Goal: Information Seeking & Learning: Check status

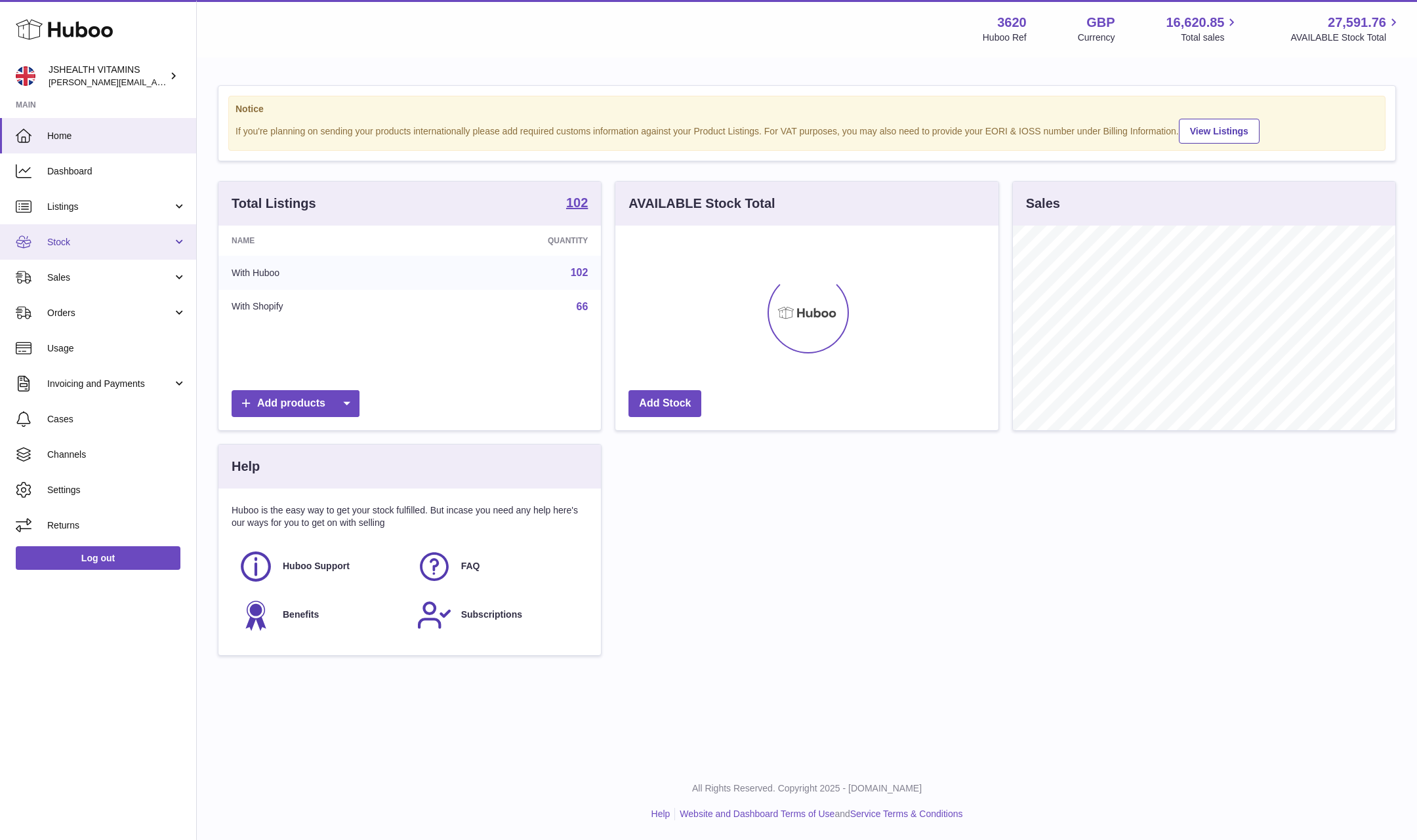
scroll to position [205, 382]
click at [138, 249] on link "Stock" at bounding box center [97, 242] width 196 height 35
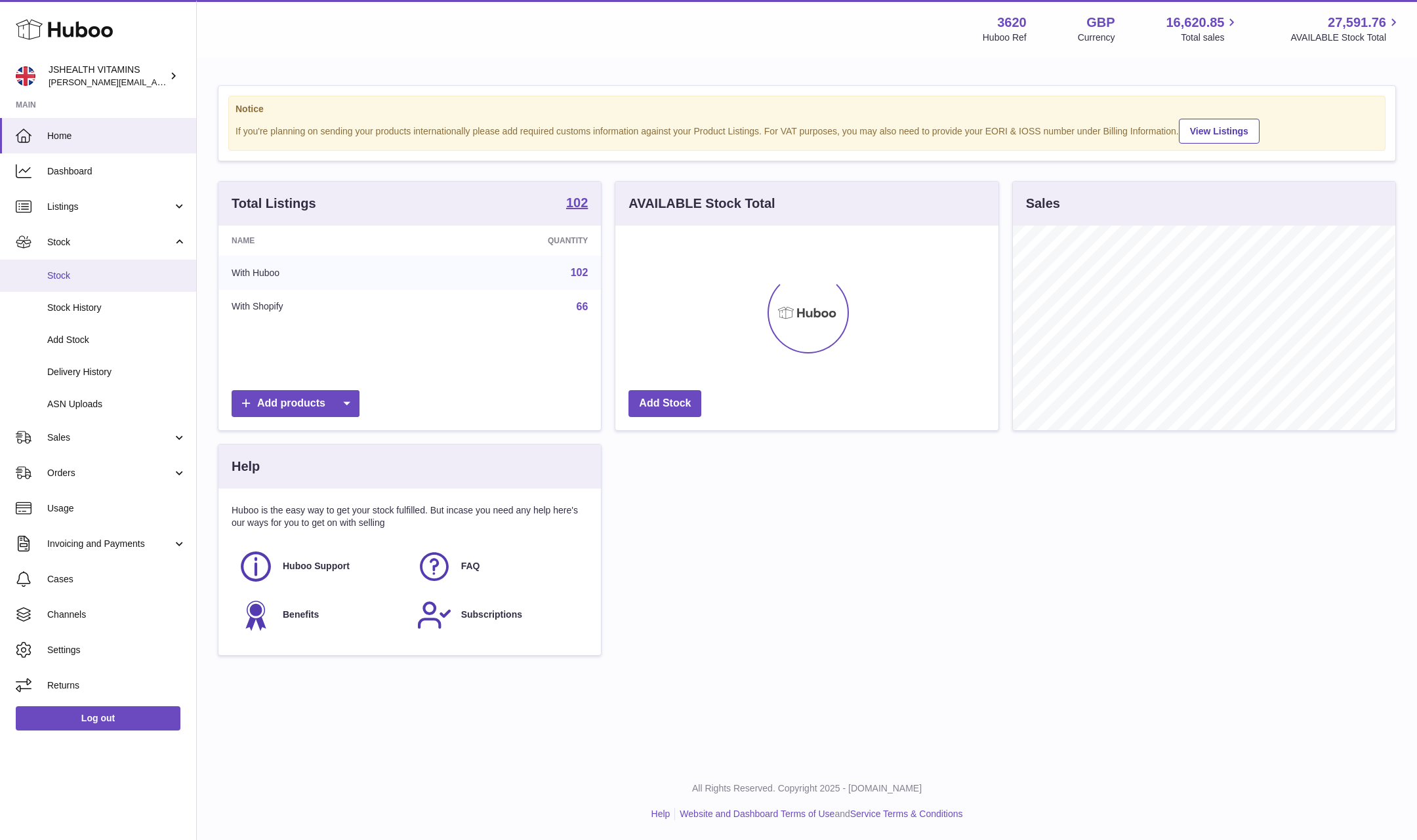
click at [110, 273] on span "Stock" at bounding box center [116, 276] width 139 height 13
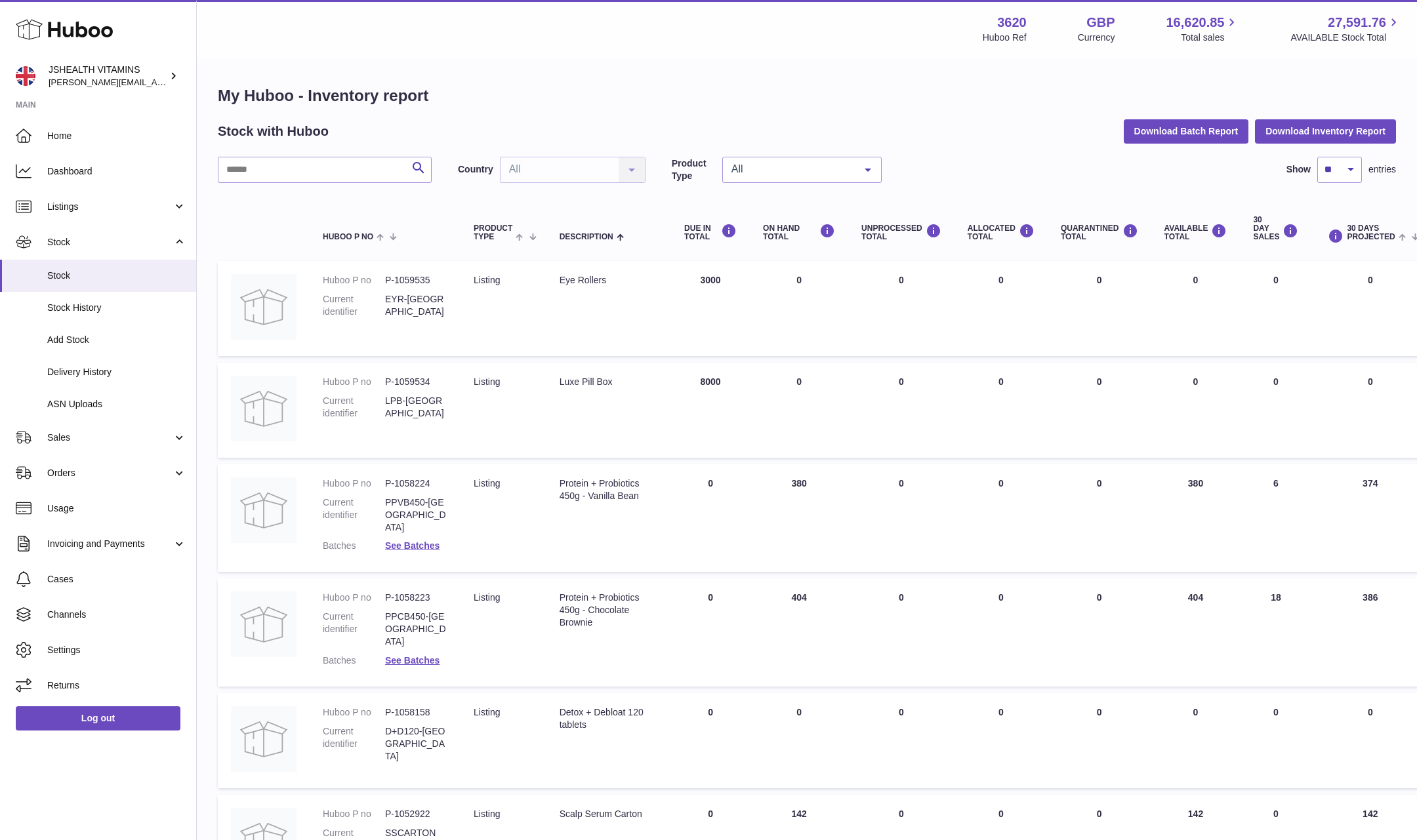
click at [365, 191] on div "Search Country All All No elements found. Consider changing the search query. L…" at bounding box center [807, 748] width 1179 height 1183
click at [357, 178] on input "text" at bounding box center [324, 170] width 214 height 26
type input "*******"
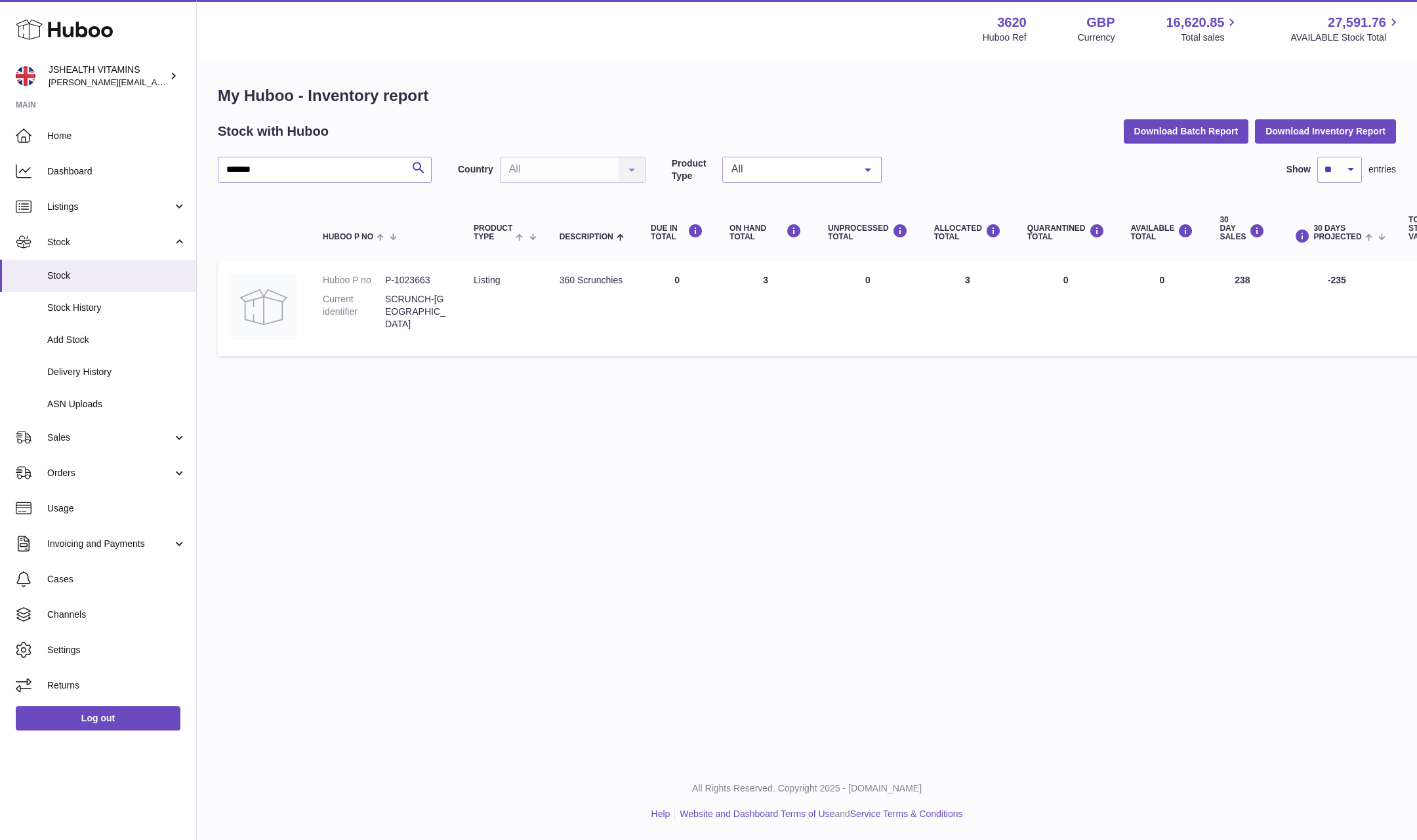
click at [1241, 282] on td "30 DAY SALES 238" at bounding box center [1242, 308] width 71 height 95
drag, startPoint x: 1241, startPoint y: 282, endPoint x: 1344, endPoint y: 29, distance: 273.2
click at [1241, 282] on td "30 DAY SALES 238" at bounding box center [1242, 308] width 71 height 95
drag, startPoint x: 878, startPoint y: 97, endPoint x: 964, endPoint y: 36, distance: 105.4
click at [891, 88] on h1 "My Huboo - Inventory report" at bounding box center [807, 96] width 1179 height 21
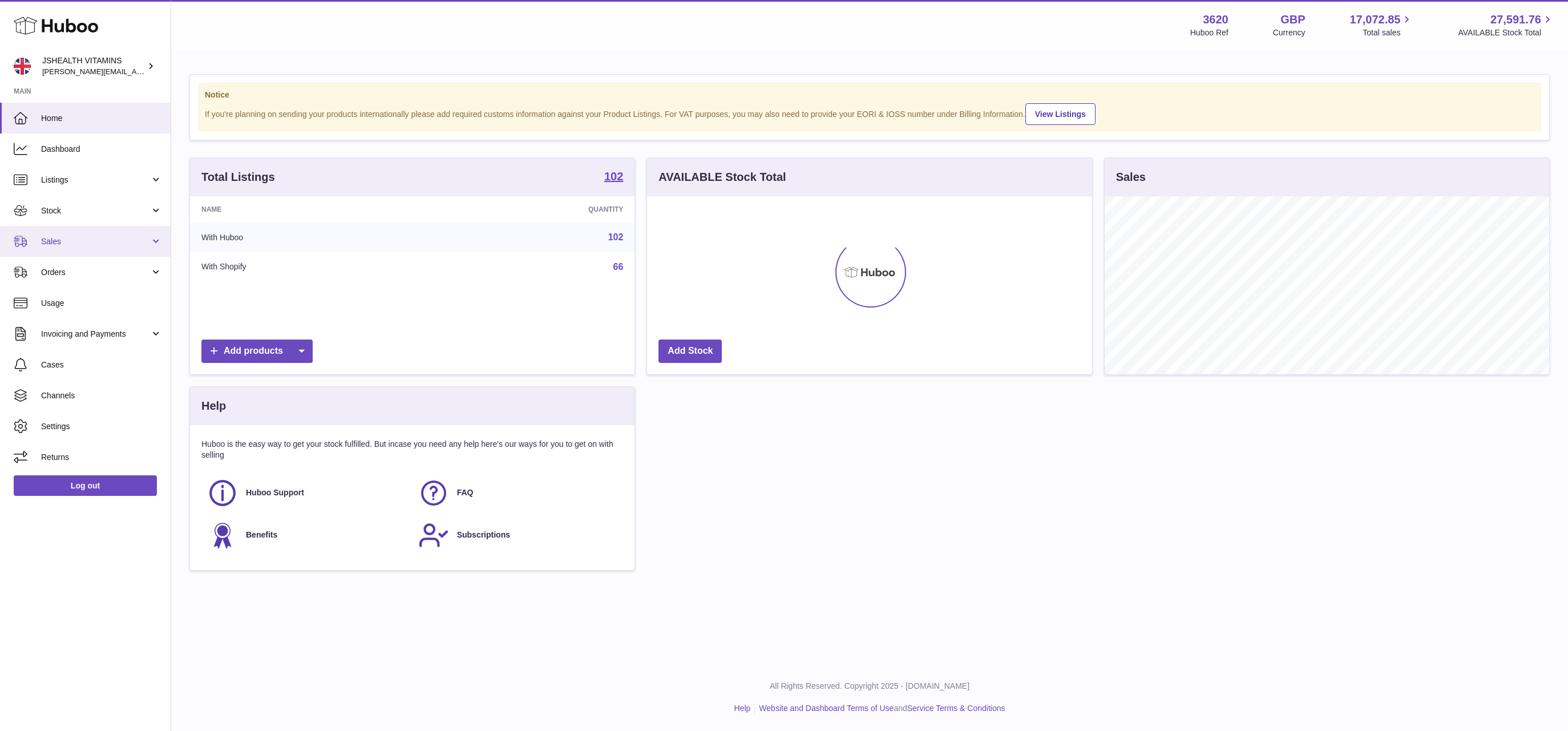
scroll to position [178, 444]
click at [37, 210] on link "Stock" at bounding box center [85, 210] width 170 height 31
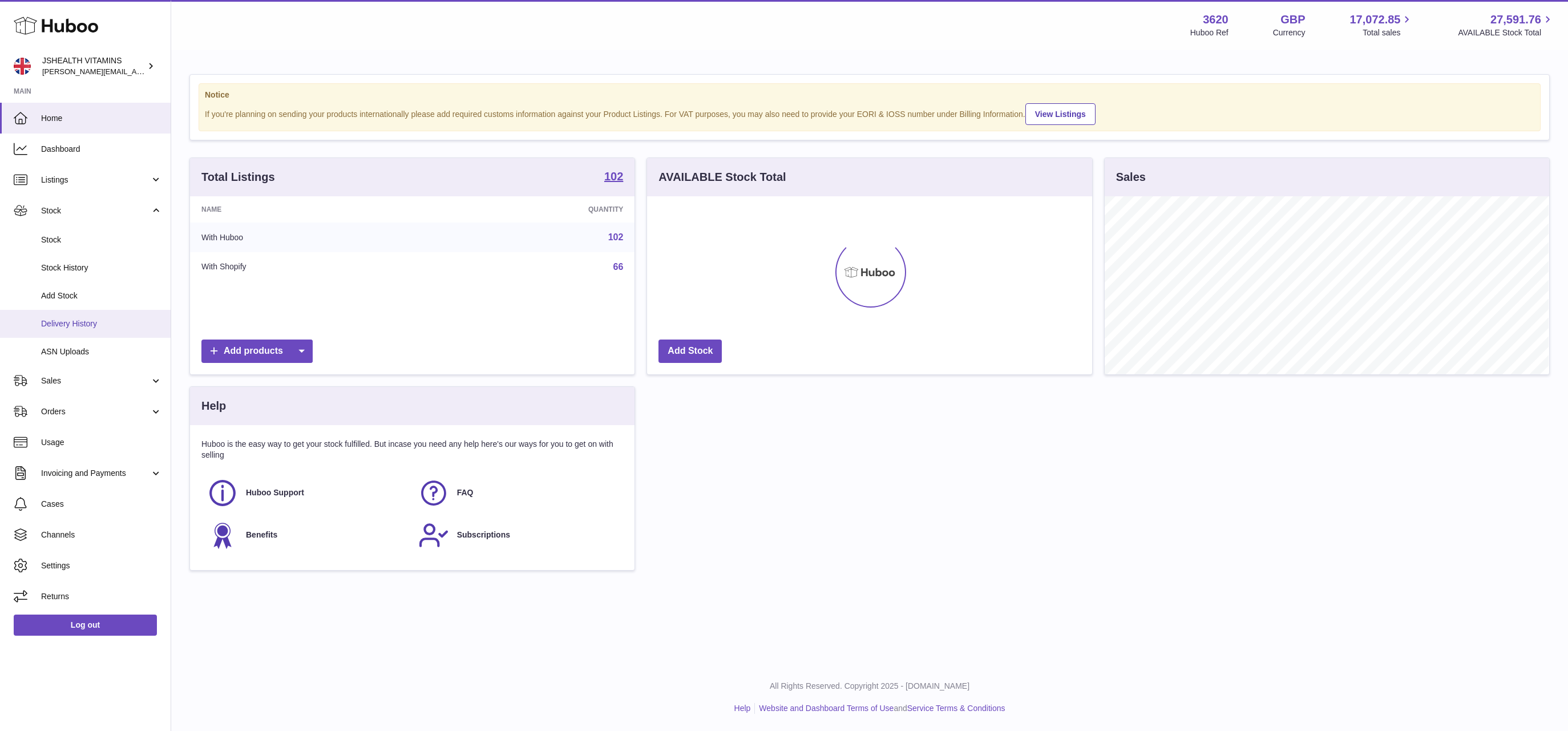
click at [104, 325] on span "Delivery History" at bounding box center [101, 324] width 121 height 11
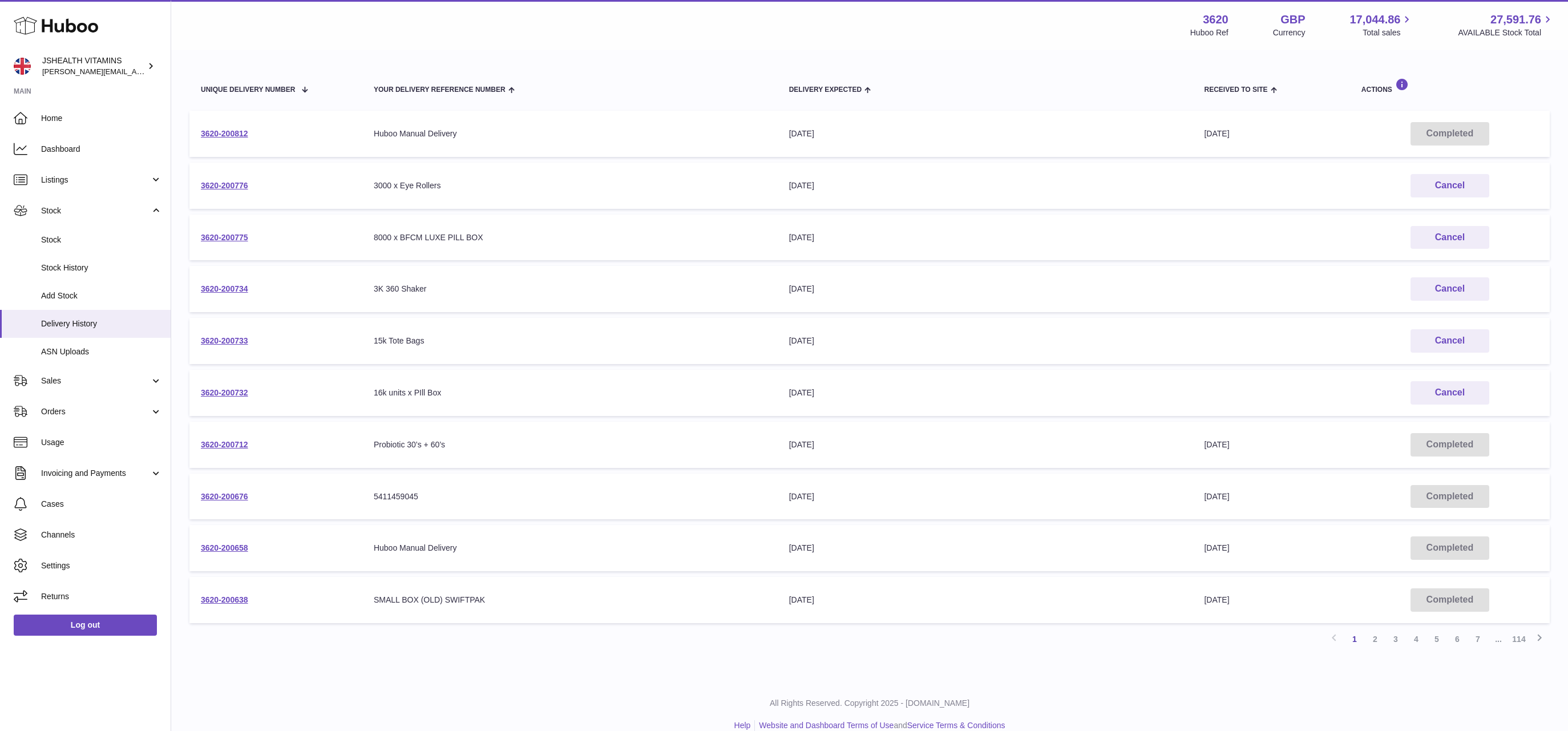
scroll to position [126, 0]
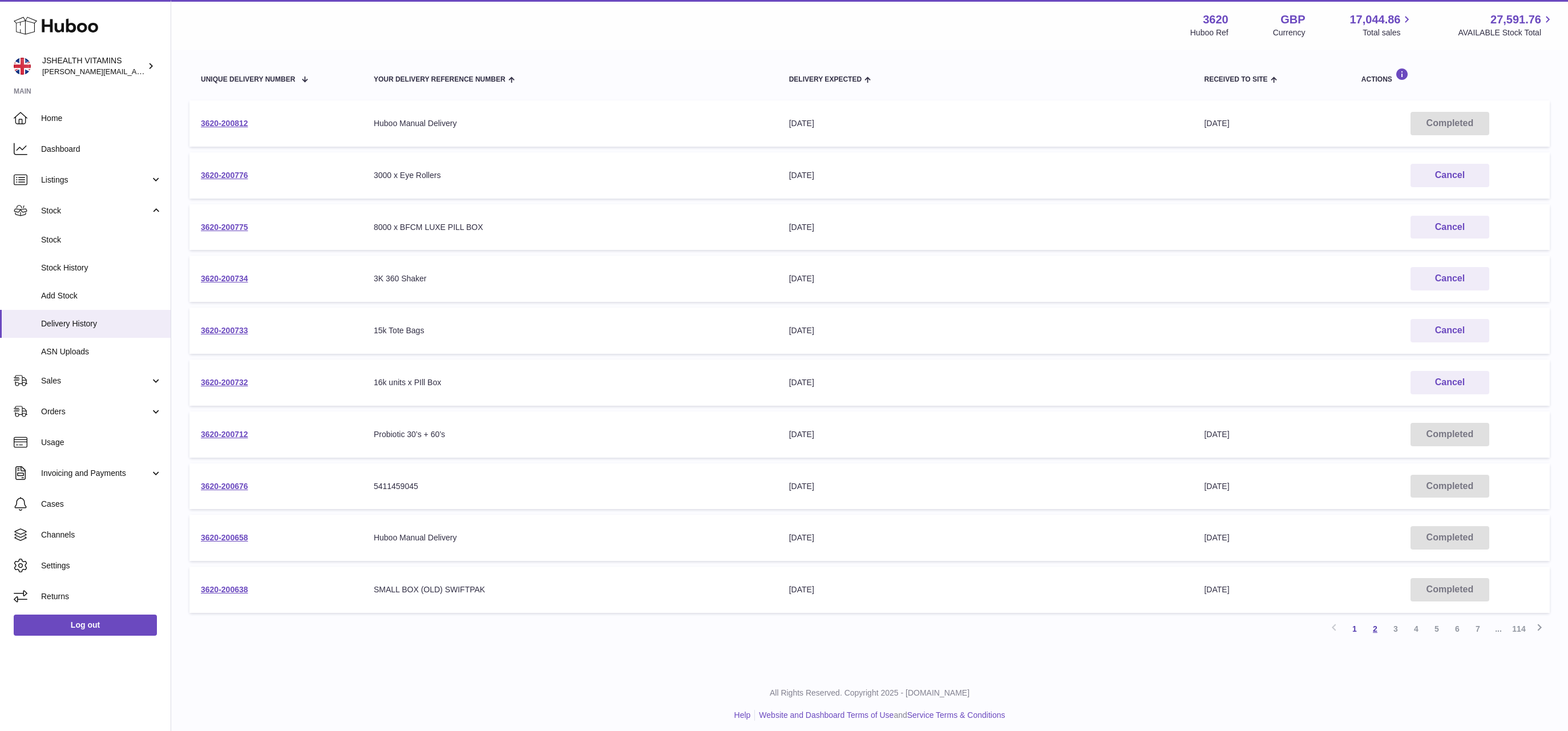
click at [1377, 624] on link "2" at bounding box center [1375, 629] width 20 height 20
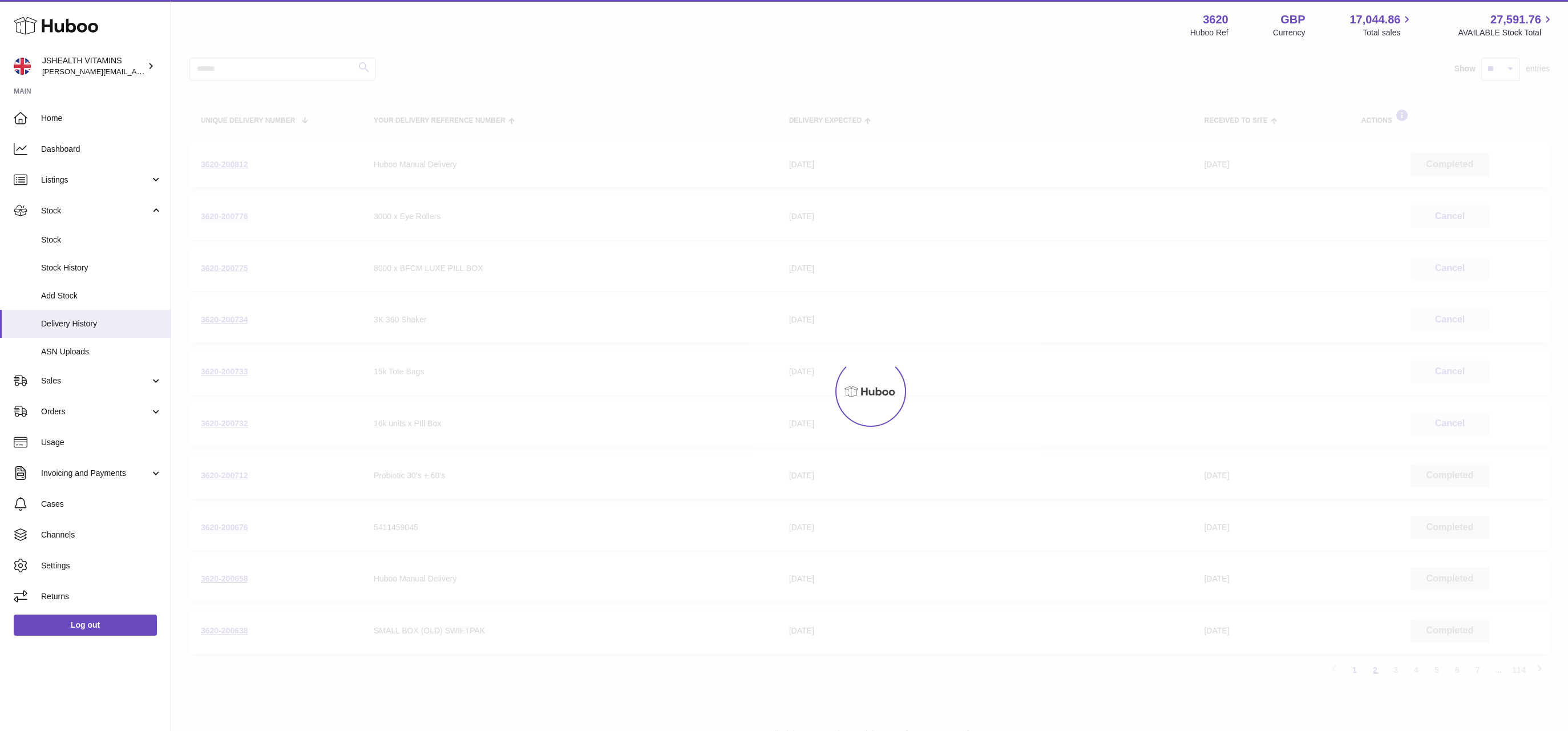
scroll to position [51, 0]
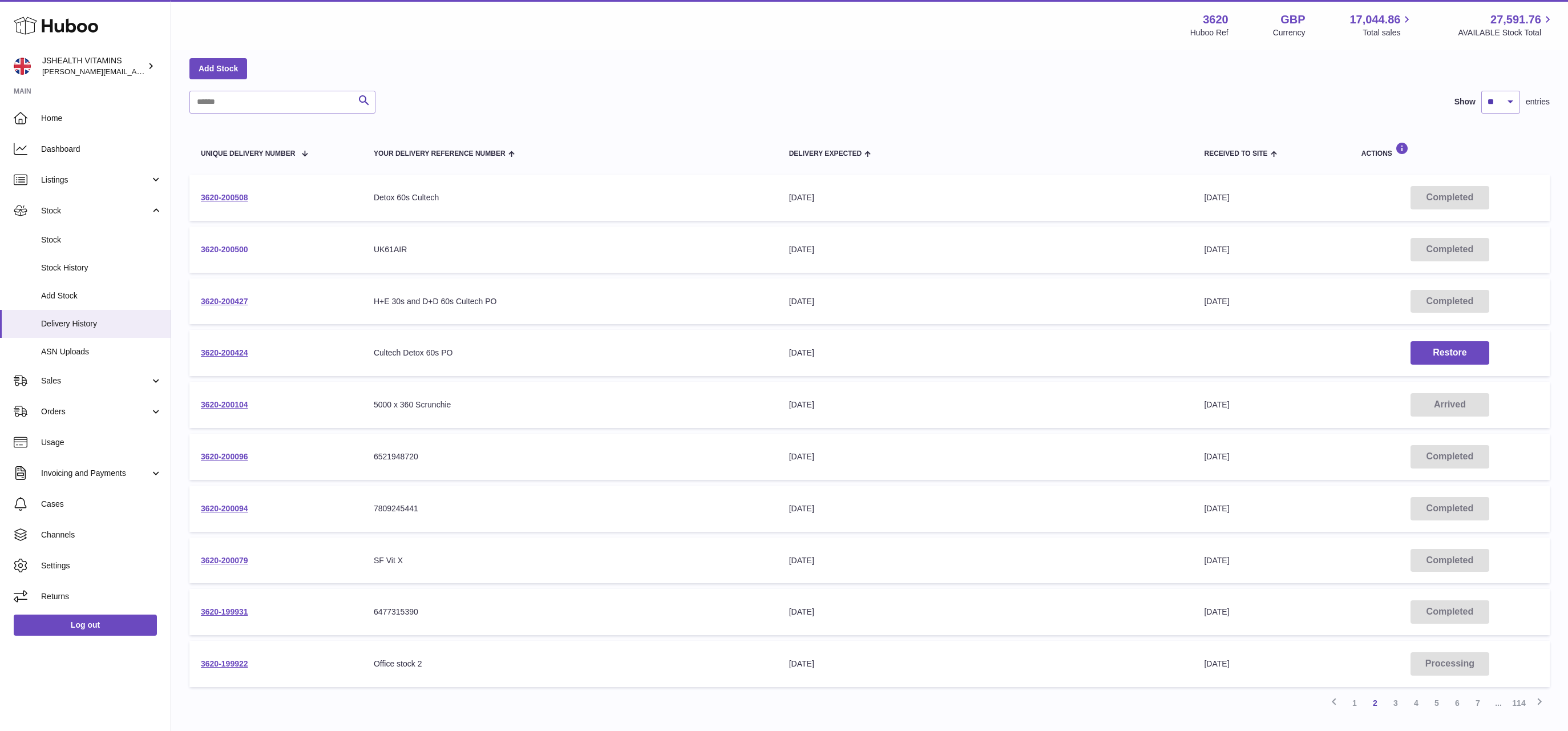
click at [243, 247] on link "3620-200500" at bounding box center [224, 250] width 47 height 9
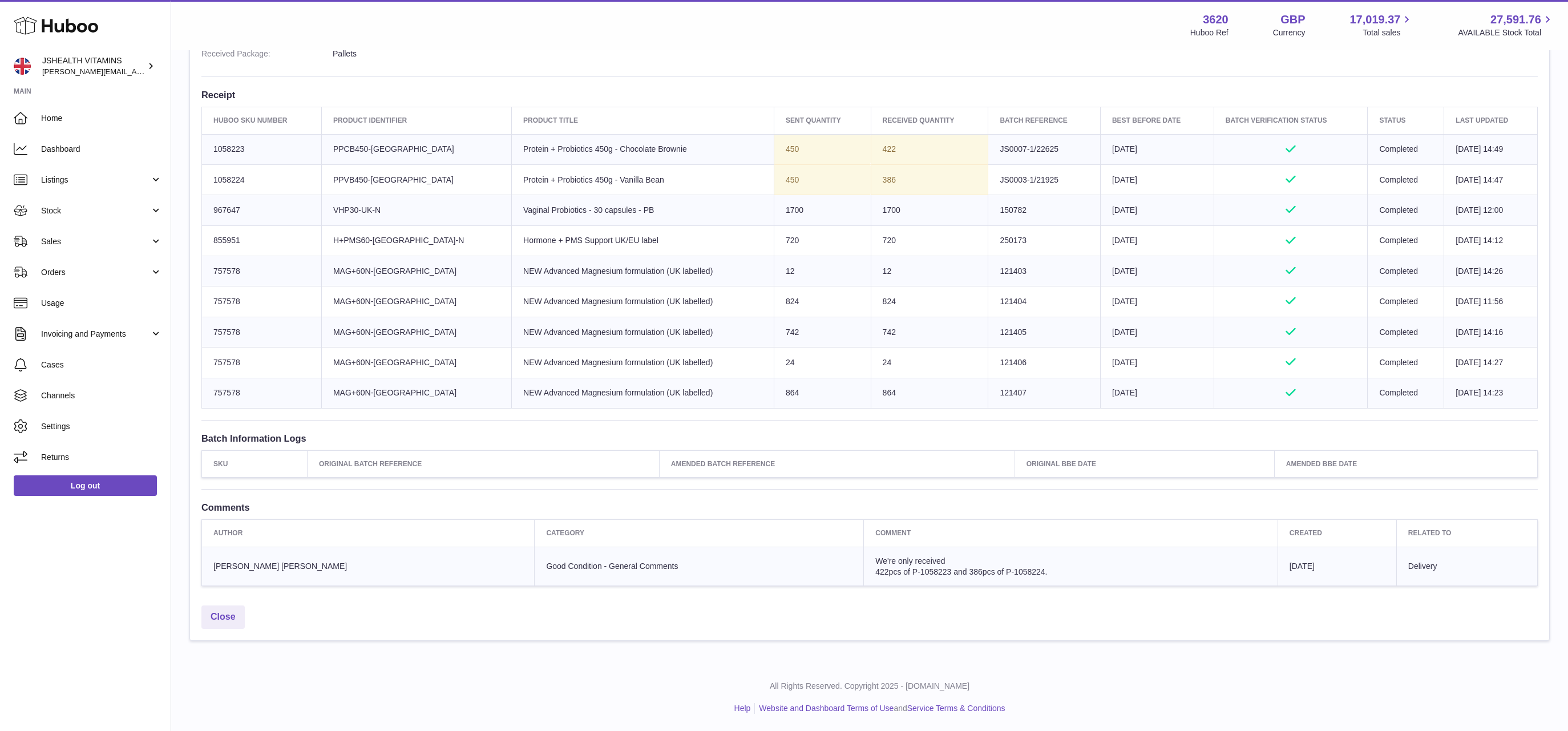
scroll to position [393, 0]
click at [870, 152] on td "422" at bounding box center [929, 150] width 118 height 31
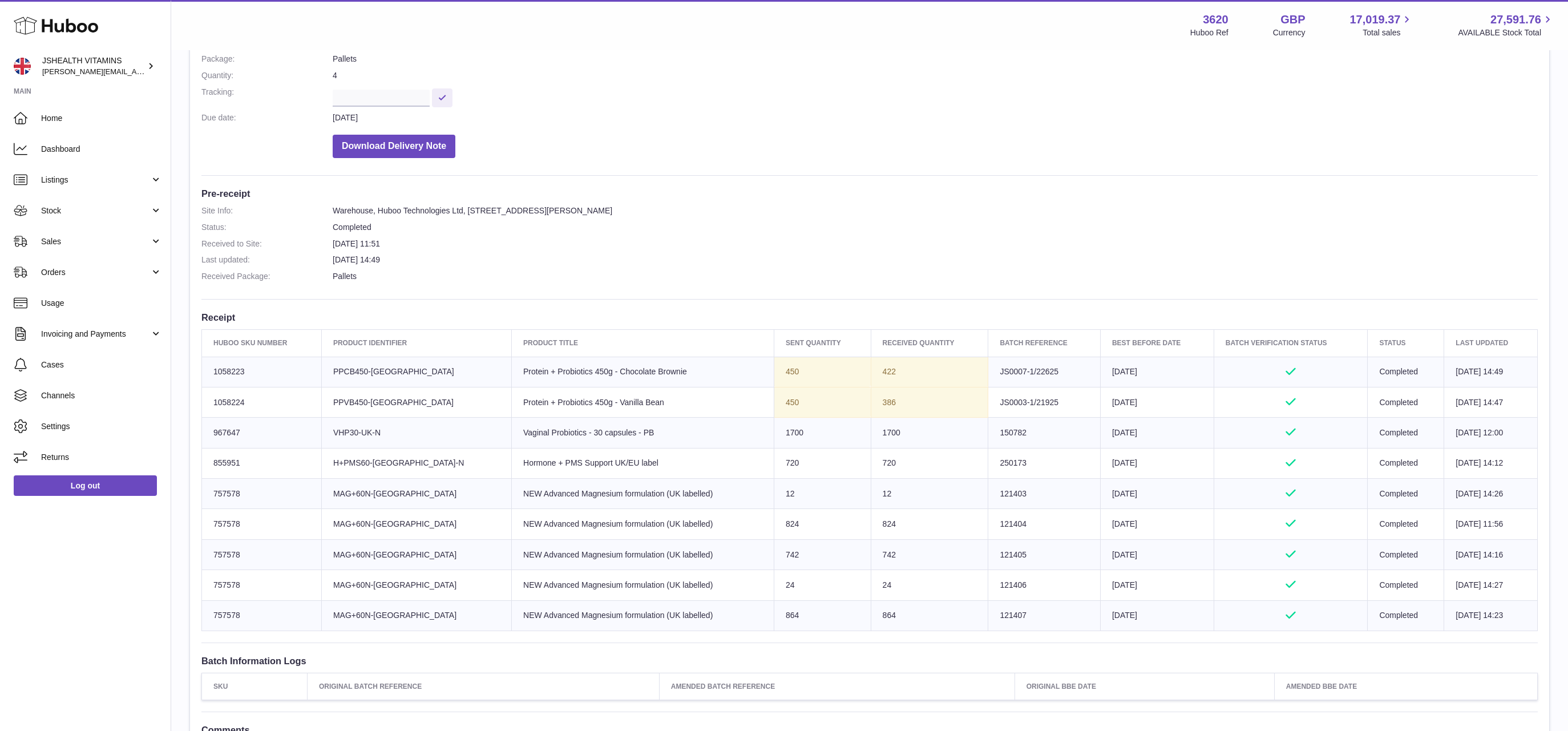
scroll to position [0, 0]
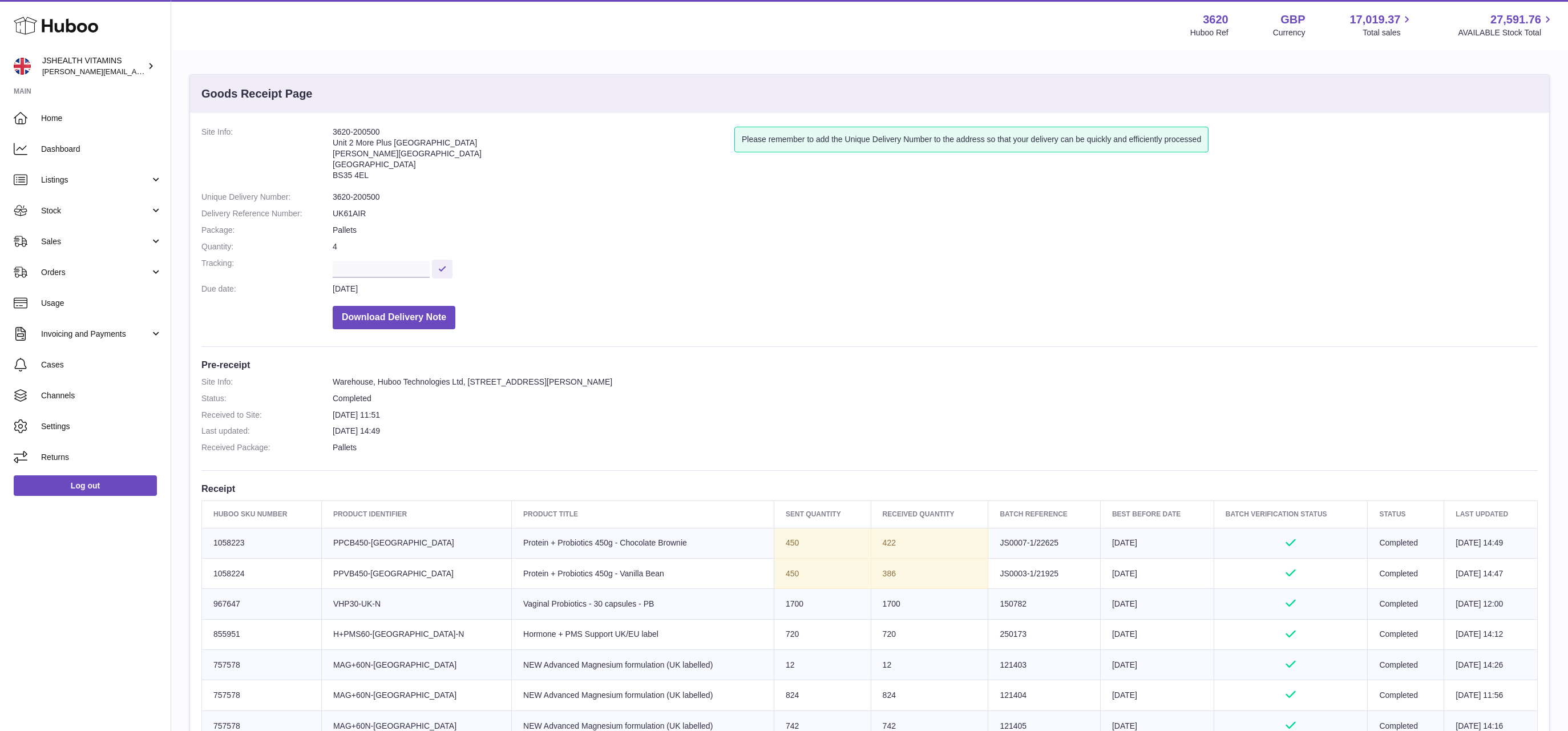
click at [357, 188] on dl "Site Info: 3620-200500 Unit 2 More Plus Central Park Hudson Ave Severn Beach BS…" at bounding box center [870, 230] width 1336 height 208
click at [360, 196] on dd "3620-200500" at bounding box center [935, 197] width 1205 height 11
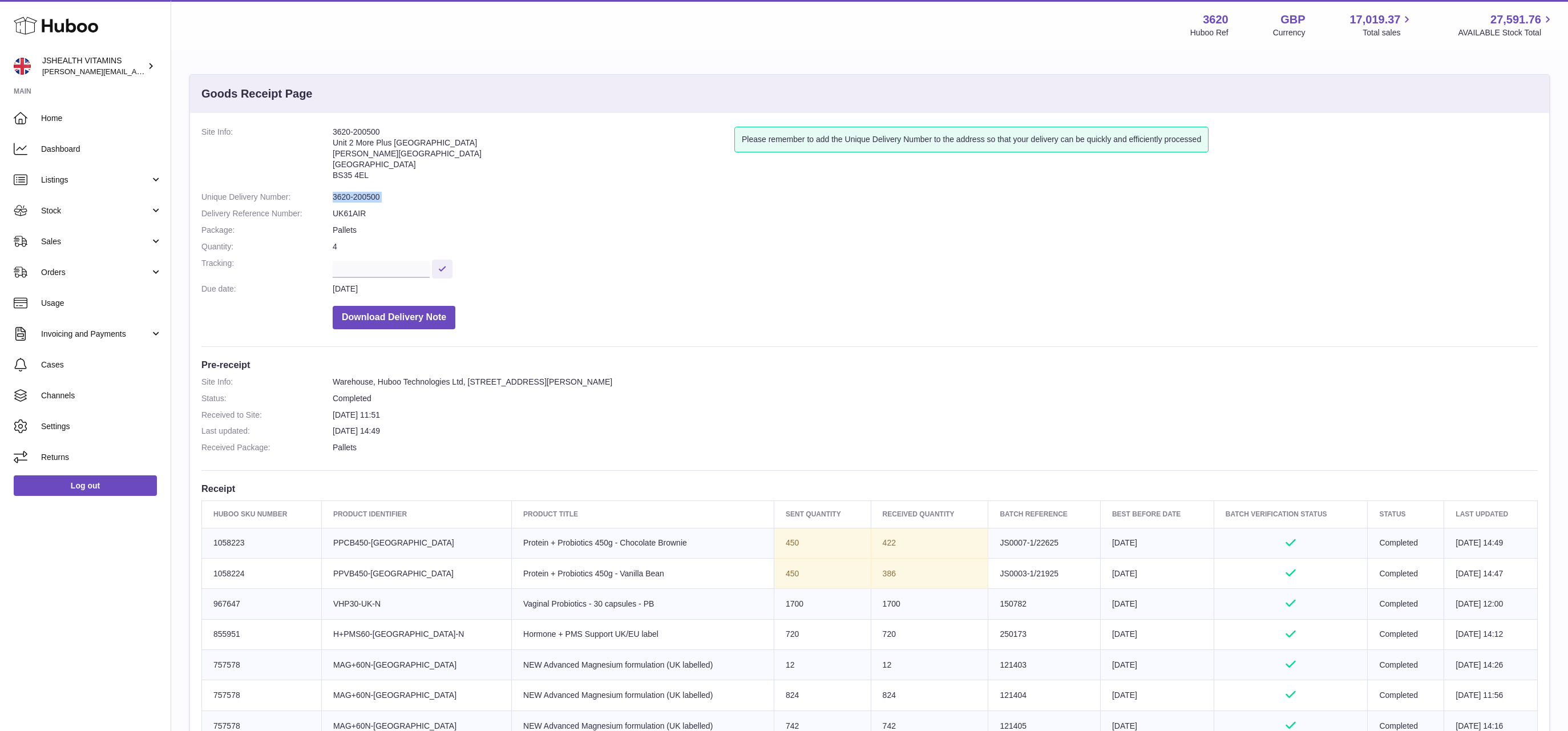
copy dl "3620-200500"
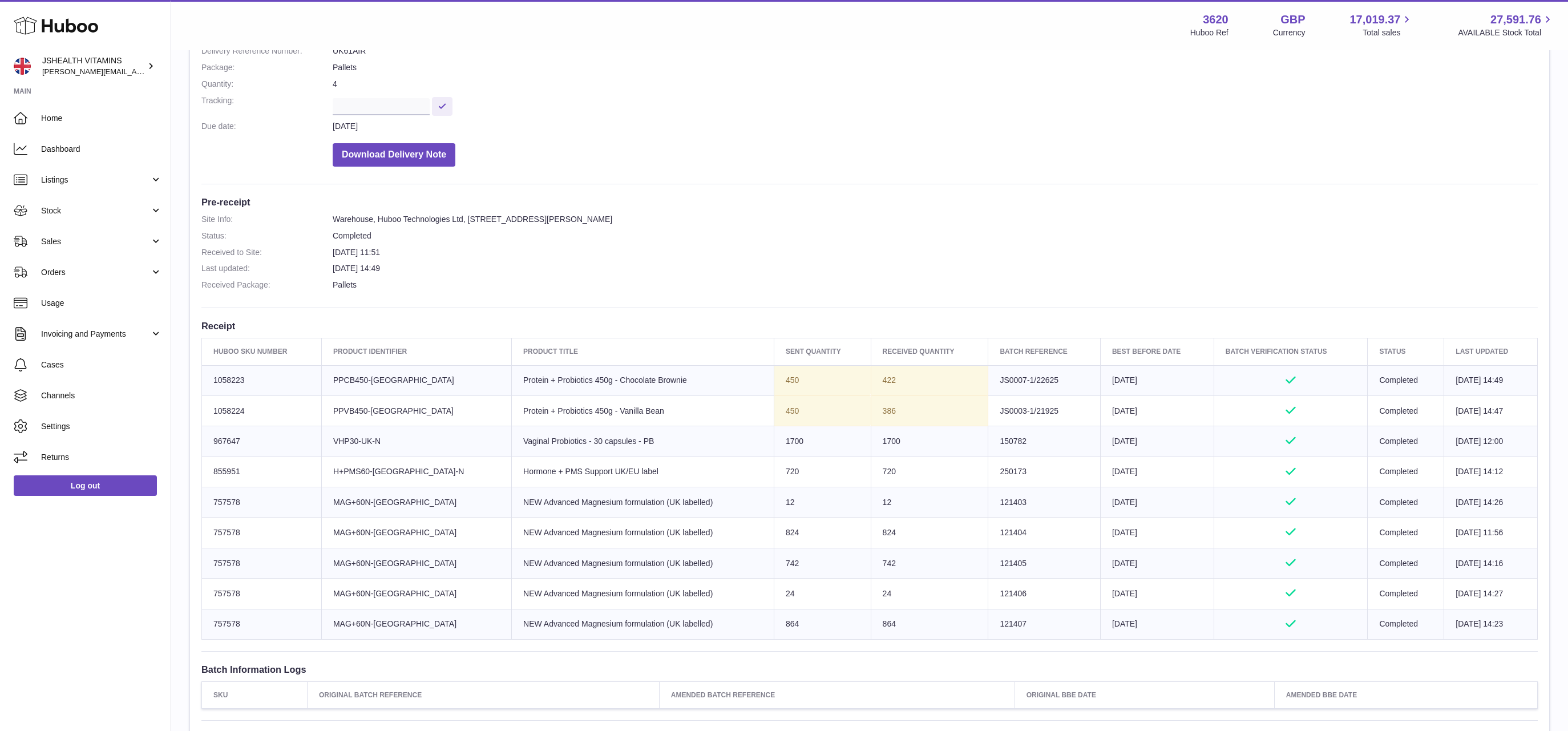
scroll to position [170, 0]
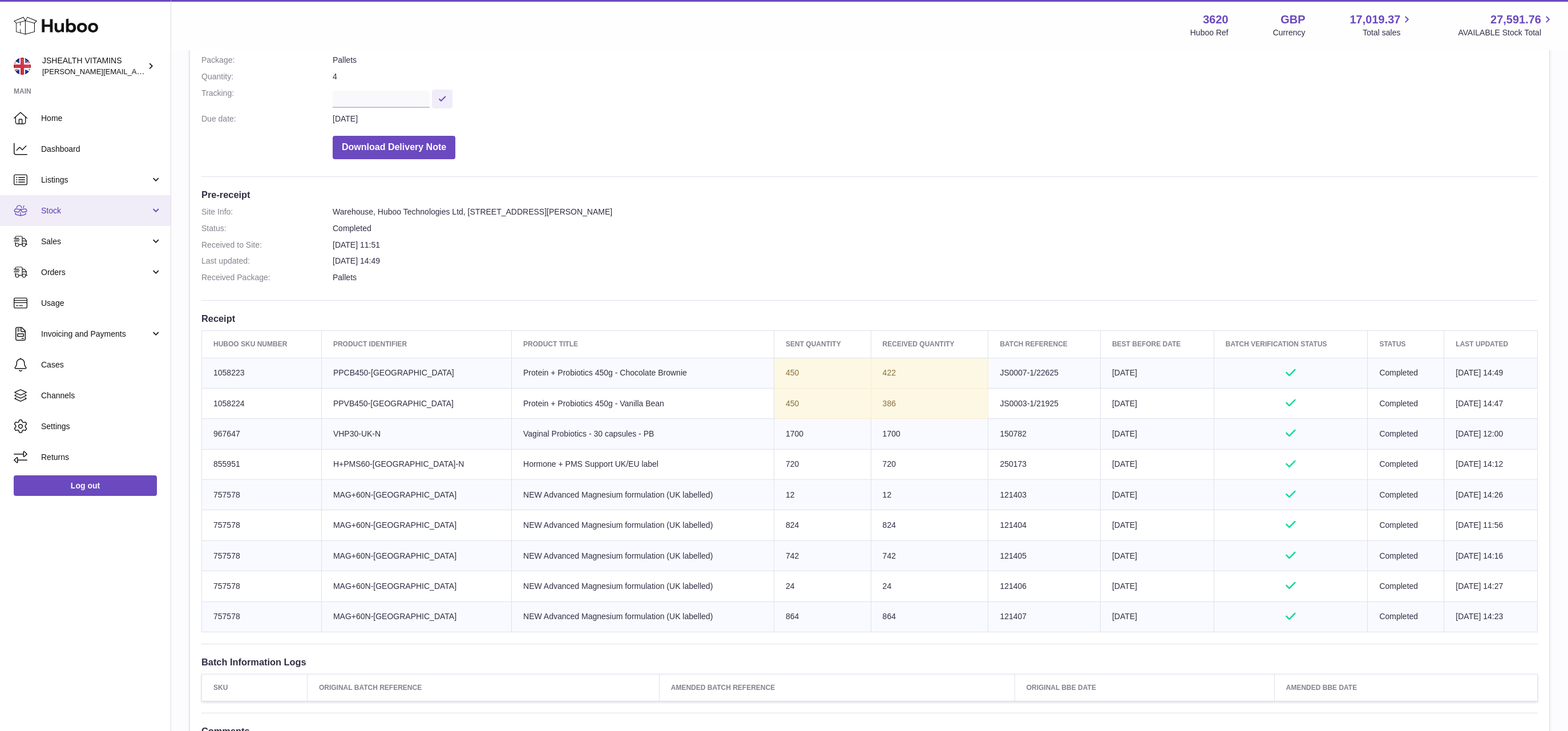
click at [75, 212] on span "Stock" at bounding box center [95, 211] width 109 height 11
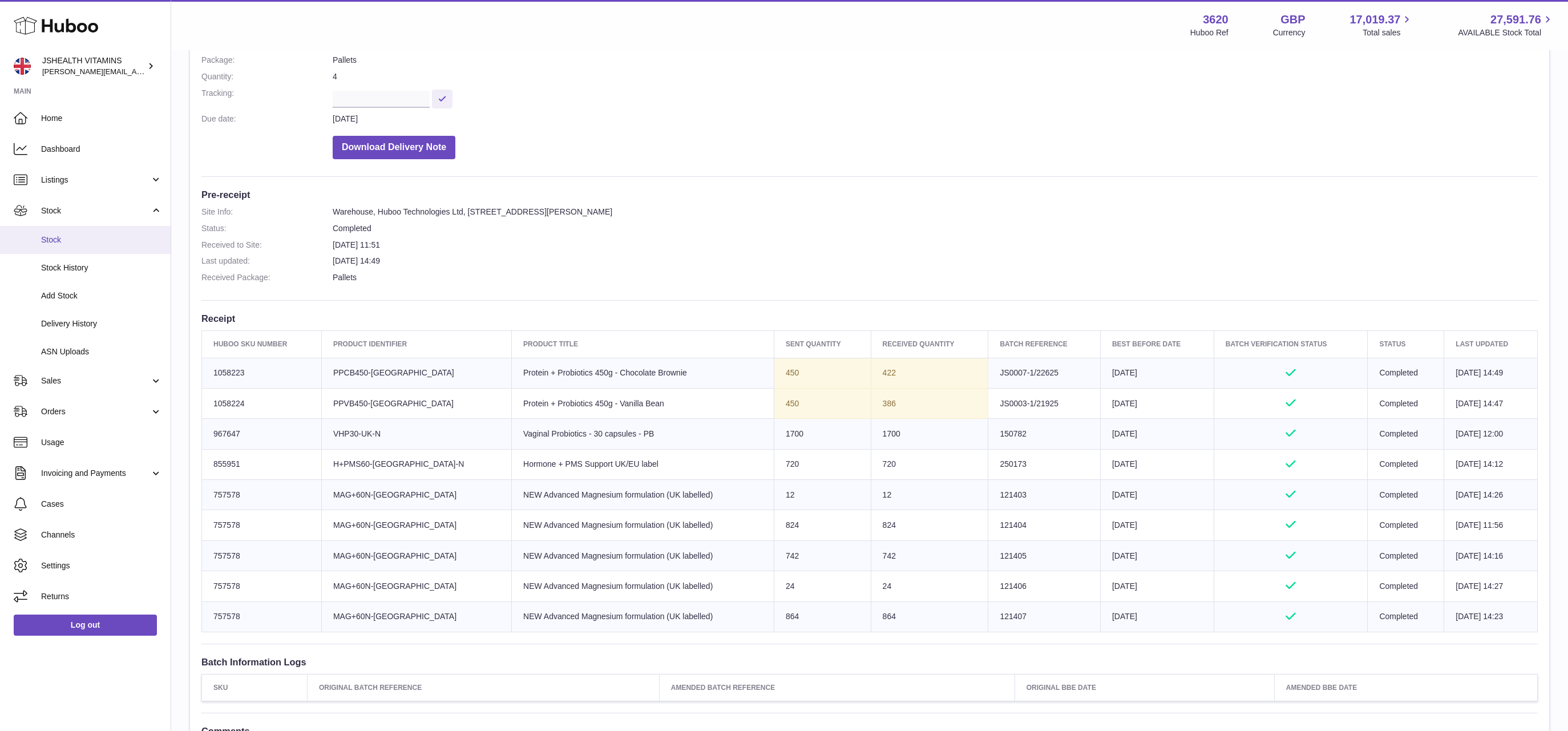
click at [75, 247] on link "Stock" at bounding box center [85, 240] width 170 height 28
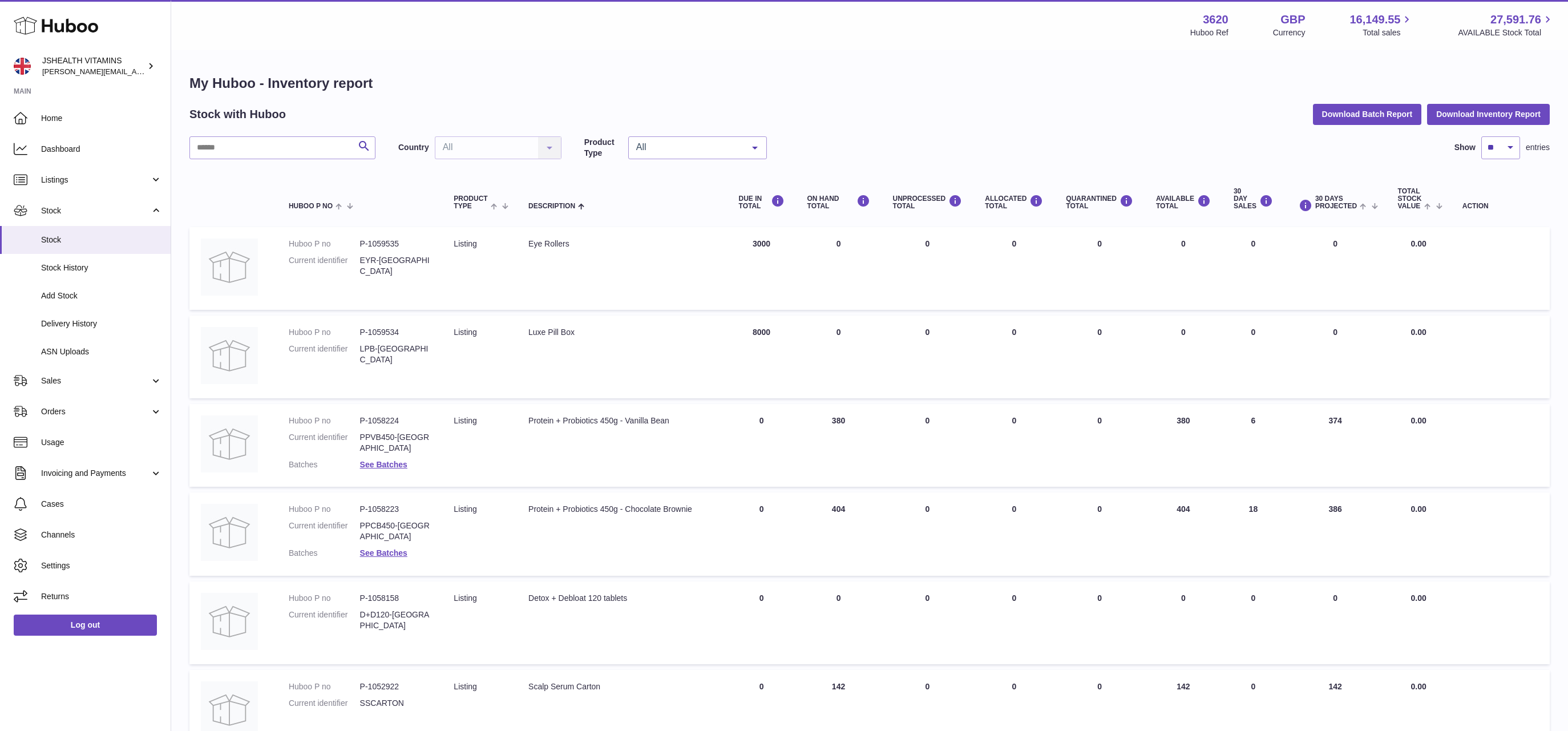
click at [260, 128] on div "My Huboo - Inventory report Stock with Huboo Download Batch Report Download Inv…" at bounding box center [869, 604] width 1360 height 1059
click at [258, 142] on input "text" at bounding box center [282, 148] width 186 height 23
type input "****"
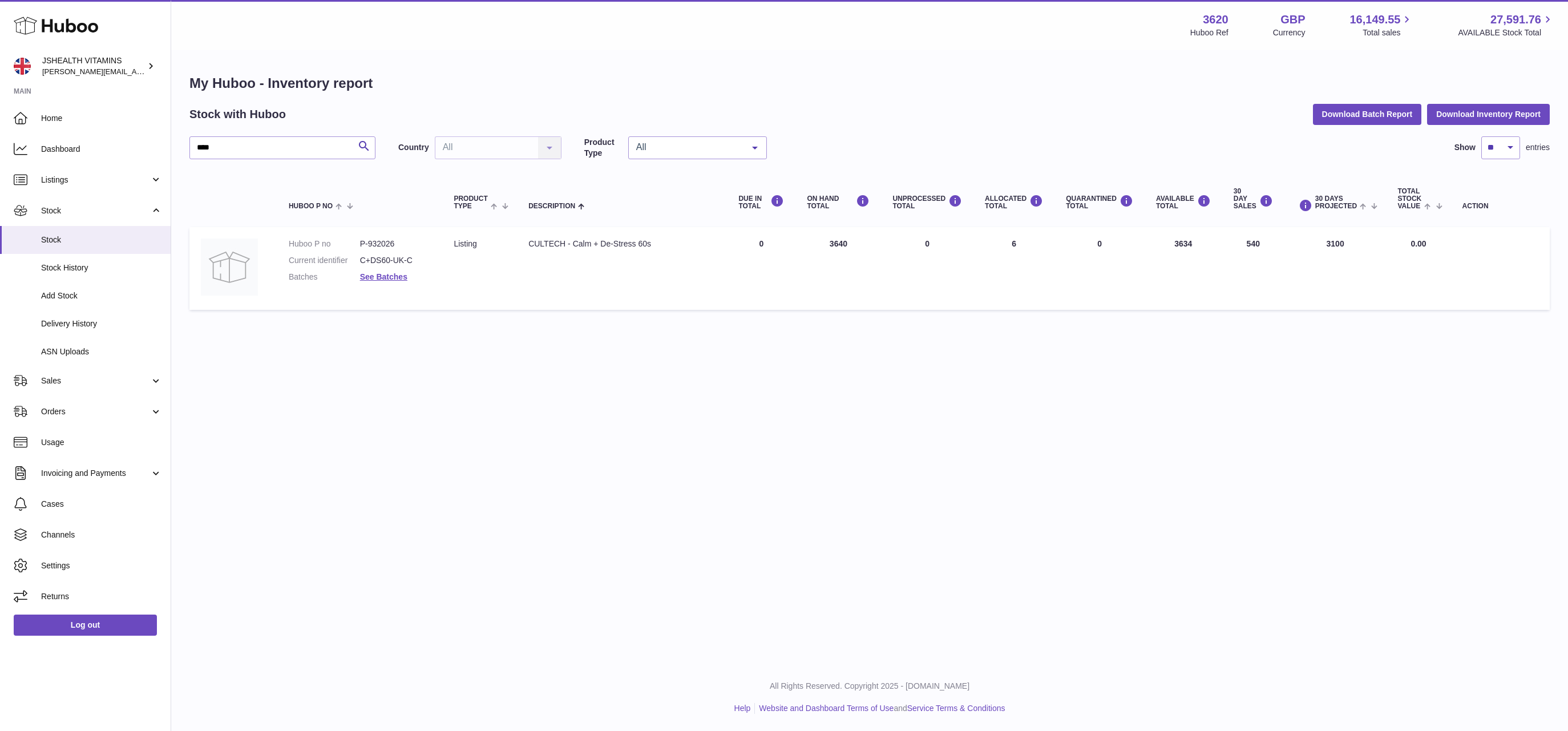
click at [385, 263] on dd "C+DS60-UK-C" at bounding box center [396, 261] width 71 height 11
click at [381, 273] on link "See Batches" at bounding box center [384, 277] width 47 height 9
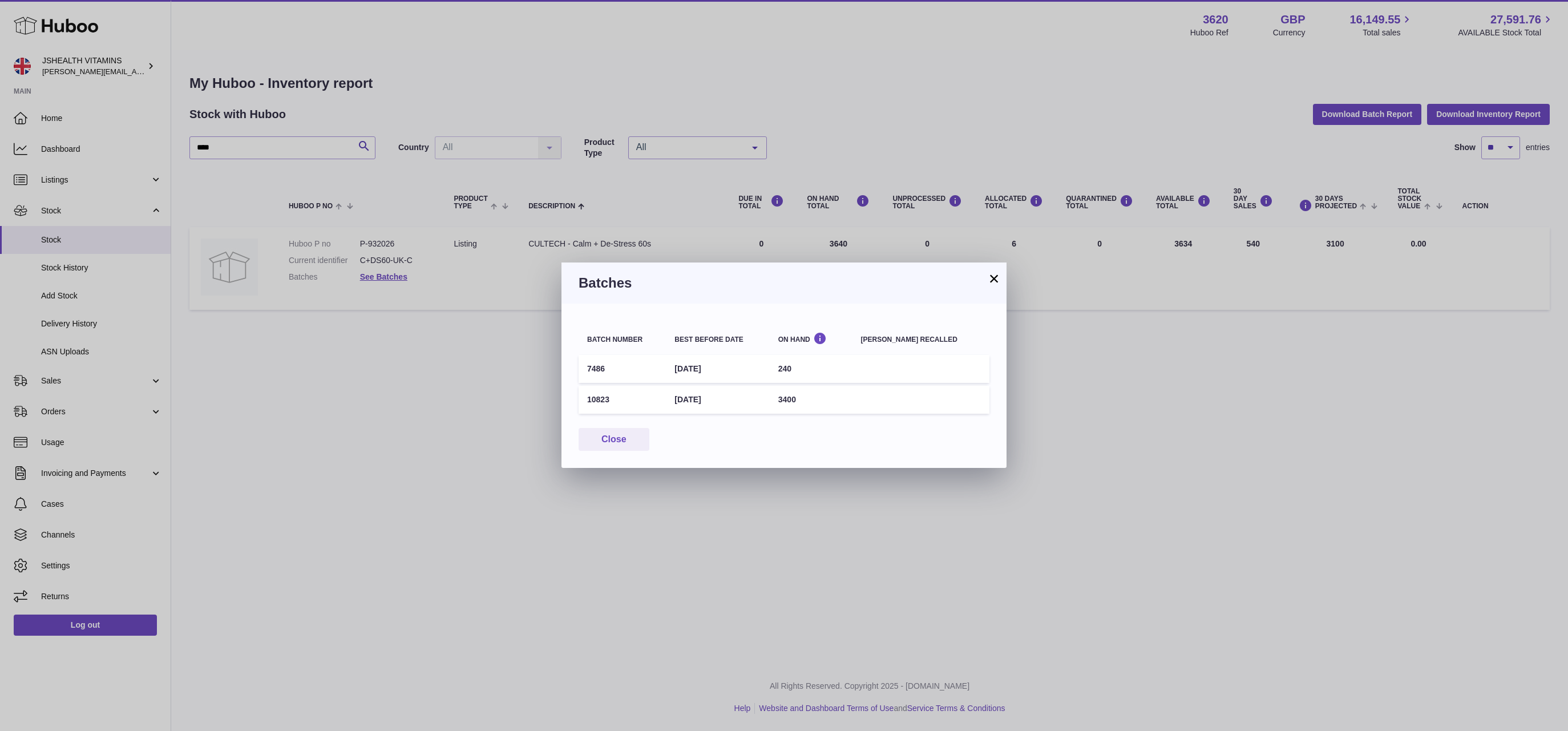
click at [1372, 406] on div "× Batches Batch number Best before date On Hand Batch recalled 7486 30th Nov 20…" at bounding box center [784, 365] width 1568 height 731
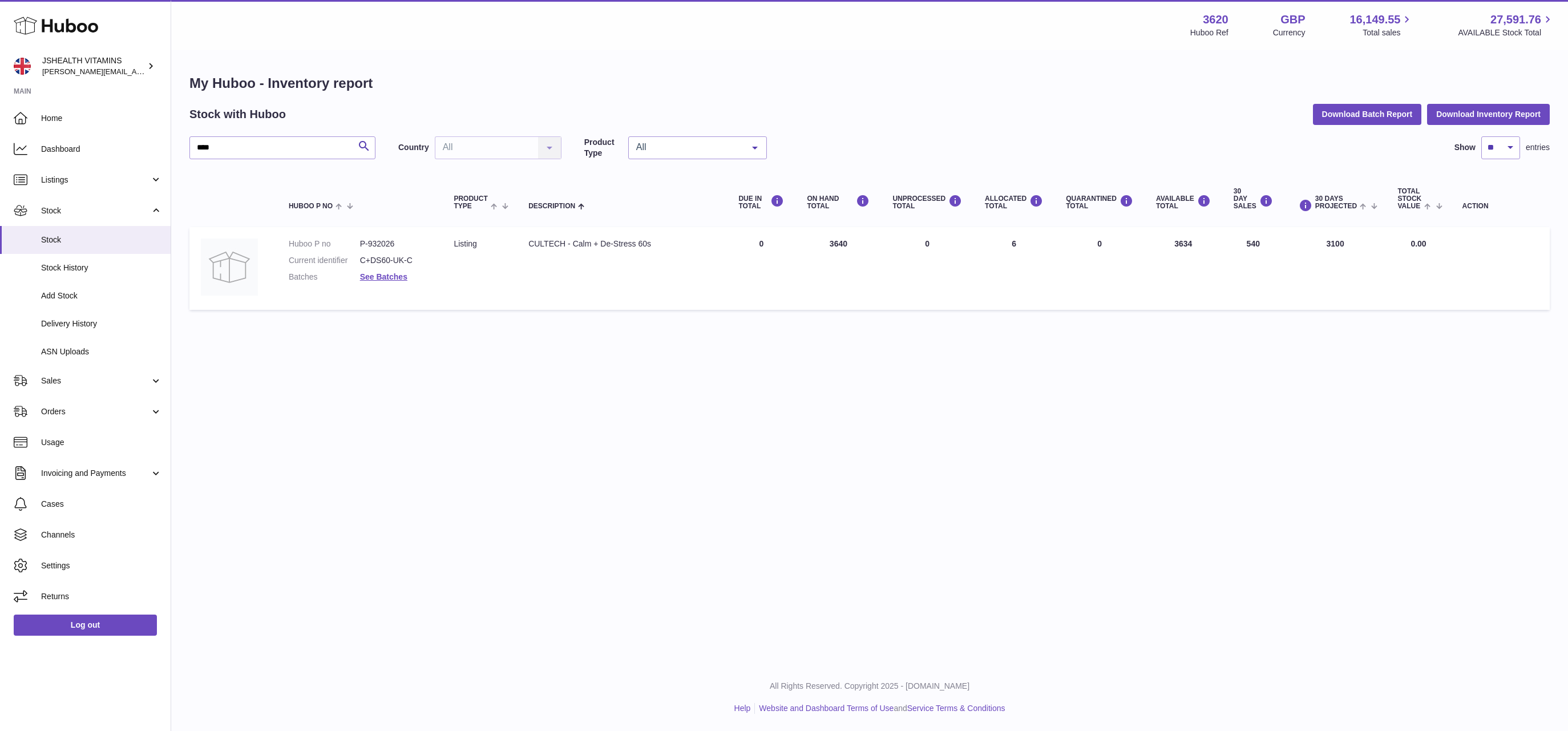
click at [571, 246] on div "CULTECH - Calm + De-Stress 60s" at bounding box center [622, 244] width 187 height 11
copy tr "CULTECH - Calm + De-Stress 60s"
click at [380, 239] on dd "P-932026" at bounding box center [396, 244] width 71 height 11
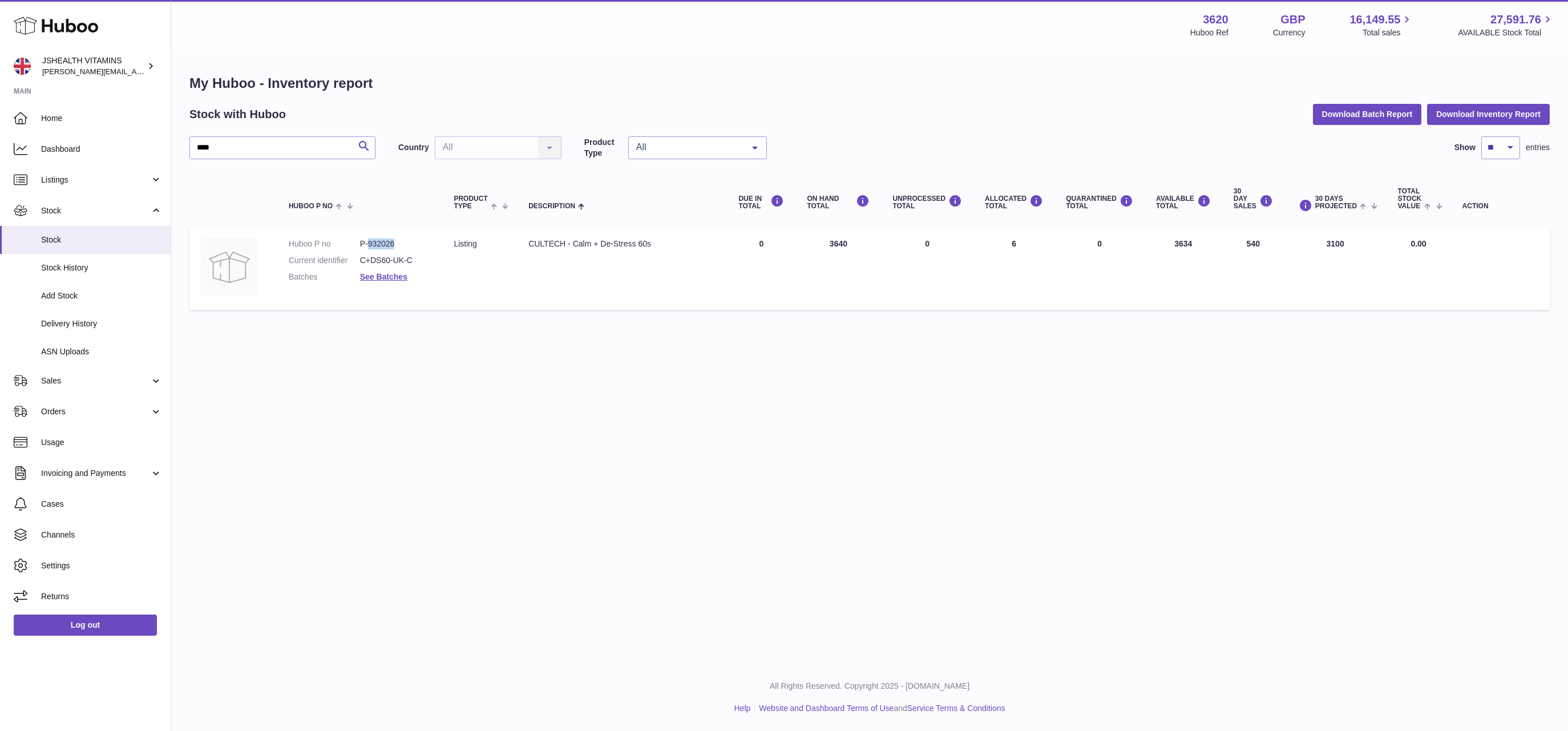
click at [380, 239] on dd "P-932026" at bounding box center [396, 244] width 71 height 11
copy dl "P-932026"
click at [380, 239] on dd "P-932026" at bounding box center [396, 244] width 71 height 11
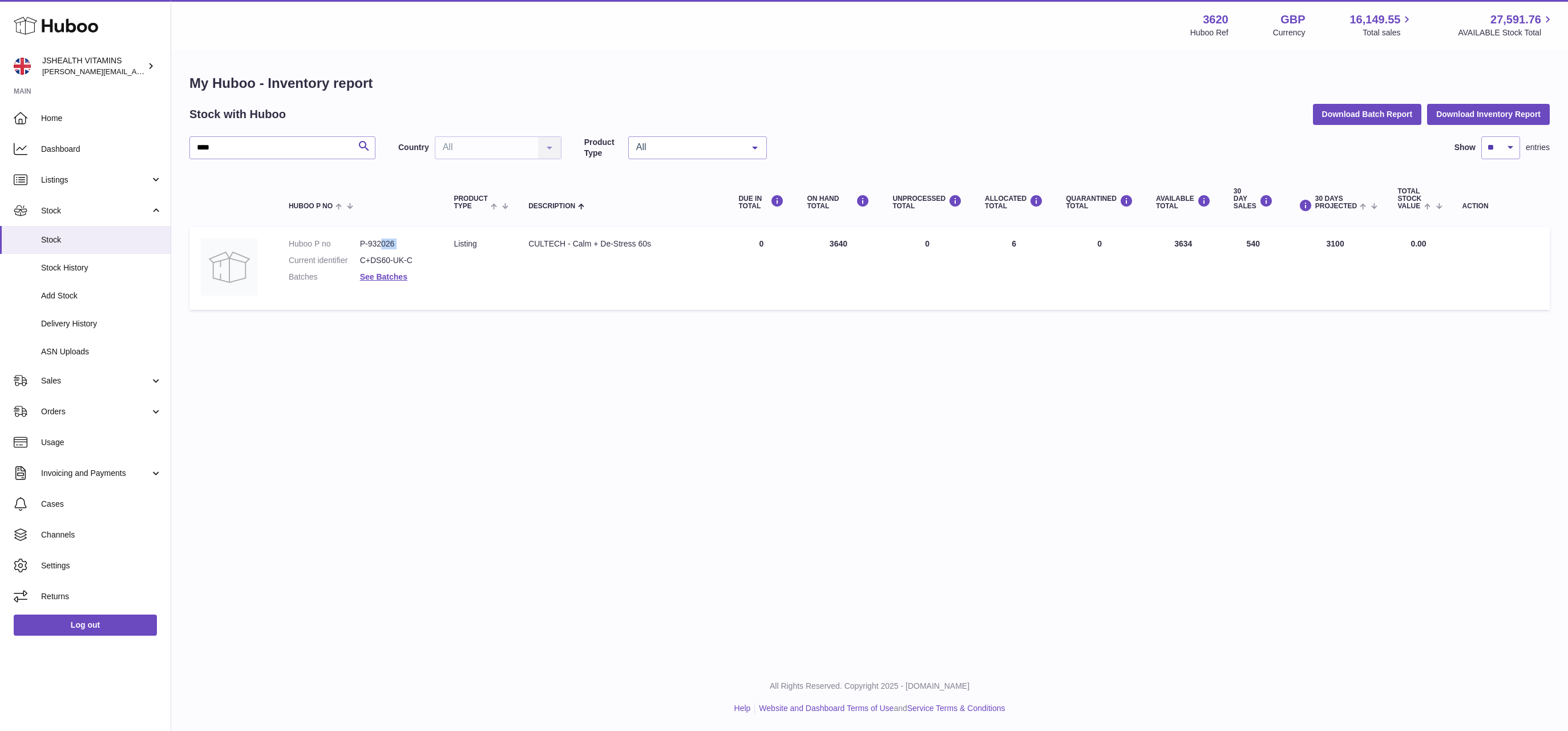
copy dl "026"
click at [377, 243] on dd "P-932026" at bounding box center [396, 244] width 71 height 11
copy dd "932026"
click at [398, 282] on dl "Huboo P no P-932026 Current identifier C+DS60-UK-C Batches See Batches" at bounding box center [360, 263] width 143 height 49
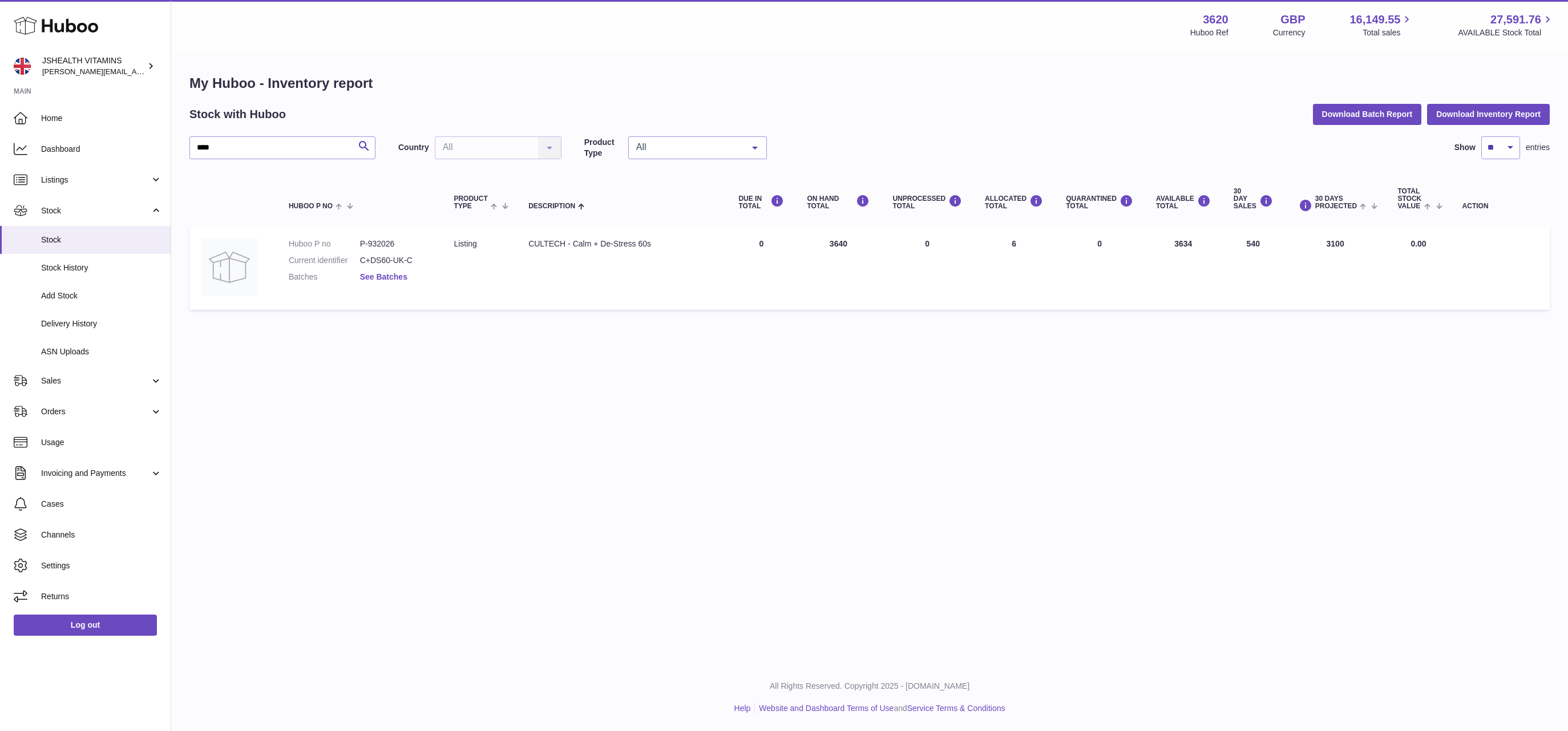
click at [399, 278] on link "See Batches" at bounding box center [384, 277] width 47 height 9
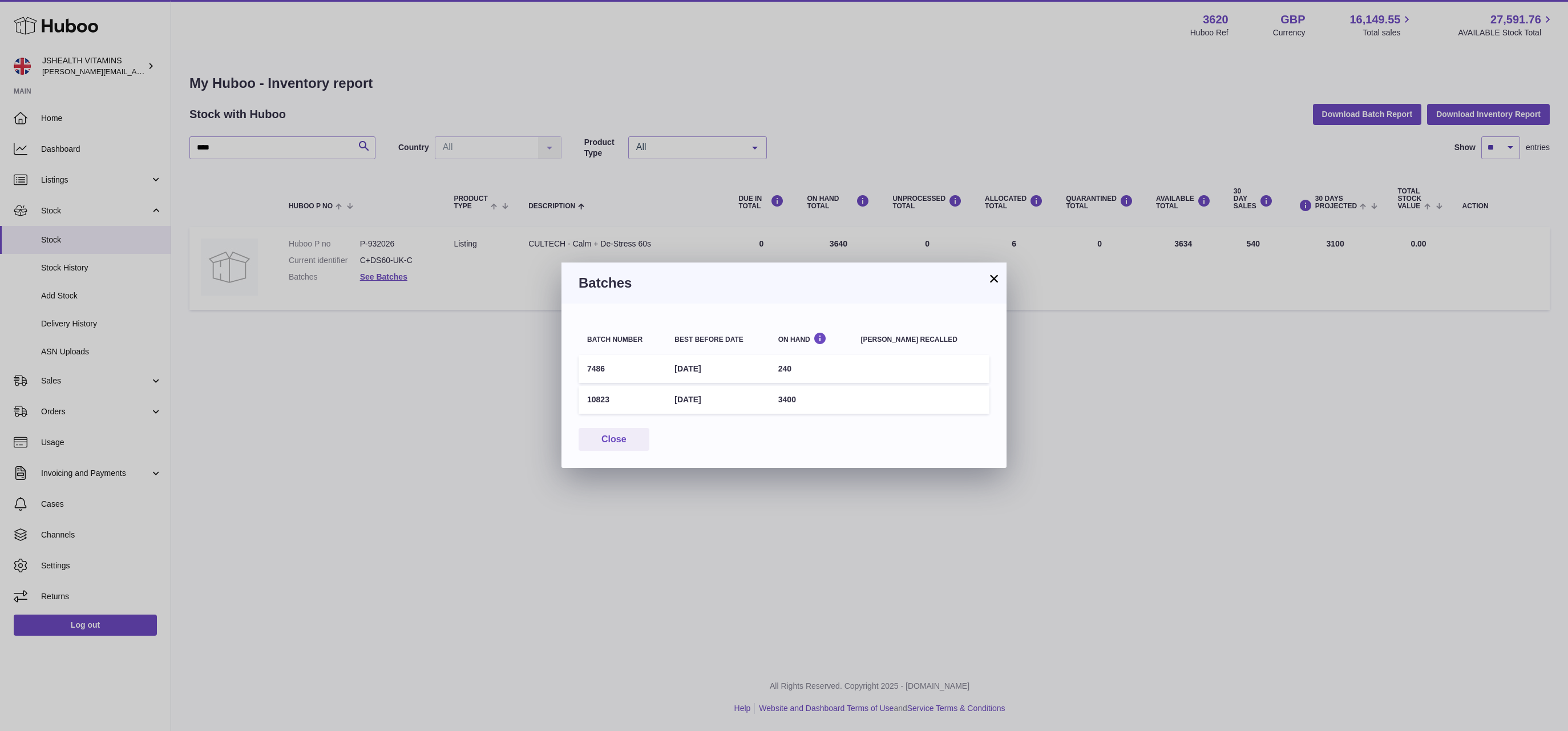
click at [596, 371] on td "7486" at bounding box center [622, 369] width 87 height 28
copy td "7486"
click at [720, 373] on td "30th Nov 2025" at bounding box center [717, 369] width 104 height 28
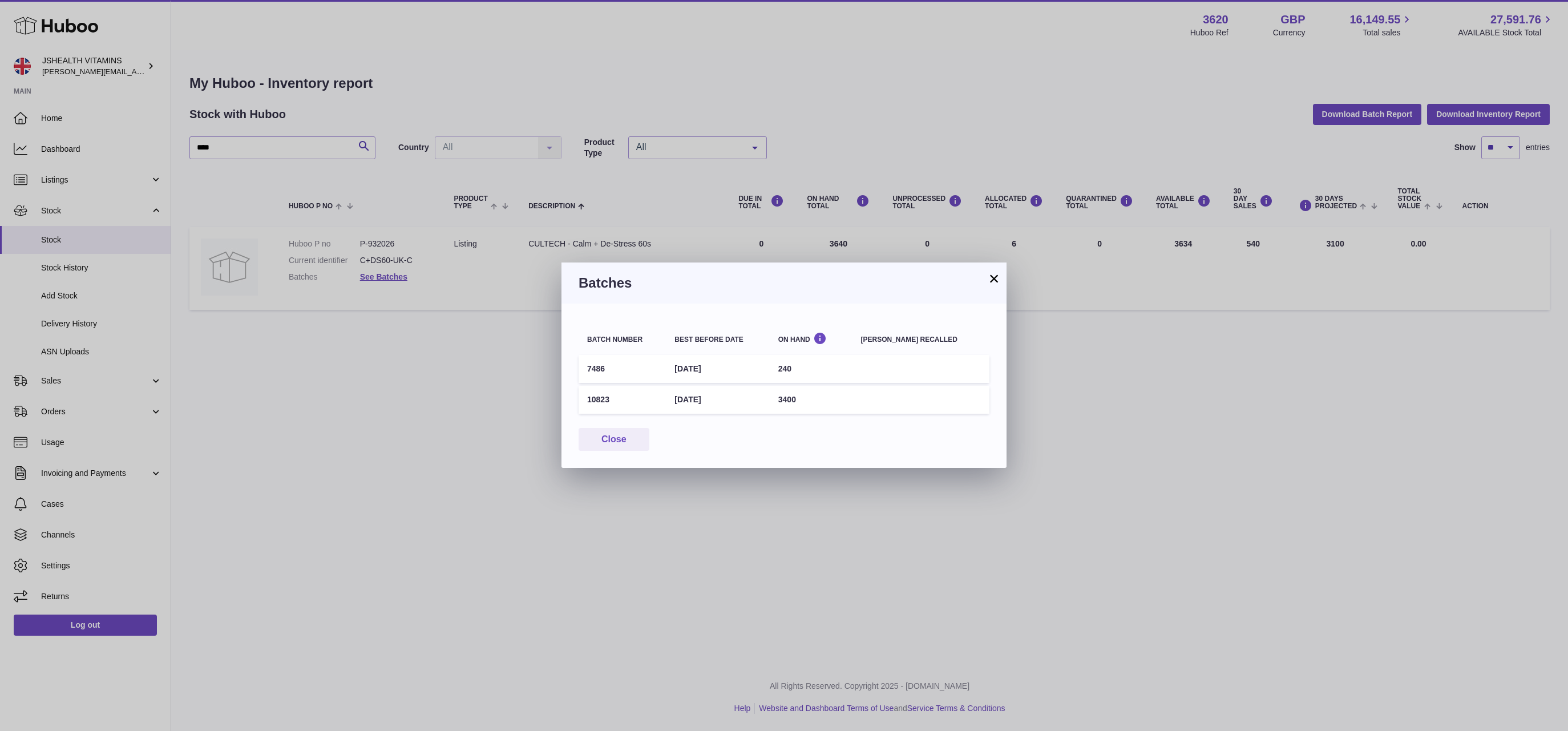
click at [720, 373] on td "30th Nov 2025" at bounding box center [717, 369] width 104 height 28
copy tr "30th Nov 2025"
click at [848, 128] on div "× Batches Batch number Best before date On Hand Batch recalled 7486 30th Nov 20…" at bounding box center [784, 365] width 1568 height 731
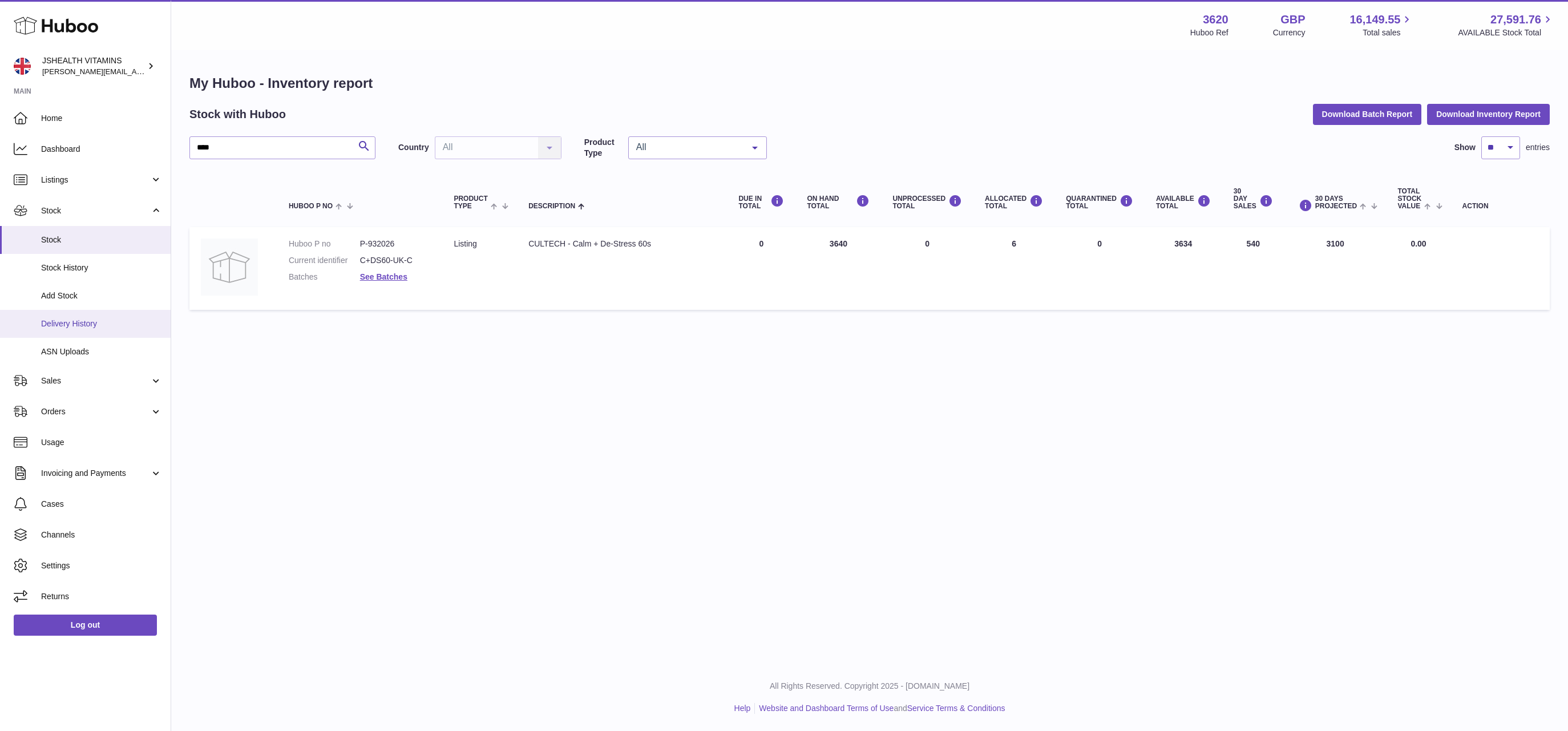
drag, startPoint x: 89, startPoint y: 314, endPoint x: 104, endPoint y: 314, distance: 15.0
click at [91, 315] on link "Delivery History" at bounding box center [85, 324] width 170 height 28
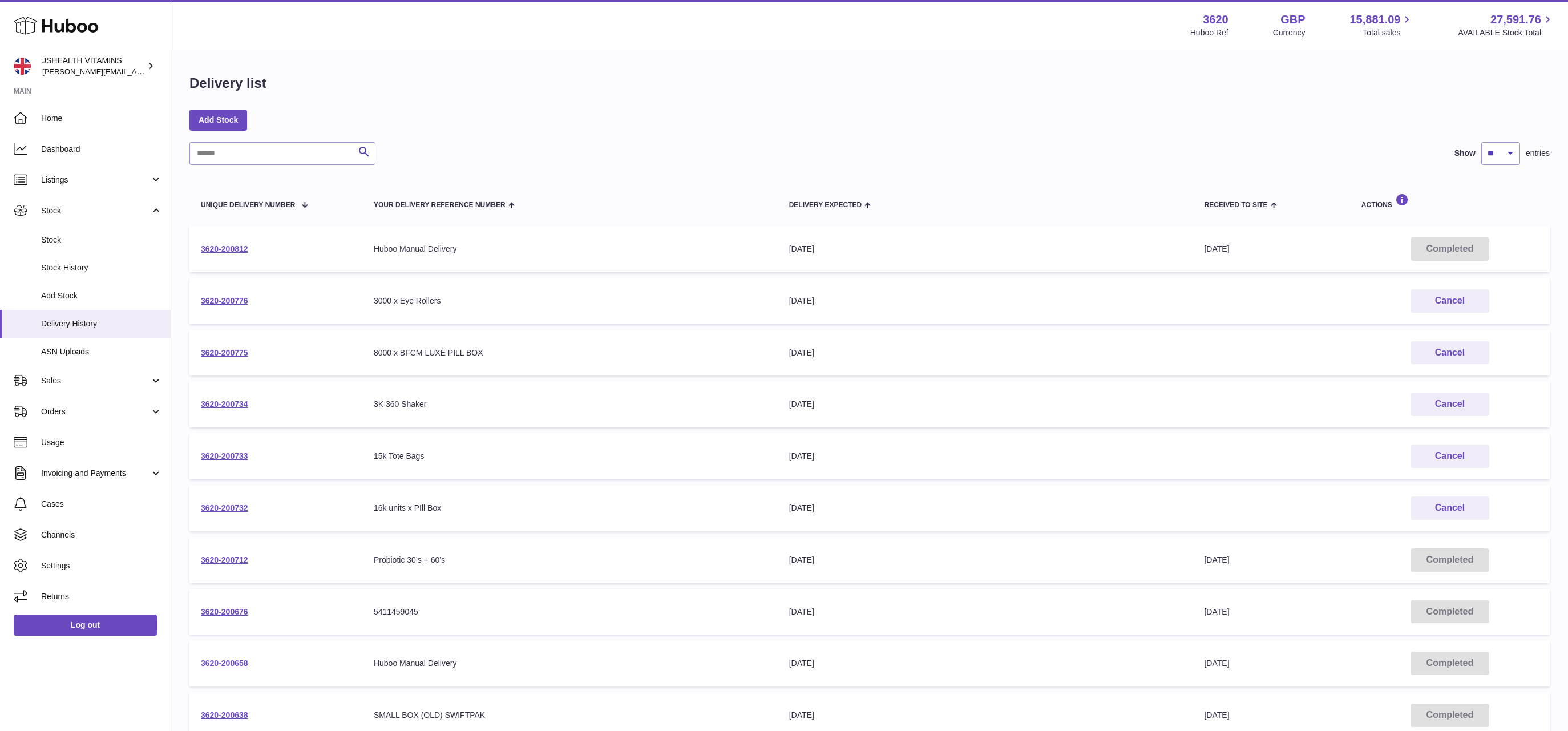
click at [596, 158] on div "Search Show ** ** ** *** entries" at bounding box center [869, 153] width 1360 height 23
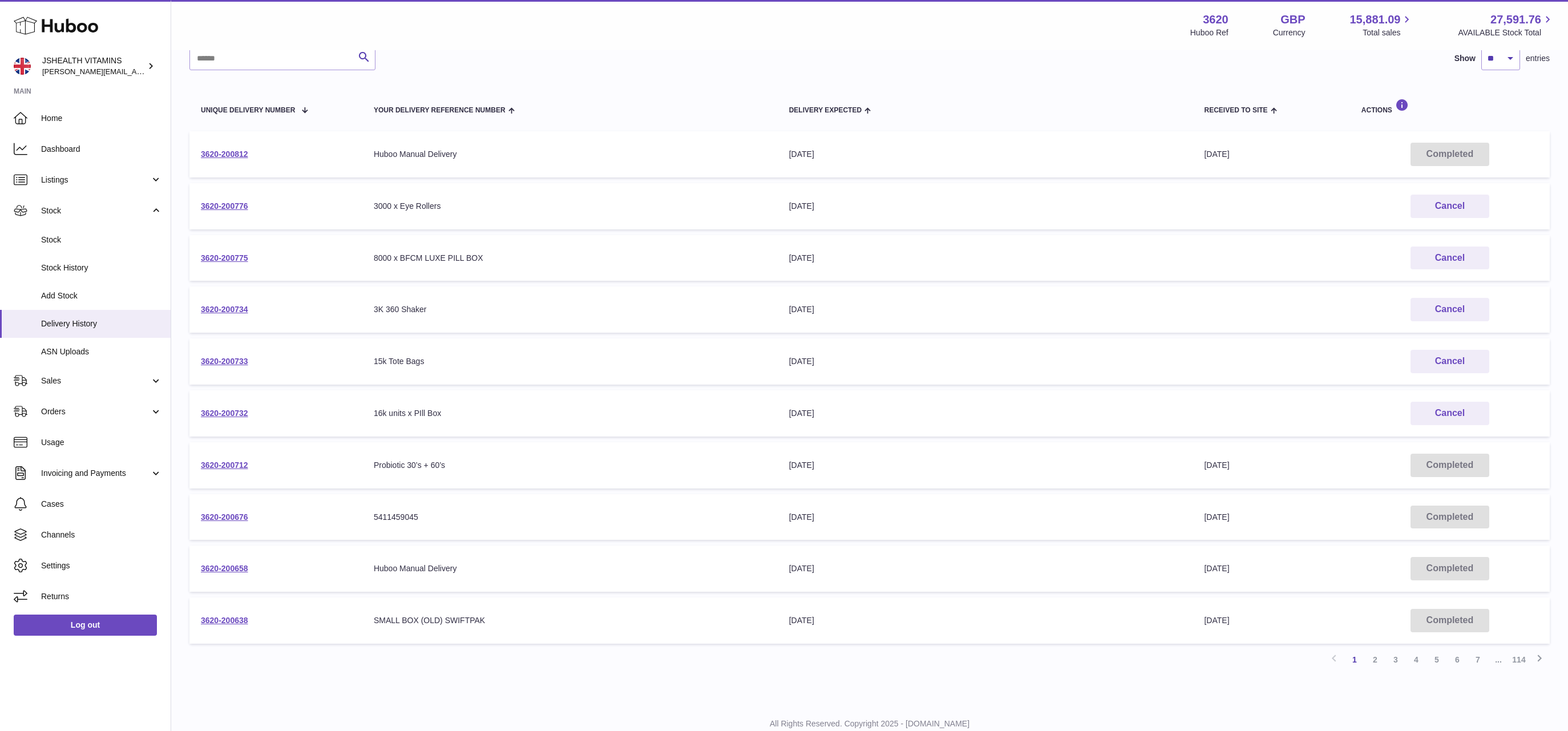
scroll to position [126, 0]
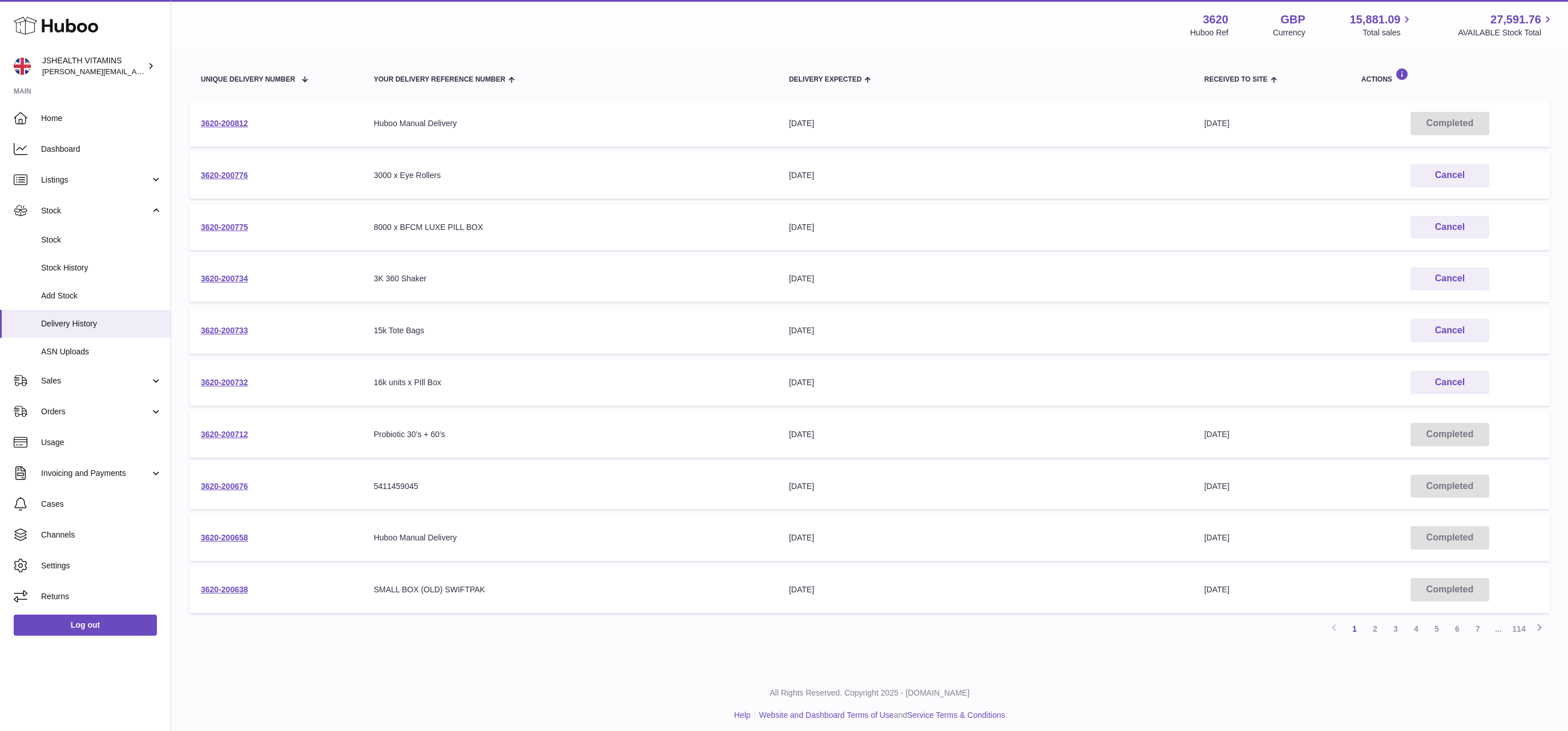
drag, startPoint x: 624, startPoint y: 674, endPoint x: 1067, endPoint y: 634, distance: 444.8
click at [624, 674] on div "All Rights Reserved. Copyright 2025 - Huboo.co.uk Help Website and Dashboard Te…" at bounding box center [870, 704] width 1397 height 68
click at [1374, 627] on link "2" at bounding box center [1375, 629] width 20 height 20
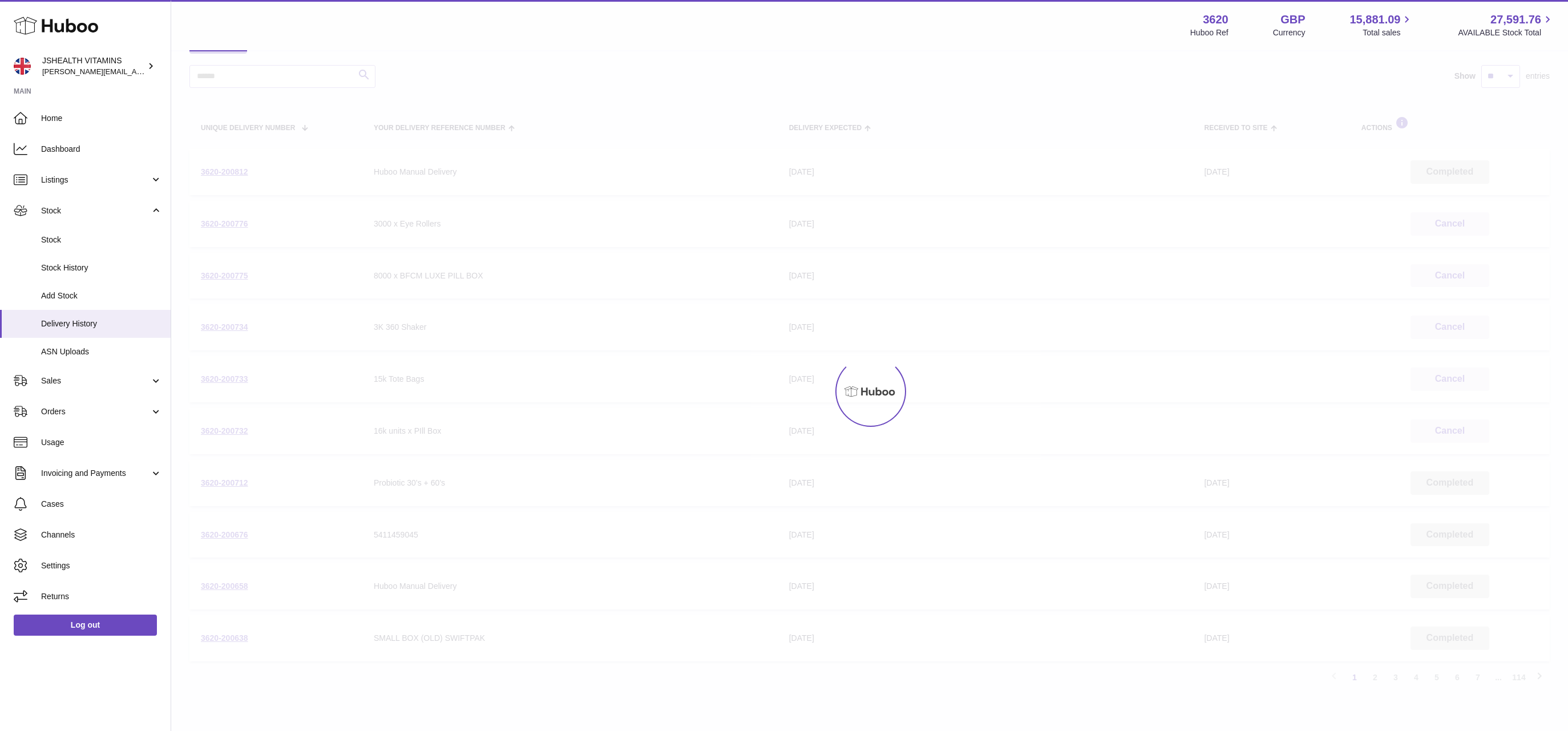
scroll to position [51, 0]
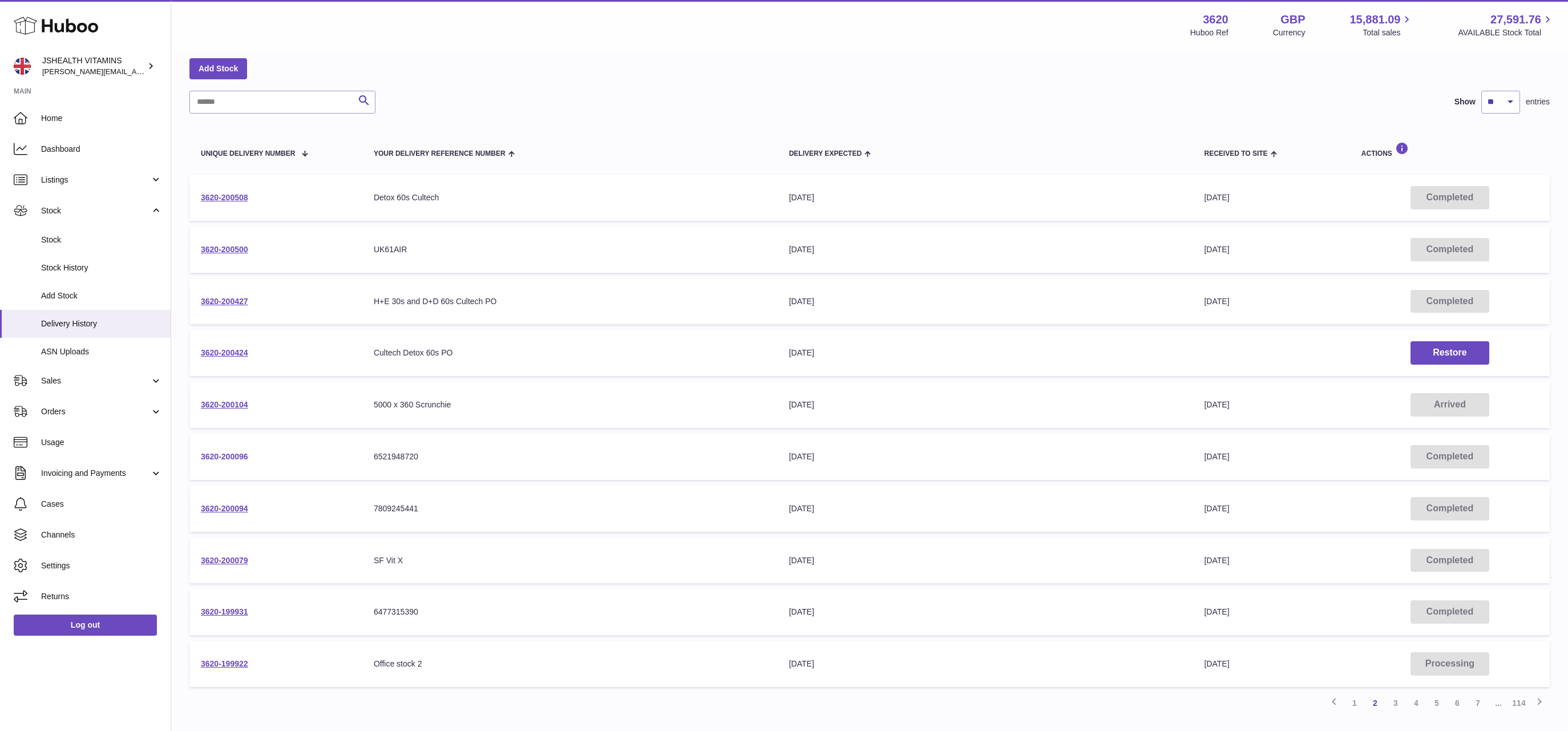
click at [219, 452] on link "3620-200096" at bounding box center [224, 457] width 47 height 9
click at [238, 355] on link "3620-200424" at bounding box center [224, 353] width 47 height 9
click at [227, 196] on link "3620-200508" at bounding box center [224, 198] width 47 height 9
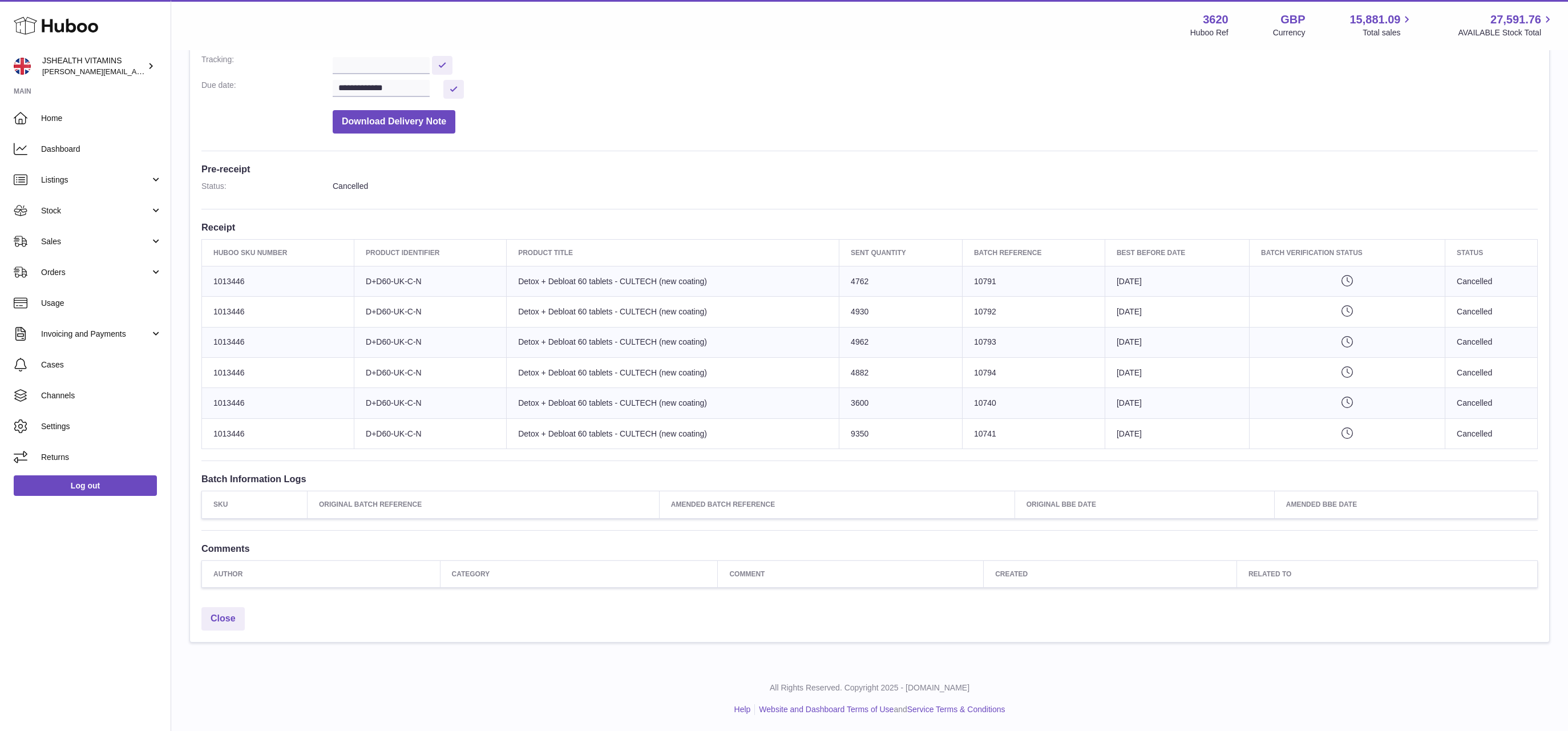
scroll to position [211, 0]
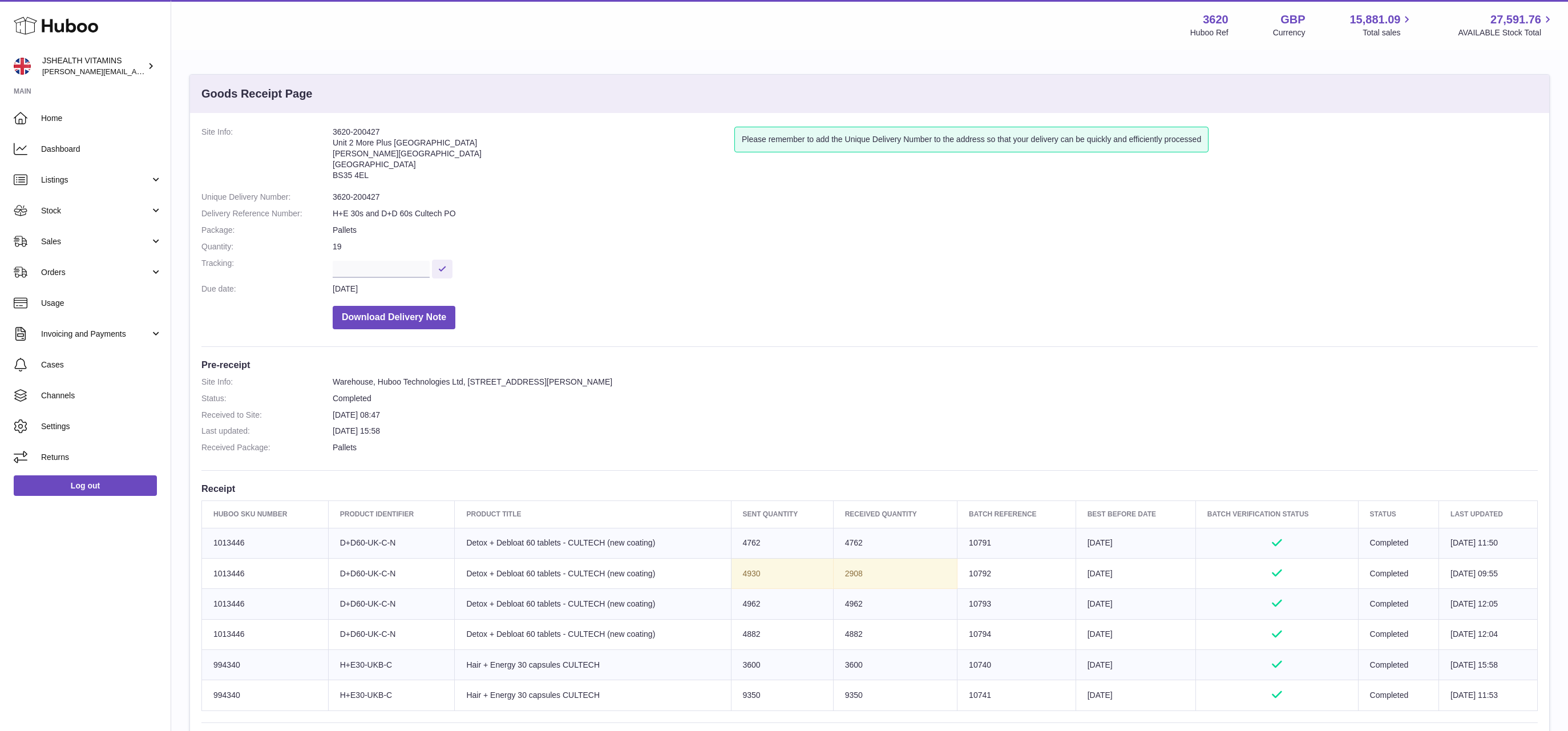
click at [737, 574] on td "Sent Quantity 4930" at bounding box center [782, 573] width 102 height 31
click at [736, 574] on td "Sent Quantity 4930" at bounding box center [782, 573] width 102 height 31
copy td "4930"
click at [835, 578] on td "2908" at bounding box center [895, 573] width 124 height 31
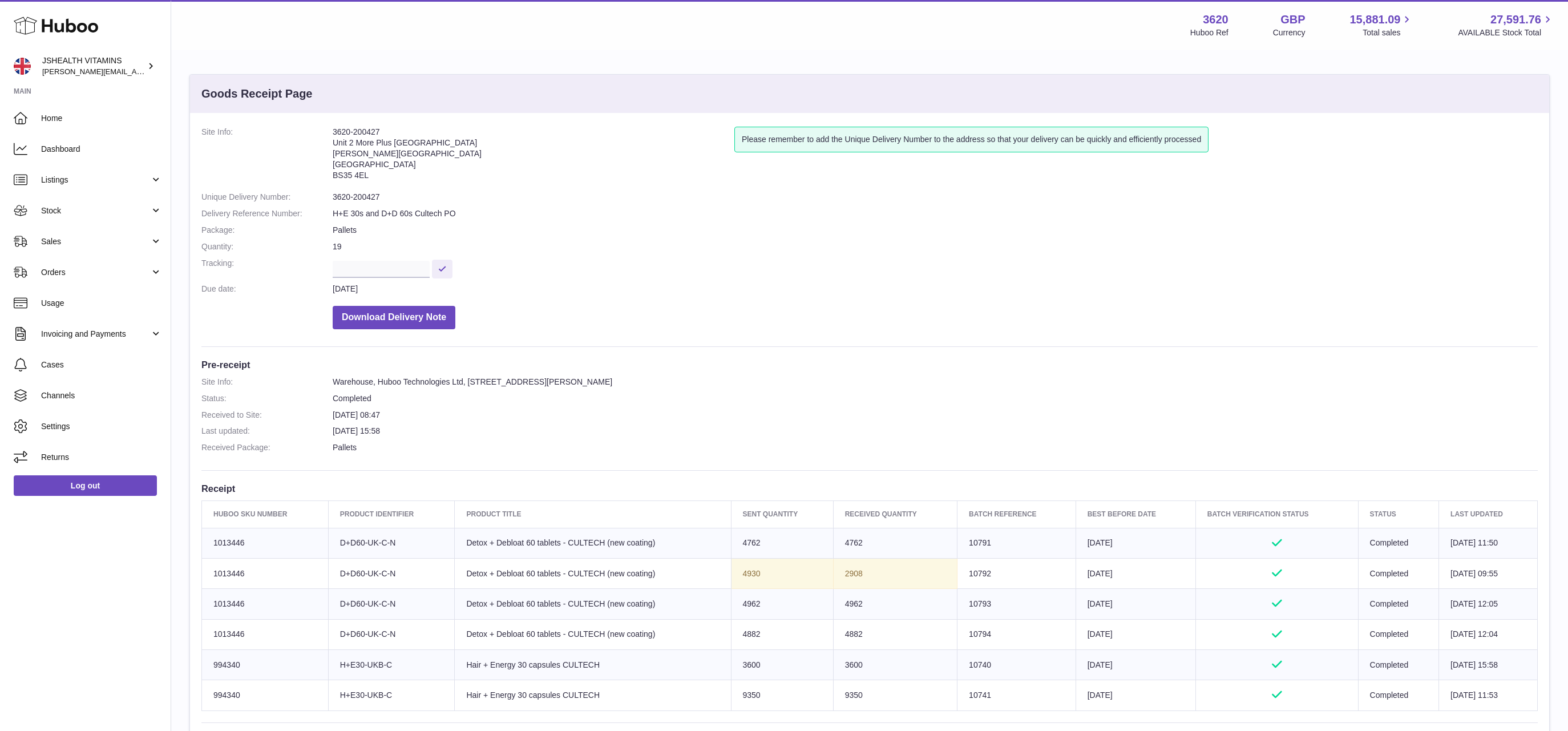
copy td "2908"
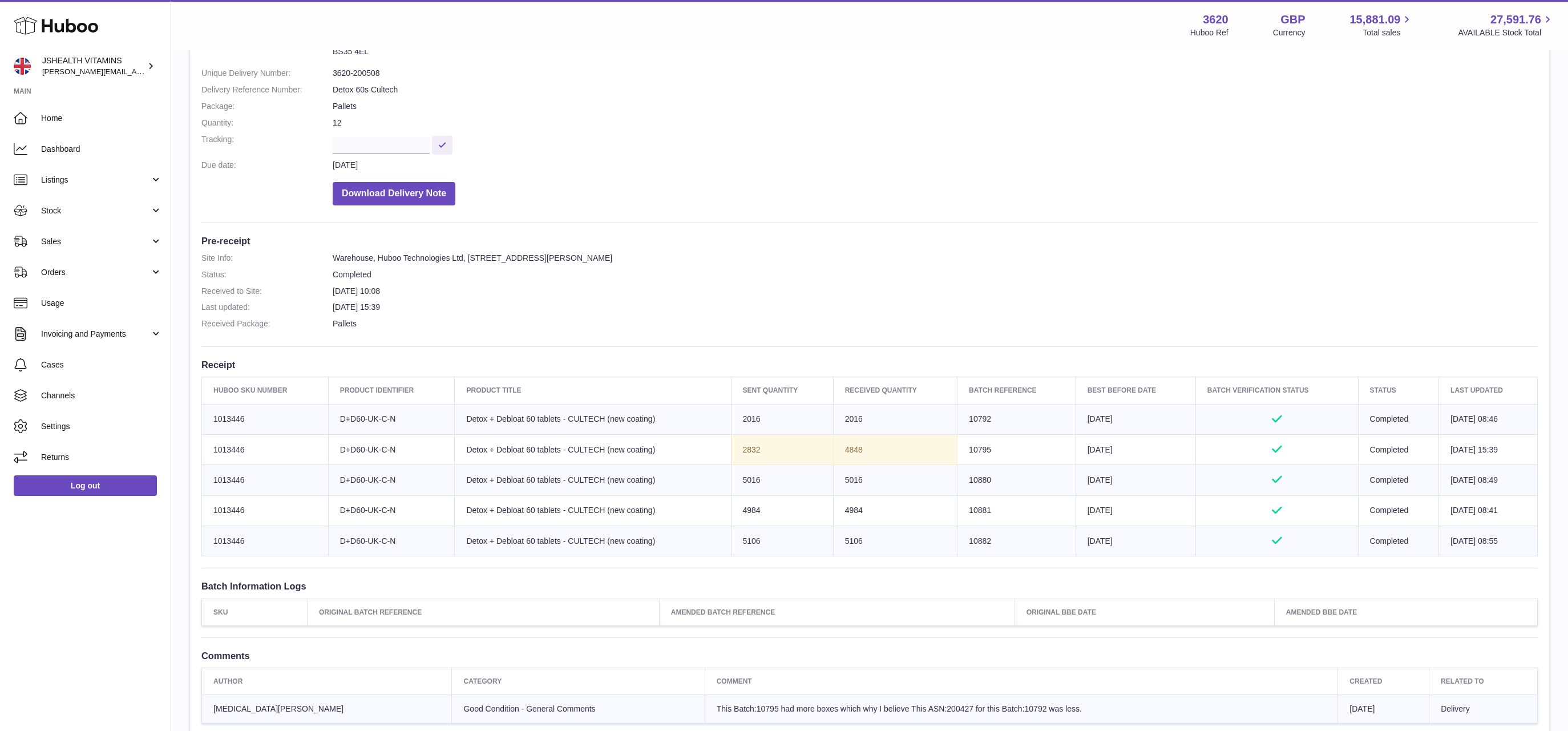
scroll to position [127, 0]
click at [841, 448] on td "4848" at bounding box center [895, 446] width 124 height 31
copy td "4848"
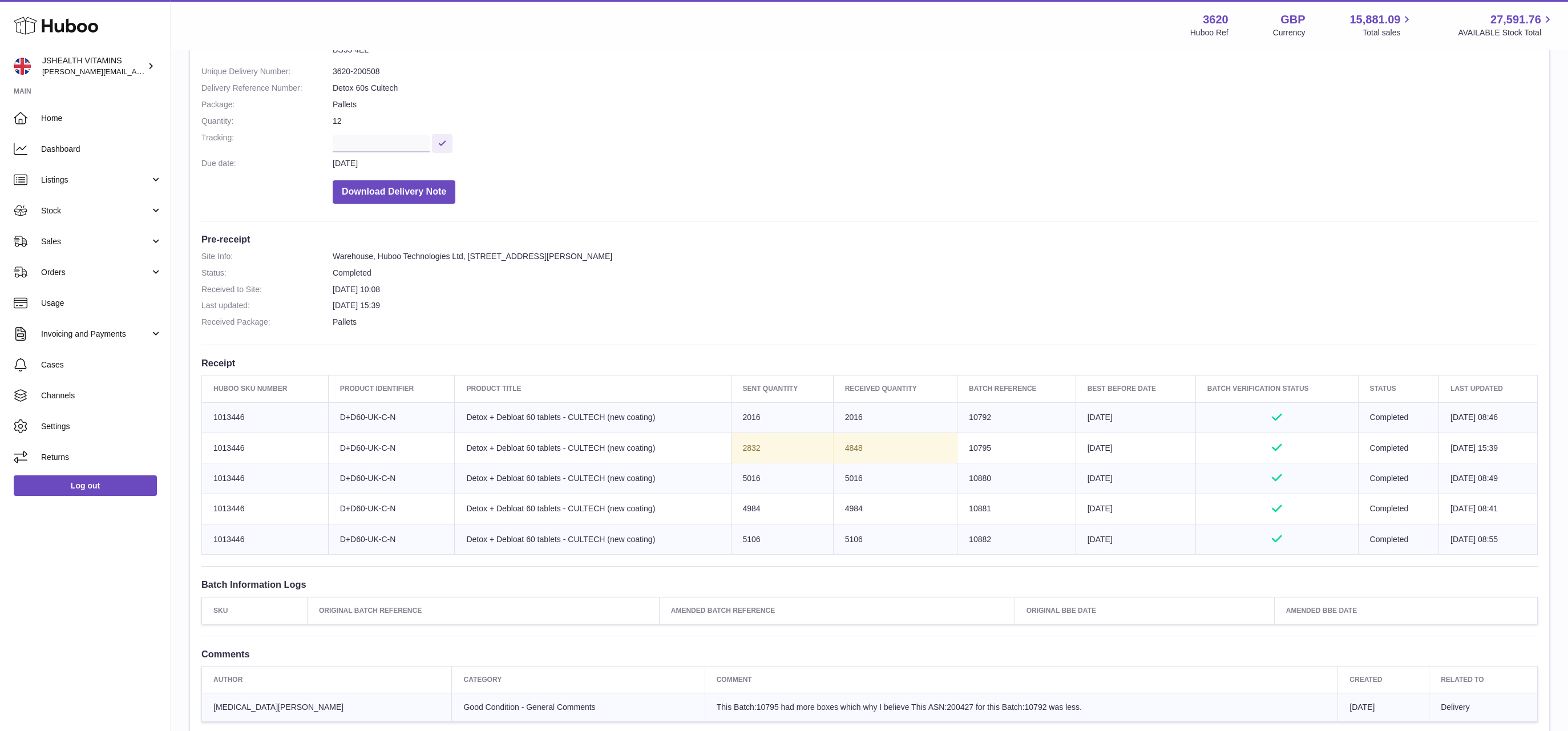
click at [736, 445] on td "Sent Quantity 2832" at bounding box center [782, 448] width 102 height 31
copy td "2832"
click at [840, 450] on td "4848" at bounding box center [895, 448] width 124 height 31
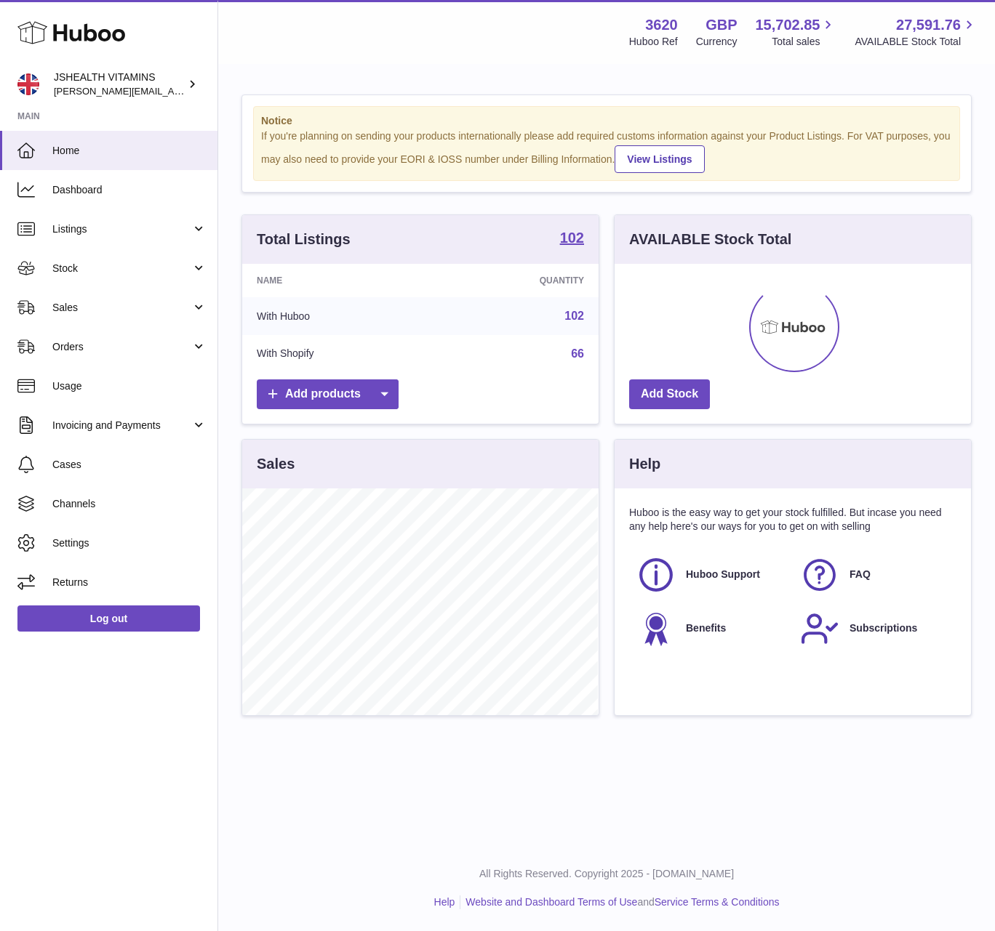
scroll to position [227, 355]
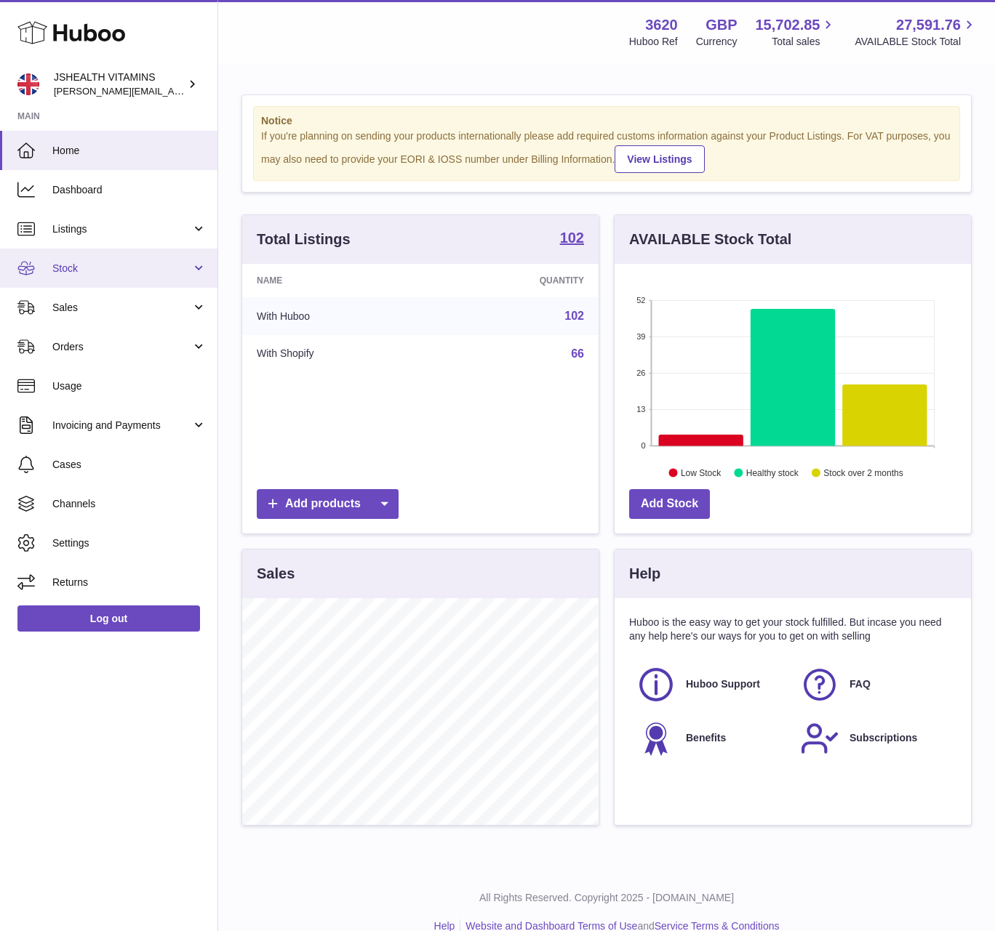
click at [77, 255] on link "Stock" at bounding box center [108, 268] width 217 height 39
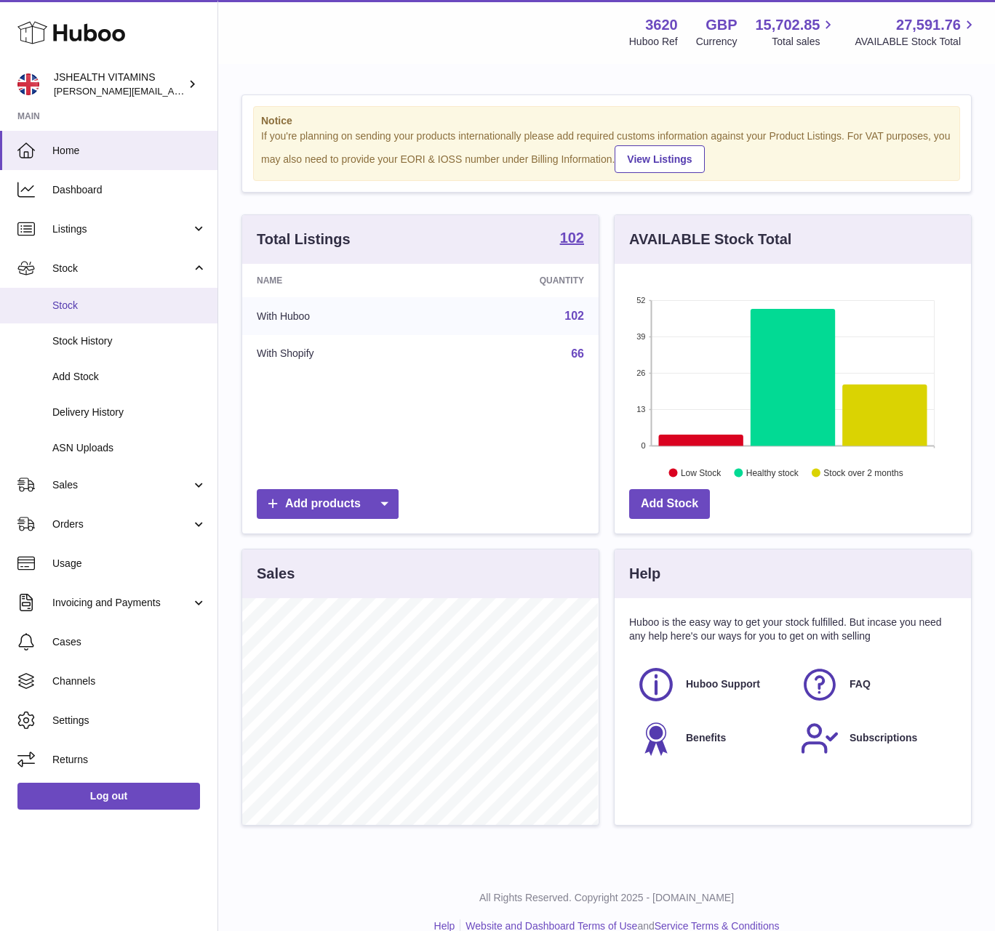
click at [79, 299] on span "Stock" at bounding box center [129, 306] width 154 height 14
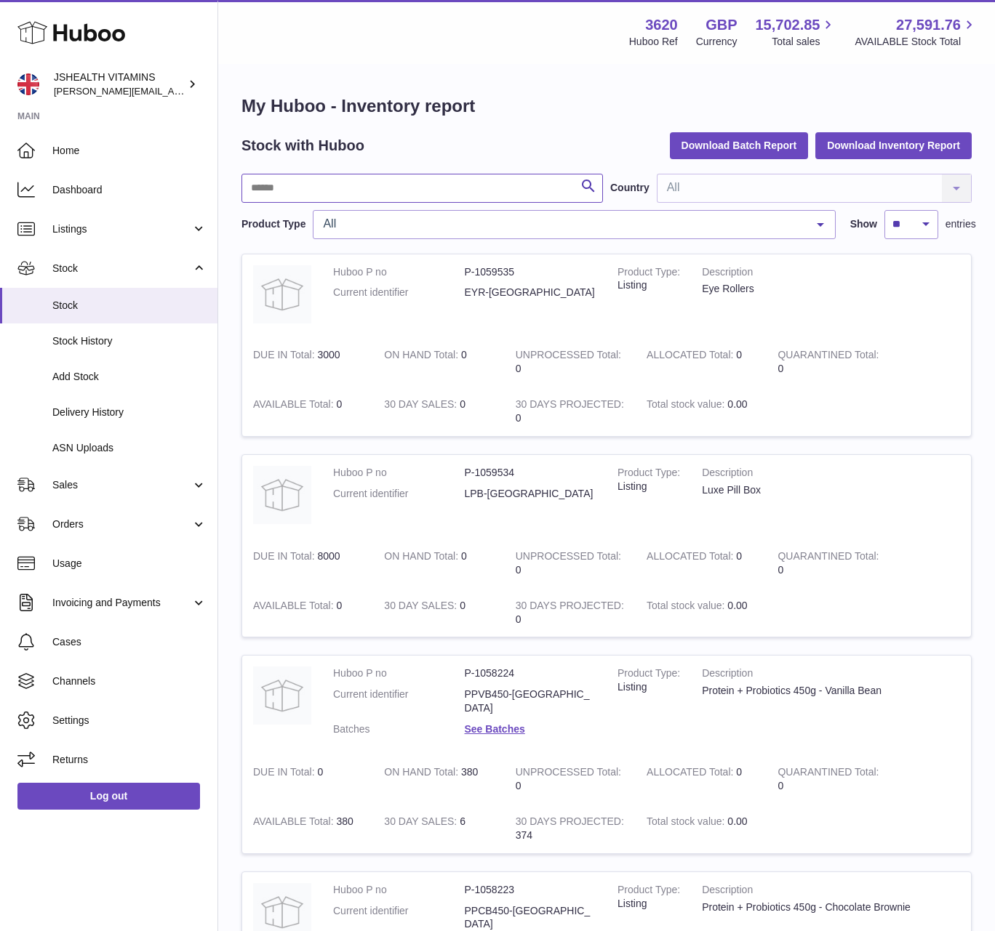
click at [292, 198] on input "text" at bounding box center [421, 188] width 361 height 29
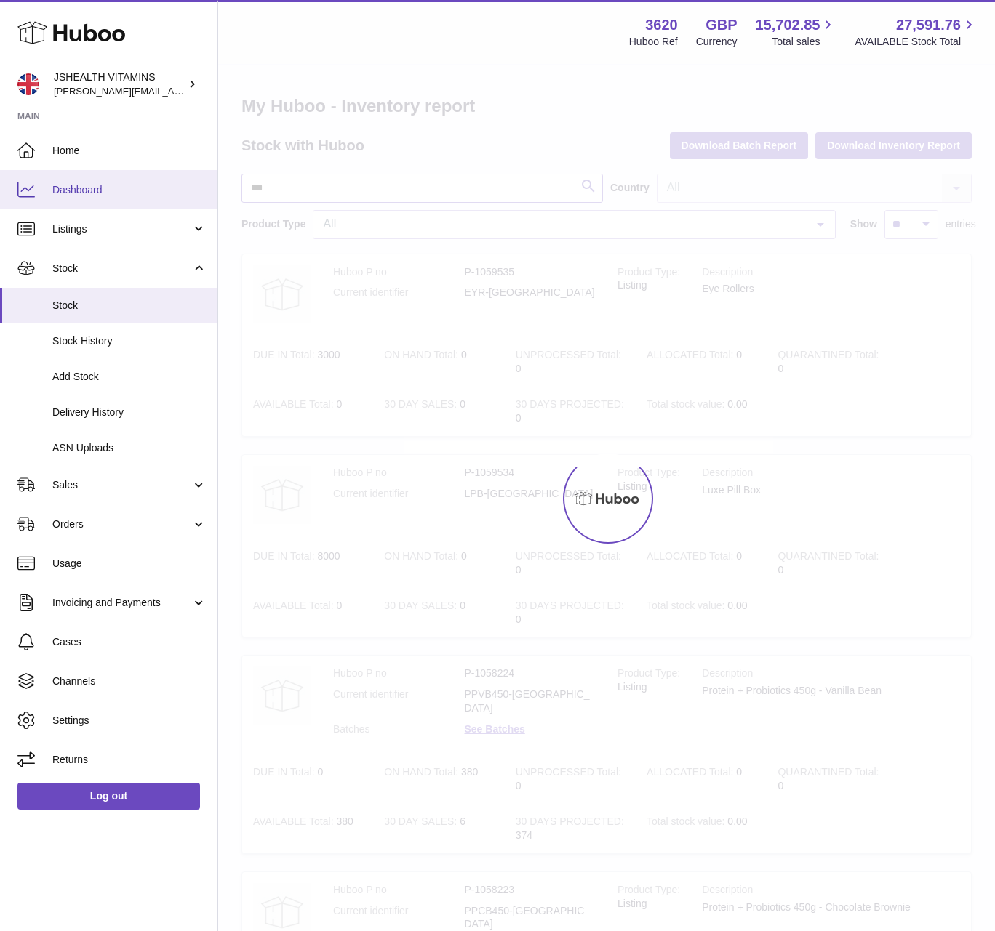
type input "***"
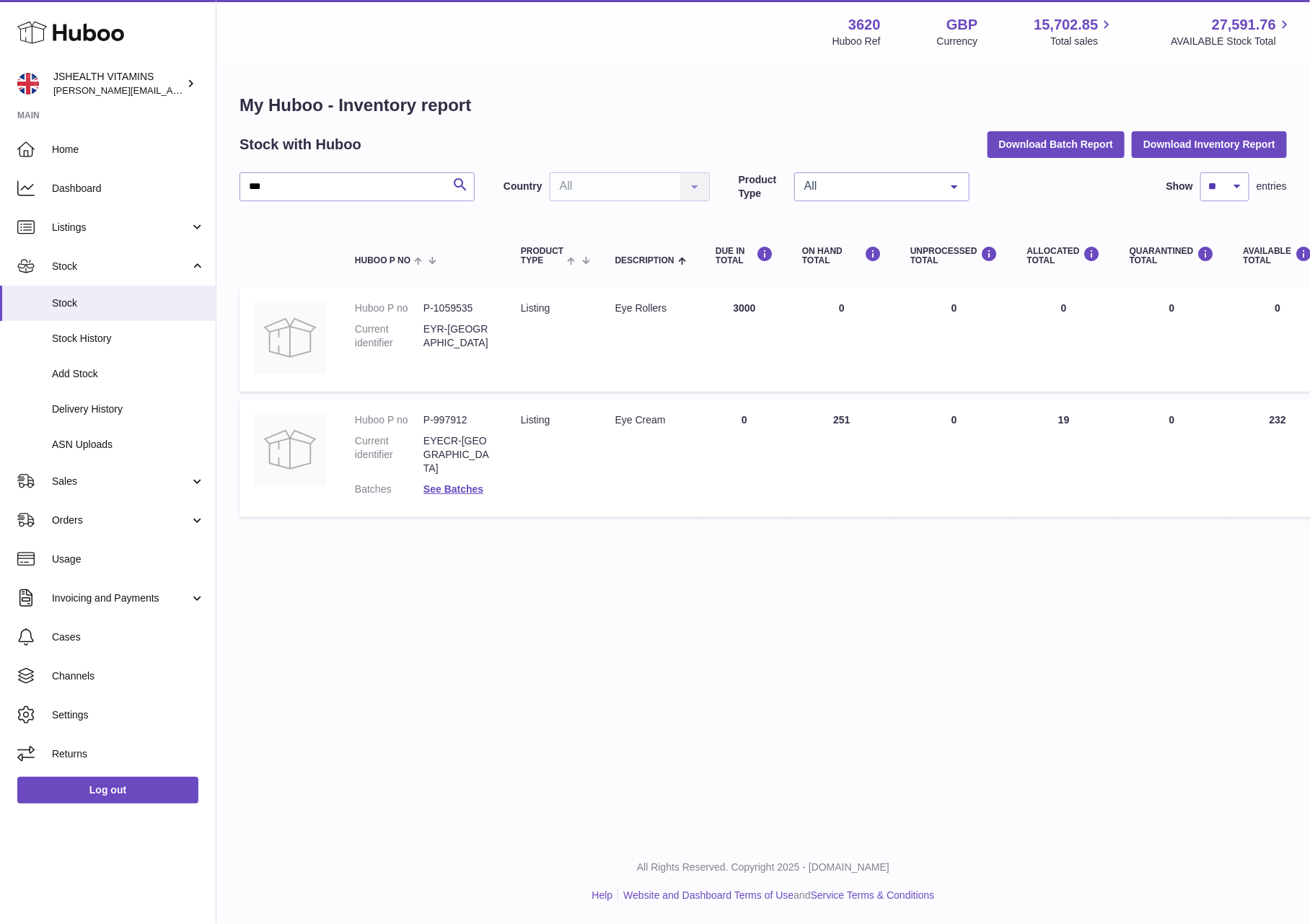
click at [454, 416] on dd "P-997912" at bounding box center [458, 421] width 68 height 14
copy dd "997912"
click at [116, 434] on link "ASN Uploads" at bounding box center [107, 445] width 215 height 36
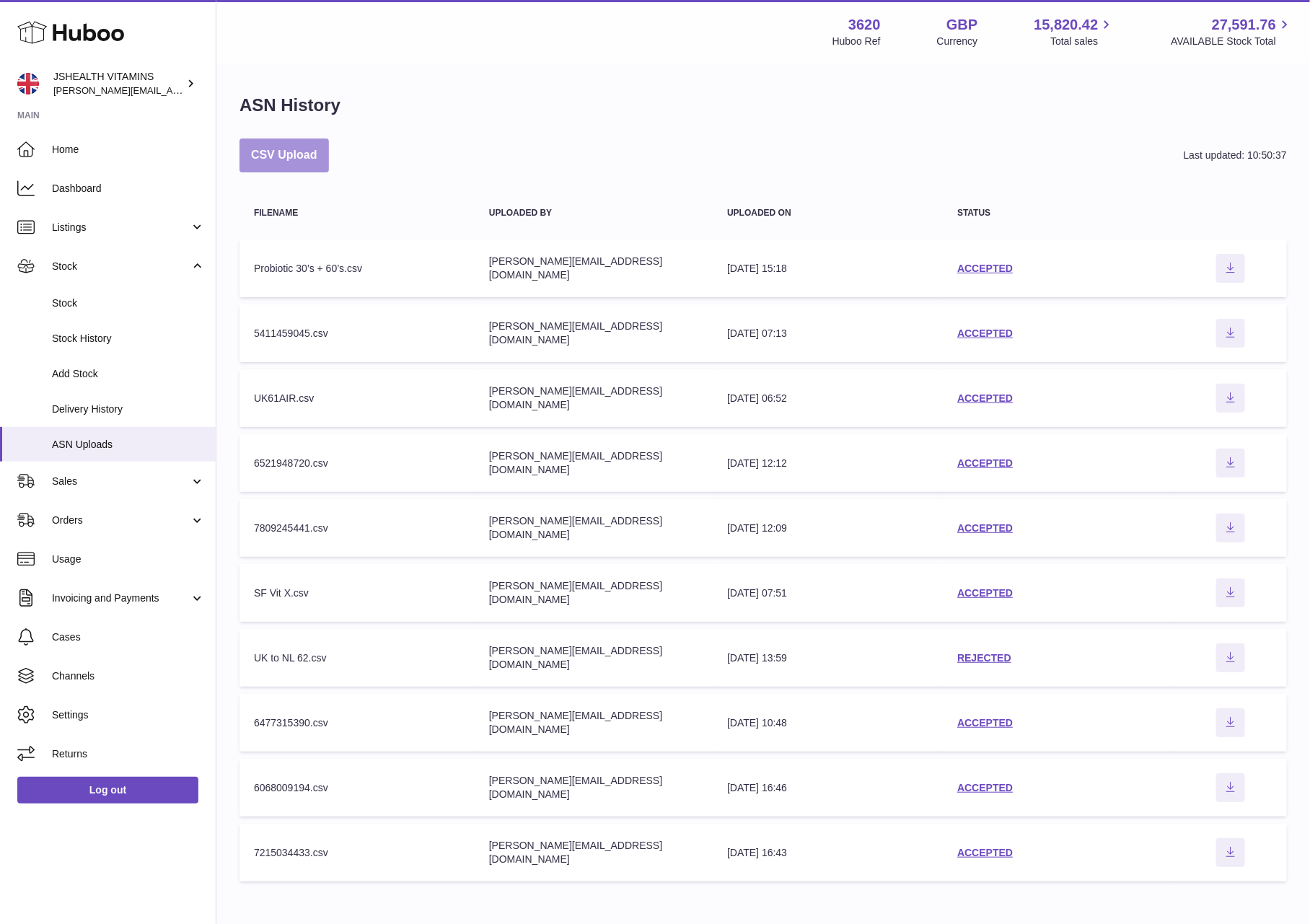
click at [286, 149] on button "CSV Upload" at bounding box center [284, 156] width 89 height 34
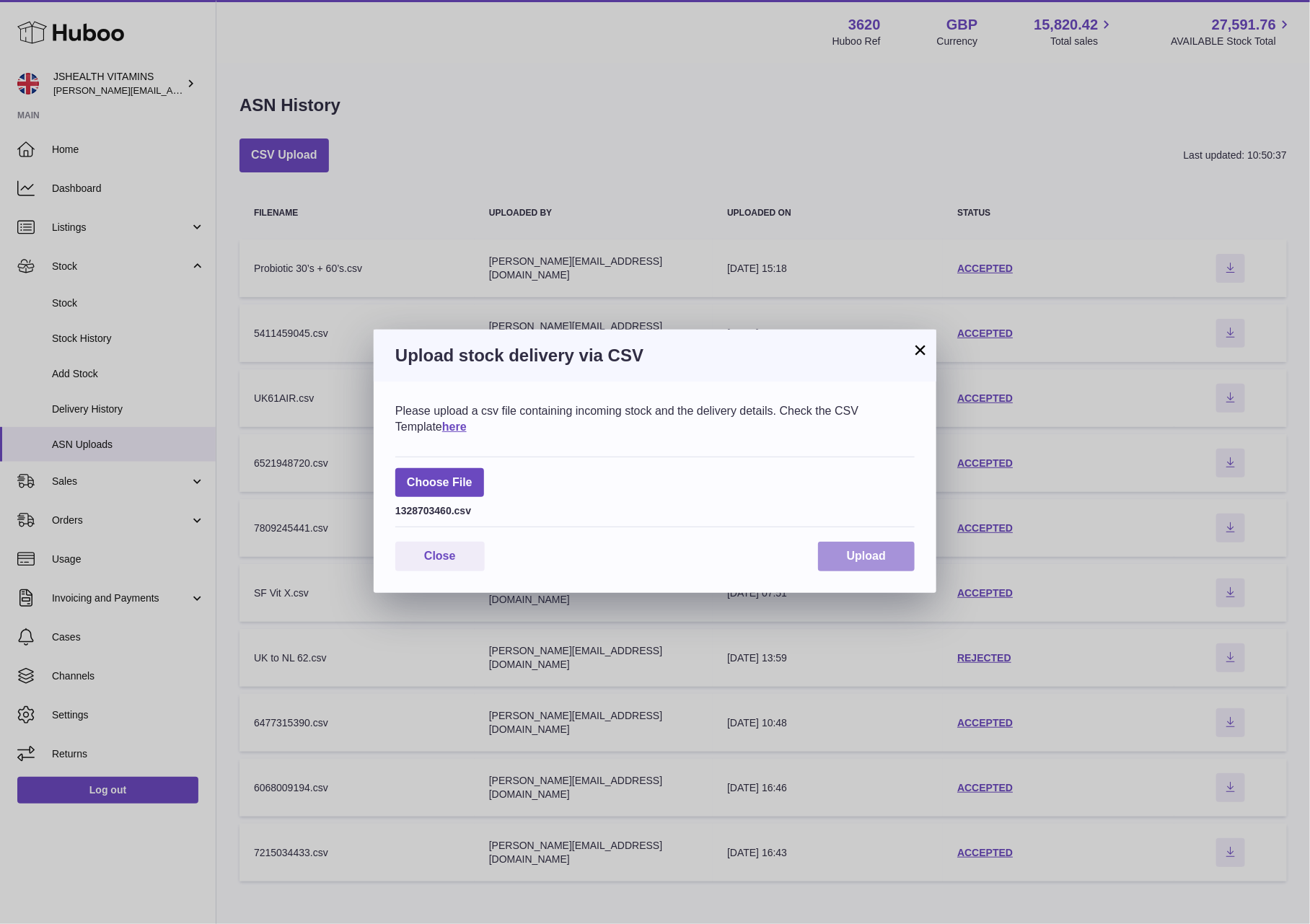
click at [845, 545] on button "Upload" at bounding box center [865, 557] width 96 height 30
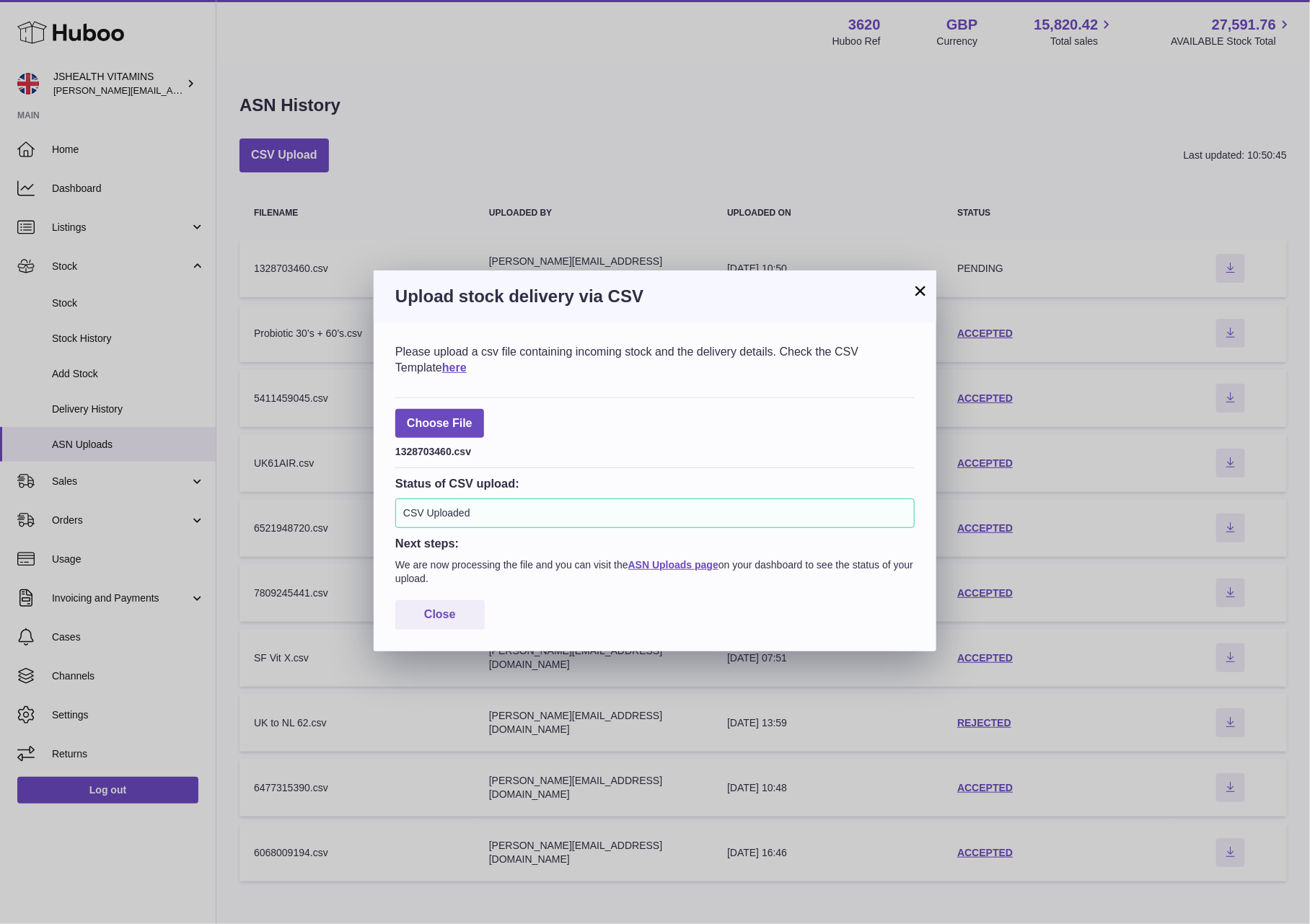
click at [462, 651] on div "Please upload a csv file containing incoming stock and the delivery details. Ch…" at bounding box center [655, 486] width 563 height 329
click at [470, 645] on div "Please upload a csv file containing incoming stock and the delivery details. Ch…" at bounding box center [655, 486] width 563 height 329
click at [458, 614] on button "Close" at bounding box center [440, 615] width 89 height 30
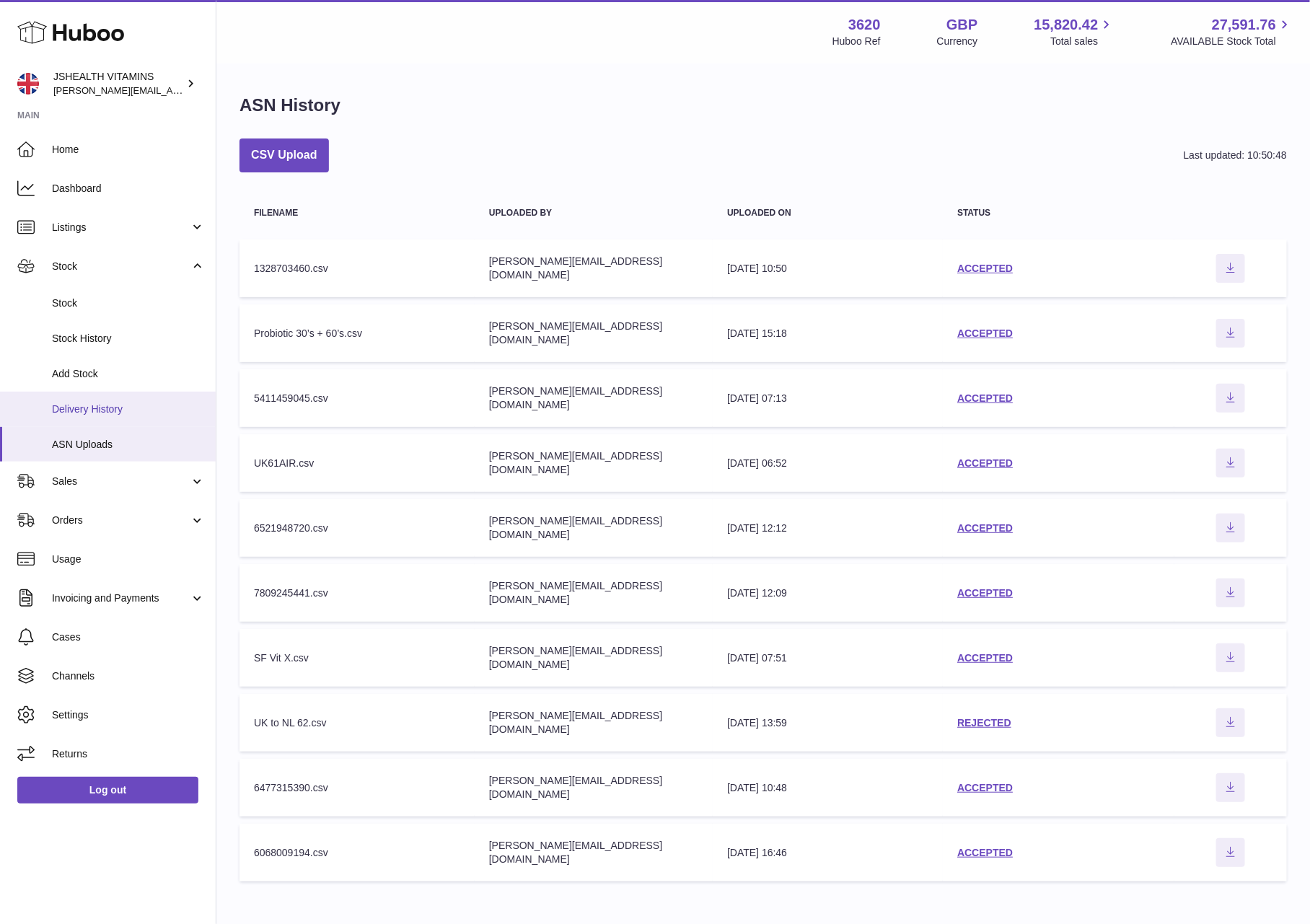
drag, startPoint x: 151, startPoint y: 406, endPoint x: 158, endPoint y: 403, distance: 7.6
click at [150, 406] on span "Delivery History" at bounding box center [128, 410] width 153 height 14
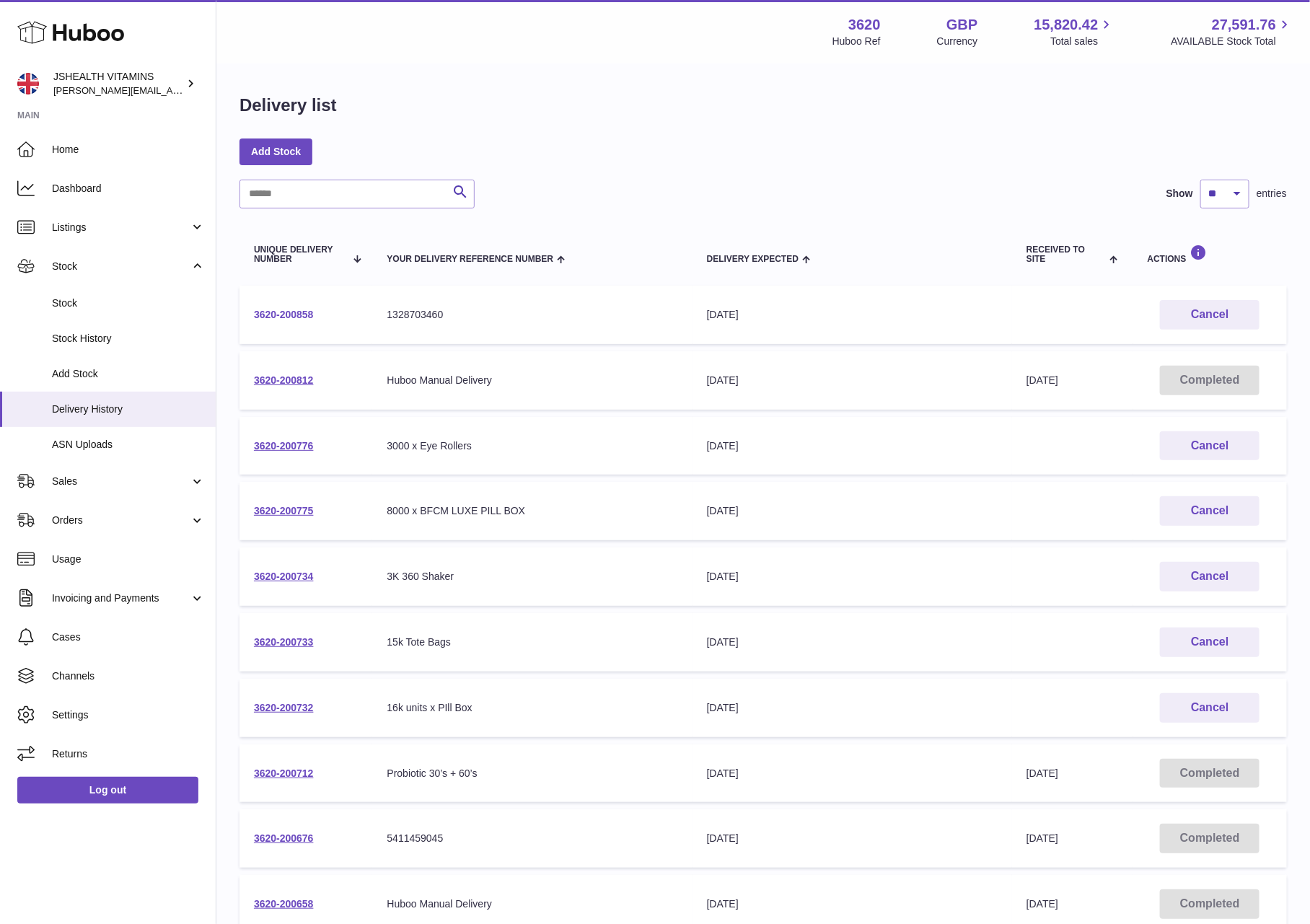
click at [298, 316] on link "3620-200858" at bounding box center [284, 315] width 60 height 12
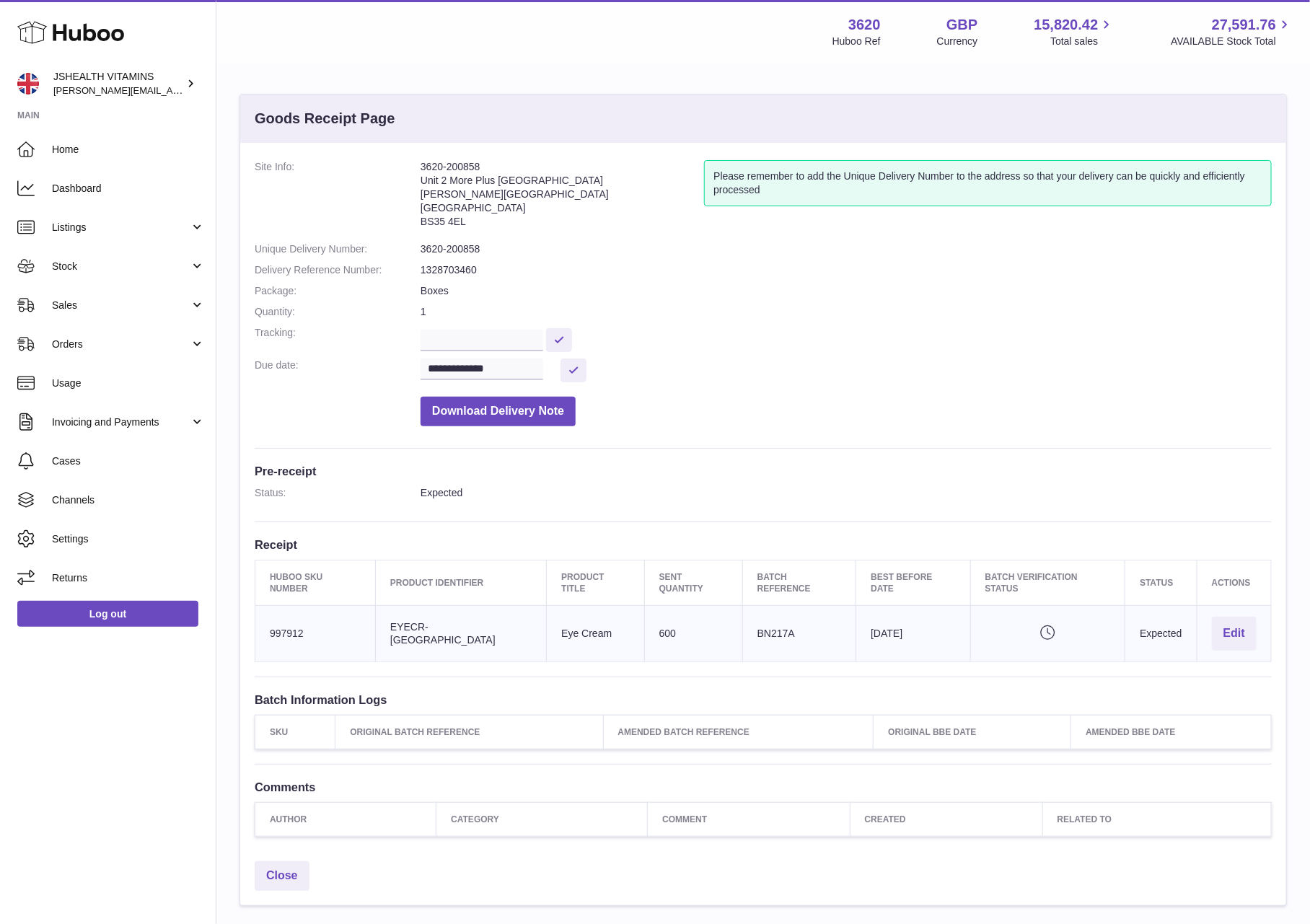
click at [447, 252] on dd "3620-200858" at bounding box center [847, 249] width 852 height 14
copy dl "3620-200858"
click at [292, 625] on td "Huboo SKU Number 997912" at bounding box center [315, 634] width 120 height 57
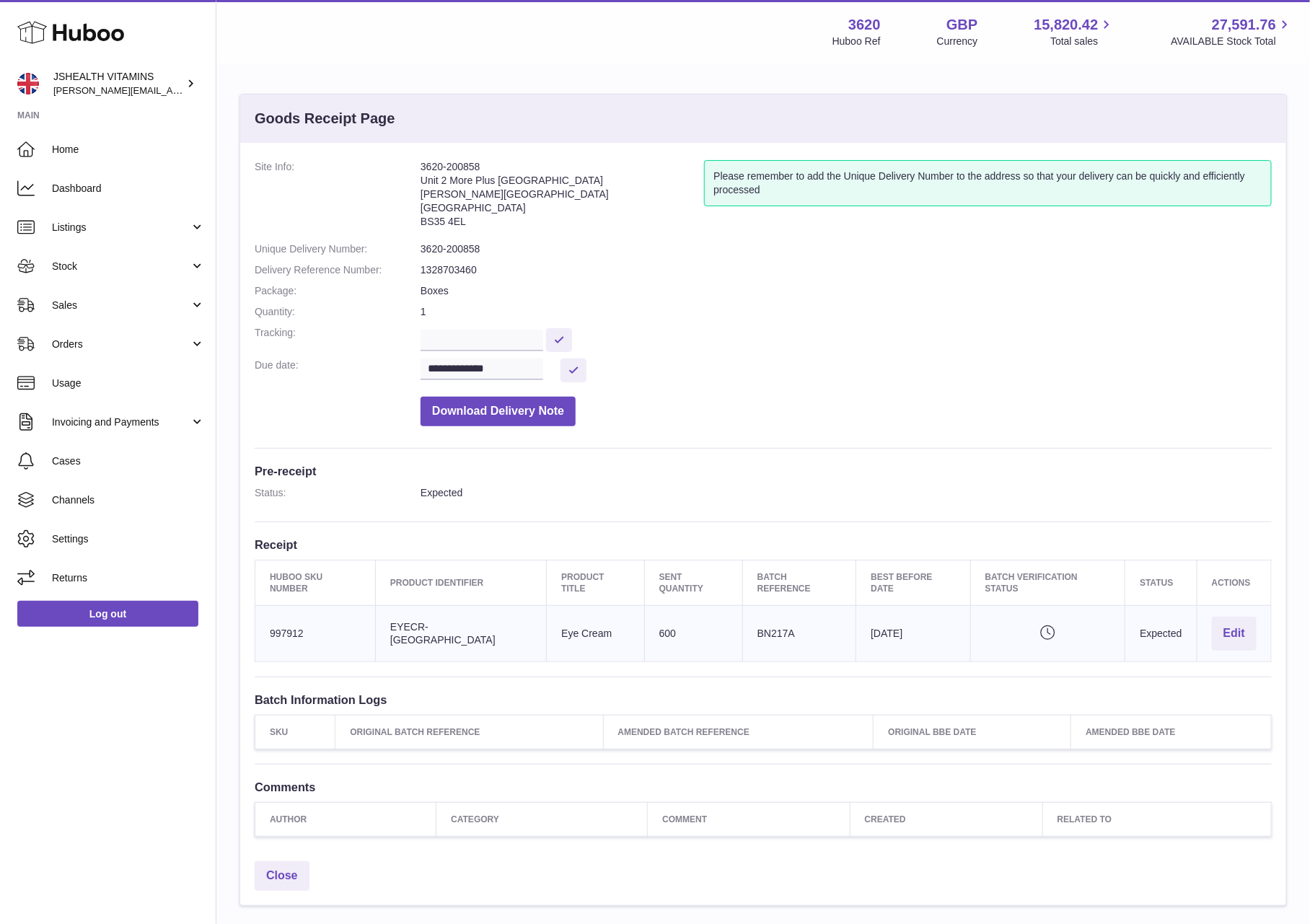
click at [292, 625] on td "Huboo SKU Number 997912" at bounding box center [315, 634] width 120 height 57
copy td "997912"
click at [62, 272] on span "Stock" at bounding box center [120, 267] width 138 height 14
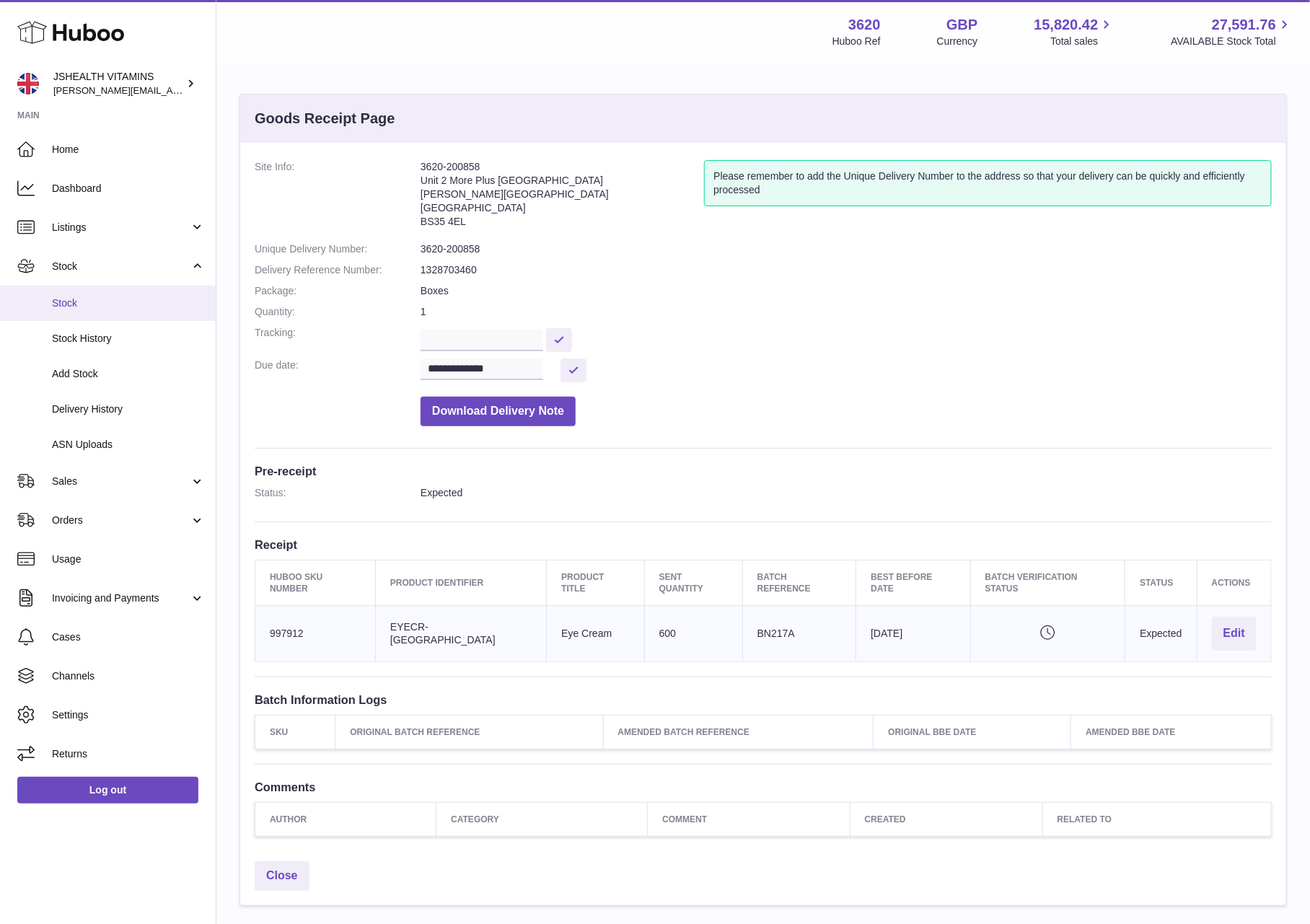
click at [84, 294] on link "Stock" at bounding box center [107, 304] width 215 height 36
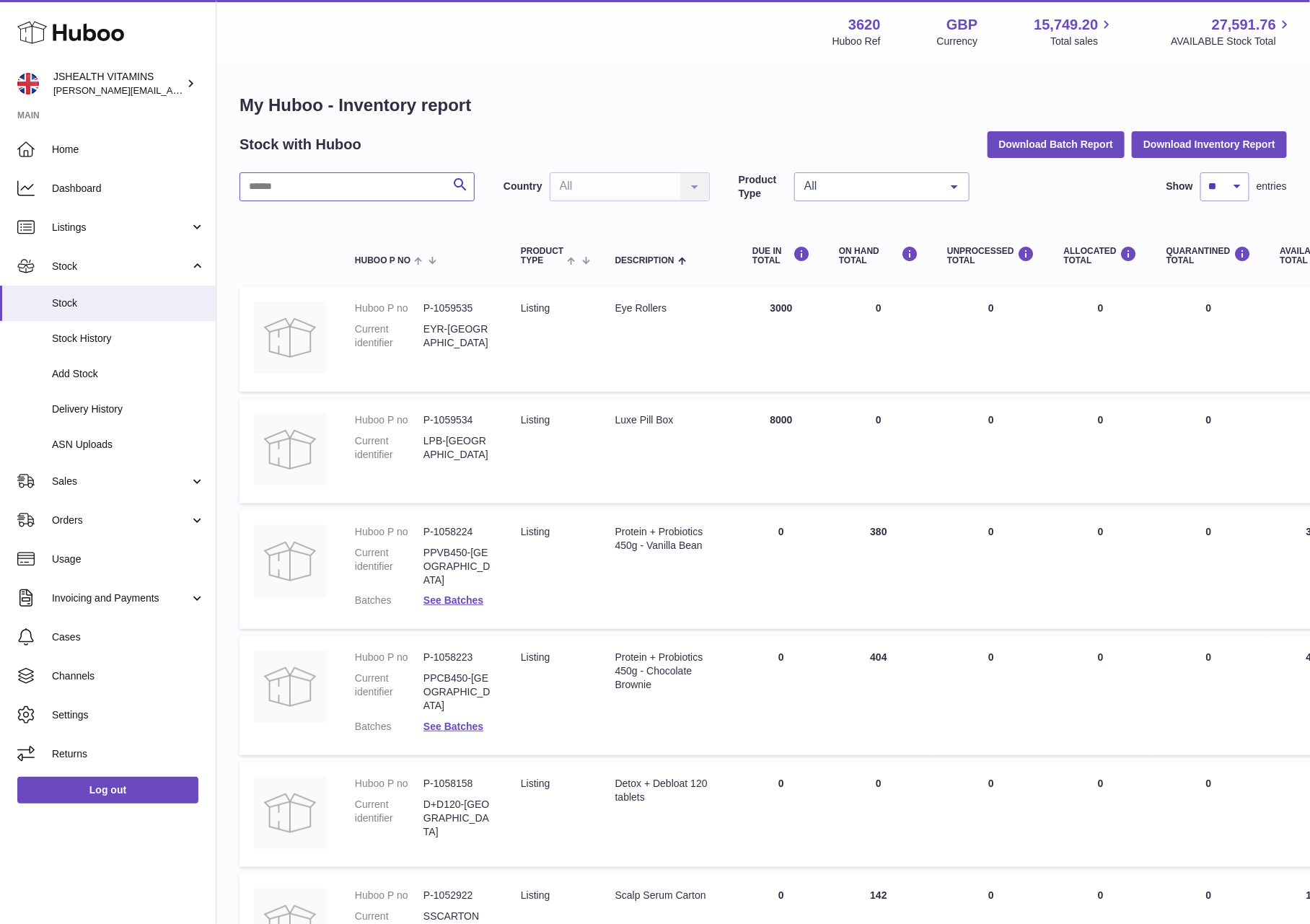
click at [311, 188] on input "text" at bounding box center [356, 187] width 235 height 29
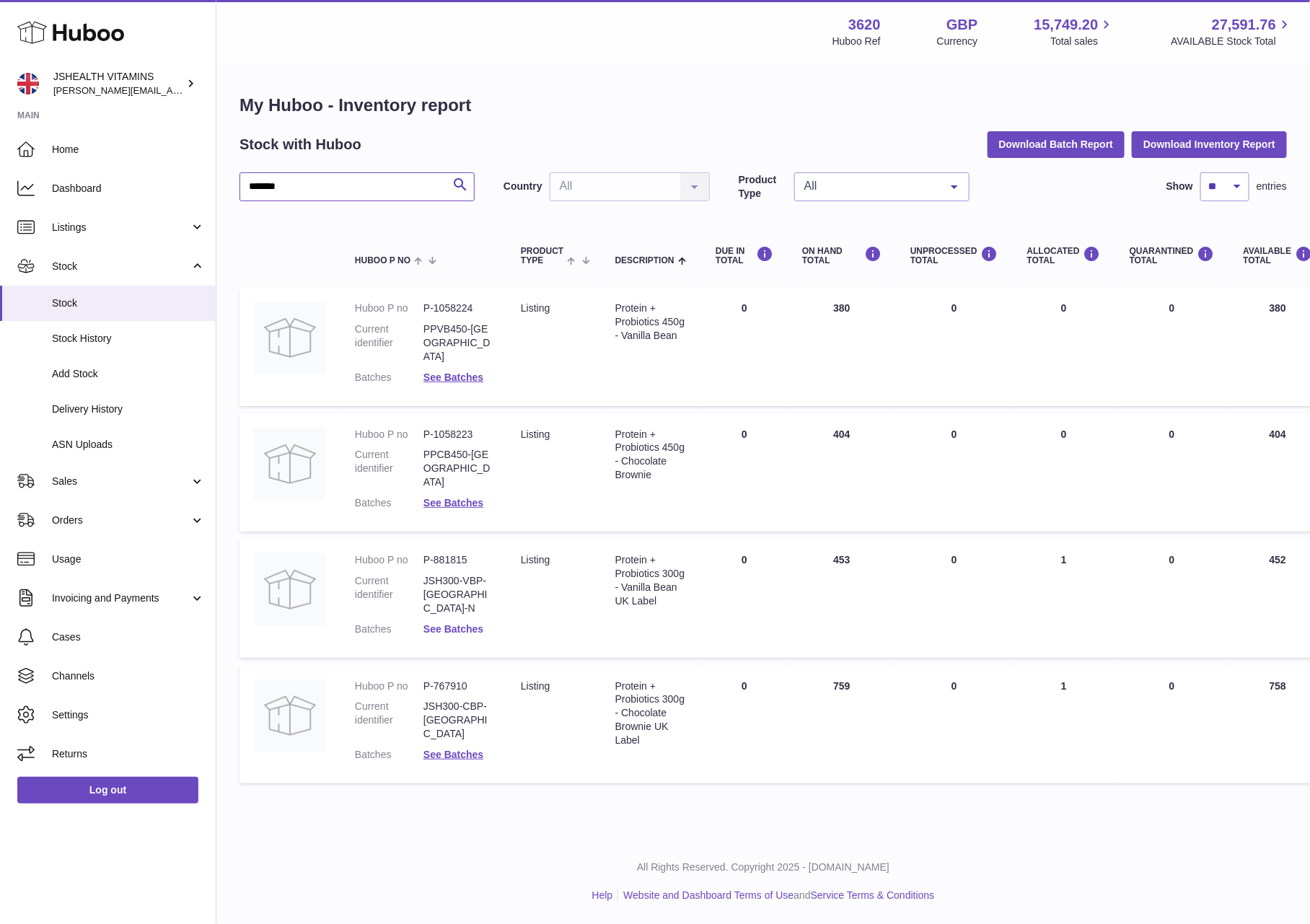
type input "*******"
click at [432, 623] on link "See Batches" at bounding box center [454, 629] width 60 height 12
click at [536, 789] on div "× Batches Batch number Best before date On Hand [PERSON_NAME] recalled 250133 […" at bounding box center [655, 462] width 1310 height 924
drag, startPoint x: 428, startPoint y: 450, endPoint x: 425, endPoint y: 479, distance: 29.2
click at [427, 451] on dd "PPCB450-[GEOGRAPHIC_DATA]" at bounding box center [458, 467] width 68 height 41
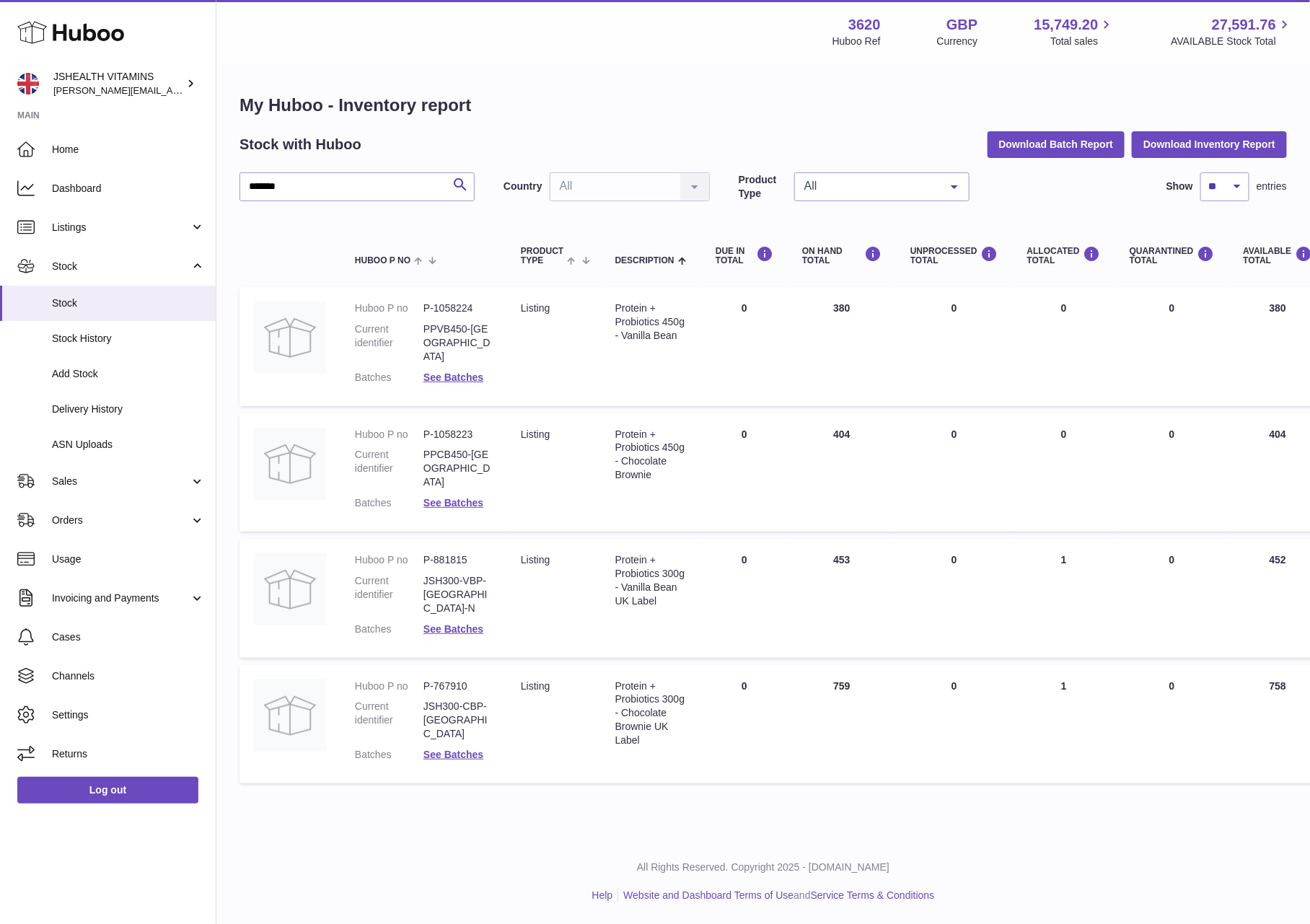
click at [425, 496] on dd "See Batches" at bounding box center [458, 503] width 68 height 14
click at [430, 497] on link "See Batches" at bounding box center [454, 503] width 60 height 12
click at [634, 679] on div at bounding box center [655, 462] width 1310 height 924
click at [458, 497] on link "See Batches" at bounding box center [454, 503] width 60 height 12
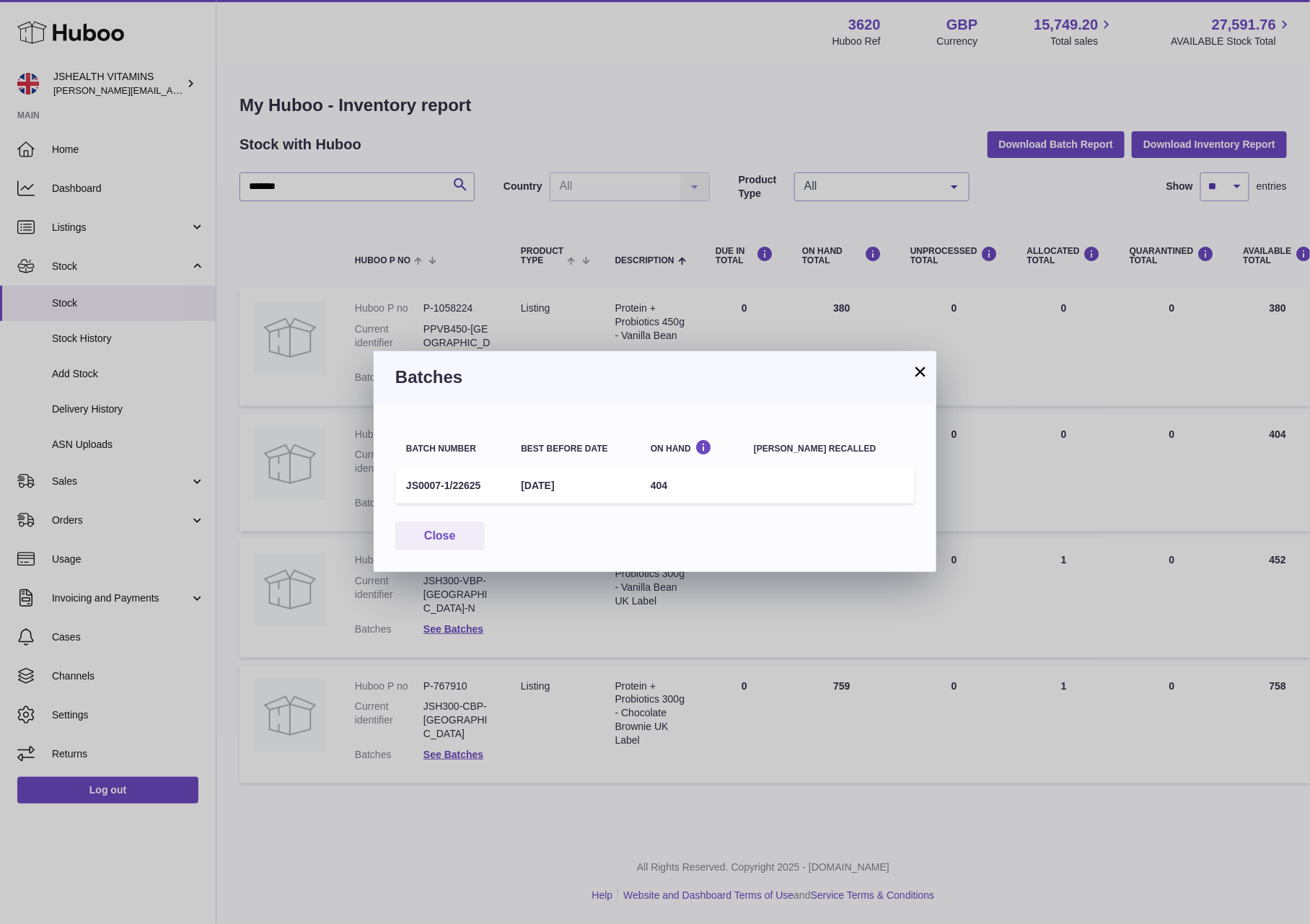
click at [492, 297] on div "× Batches Batch number Best before date On Hand [PERSON_NAME] recalled JS0007-1…" at bounding box center [655, 462] width 1310 height 924
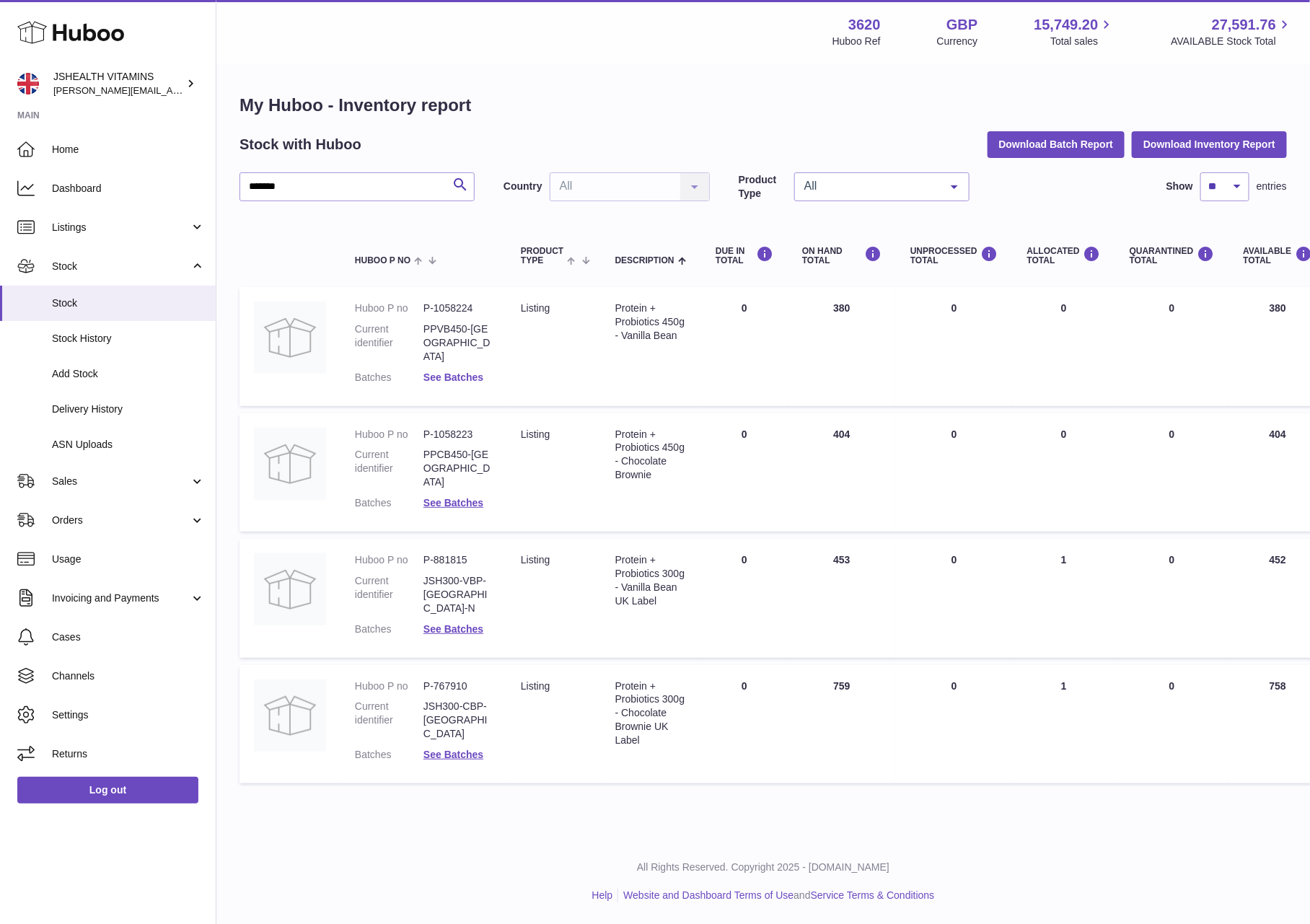
click at [464, 371] on link "See Batches" at bounding box center [454, 377] width 60 height 12
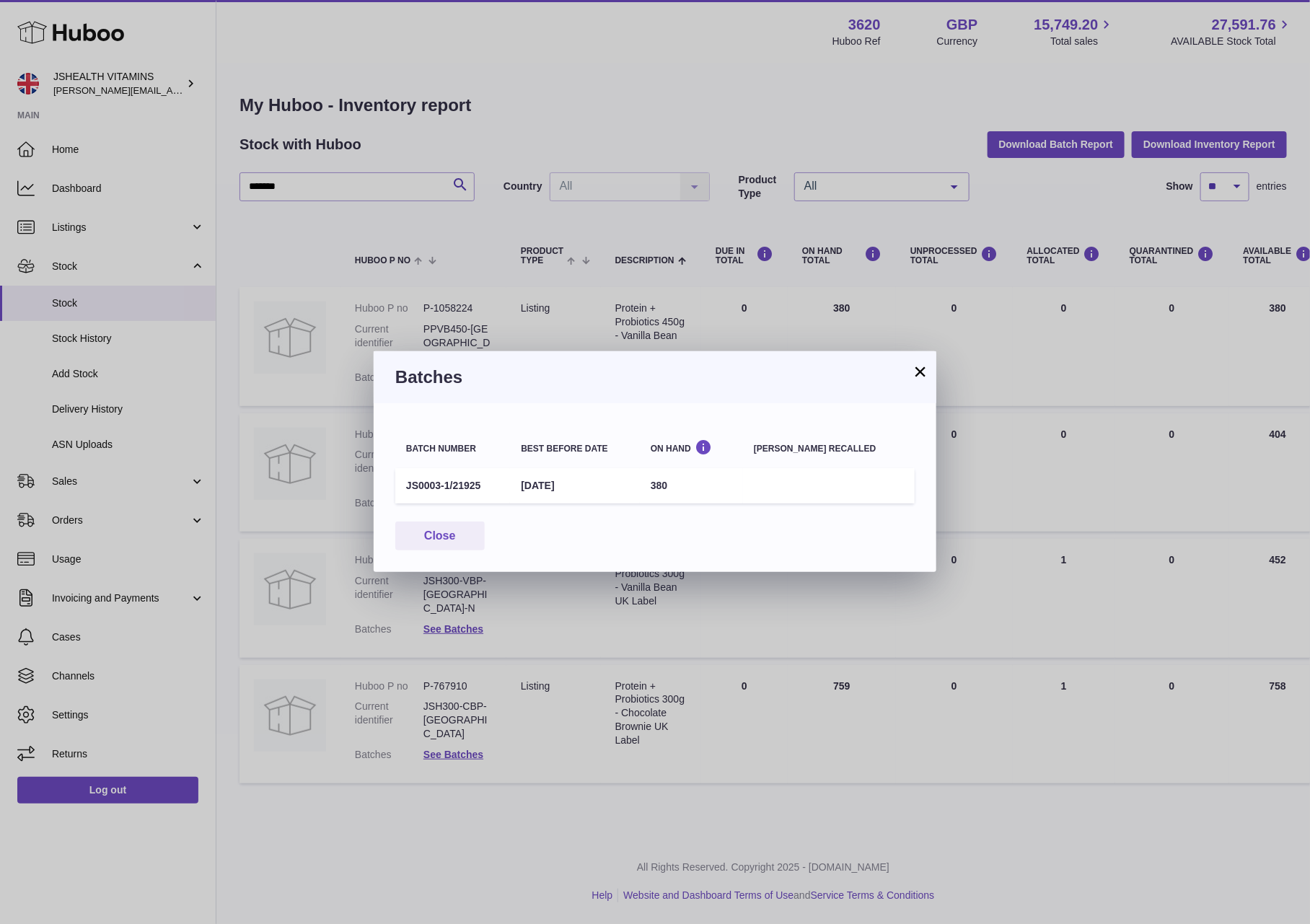
click at [573, 290] on div "× Batches Batch number Best before date On Hand [PERSON_NAME] recalled JS0003-1…" at bounding box center [655, 462] width 1310 height 924
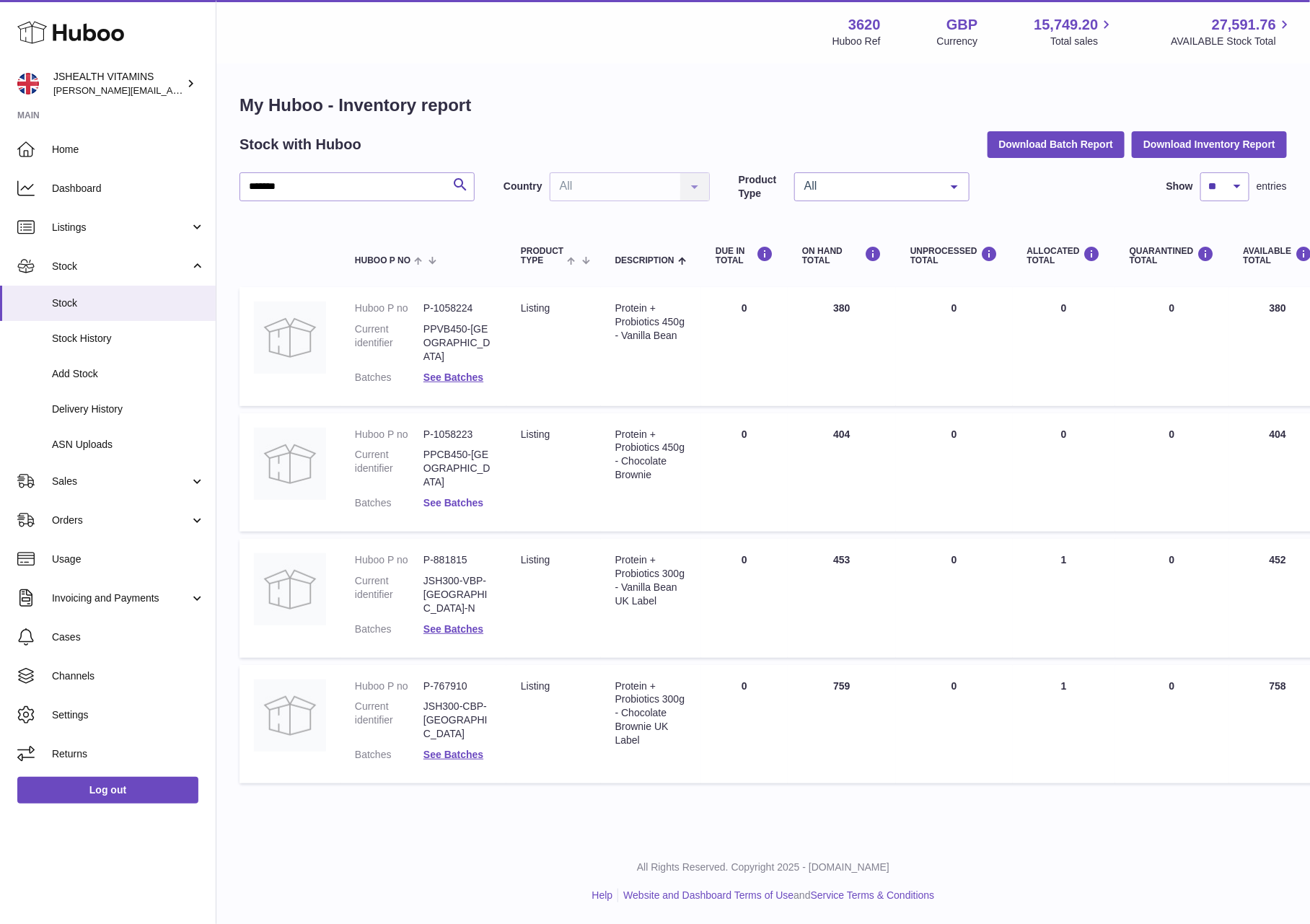
click at [448, 497] on link "See Batches" at bounding box center [454, 503] width 60 height 12
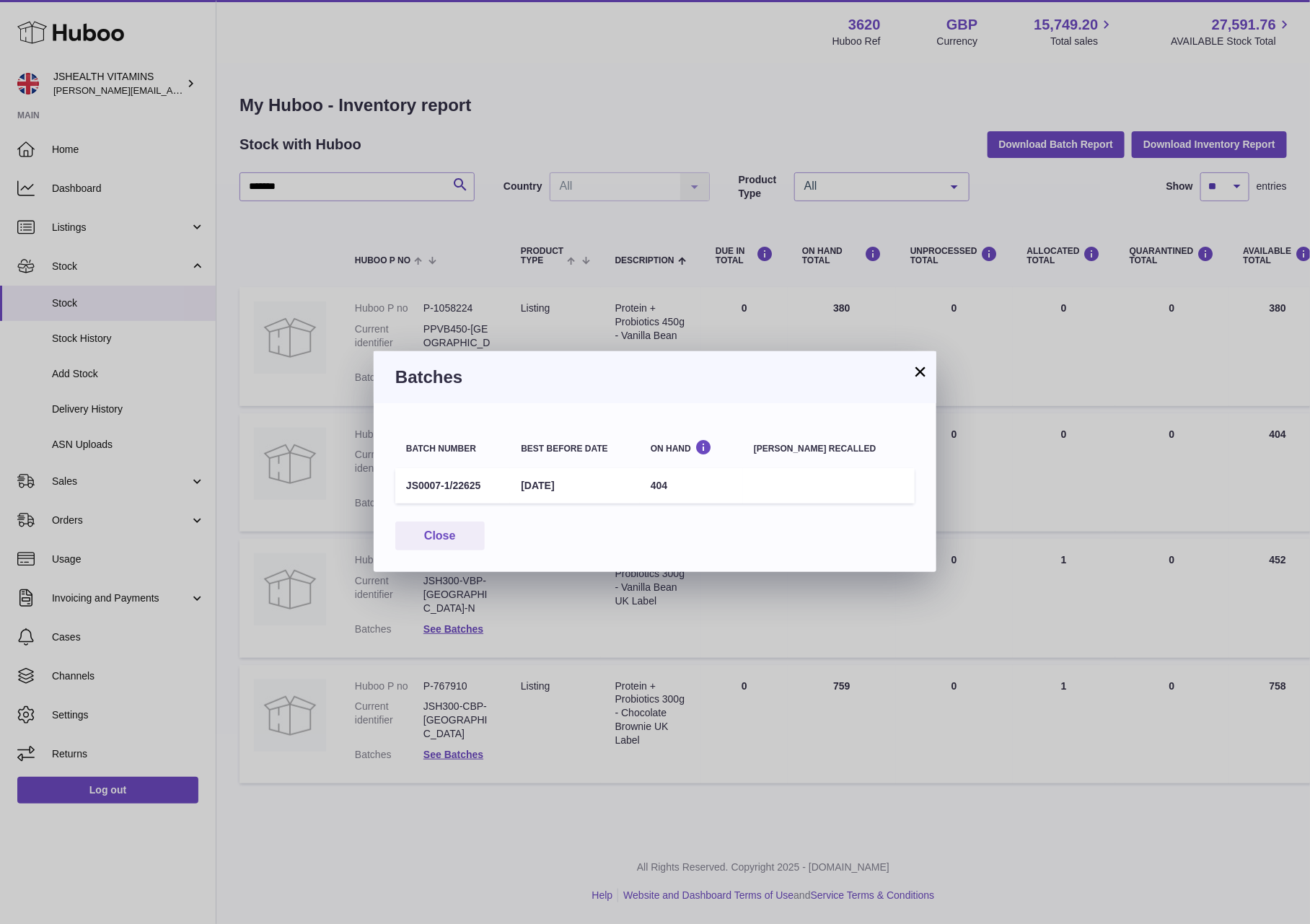
click at [438, 367] on h3 "Batches" at bounding box center [654, 377] width 519 height 23
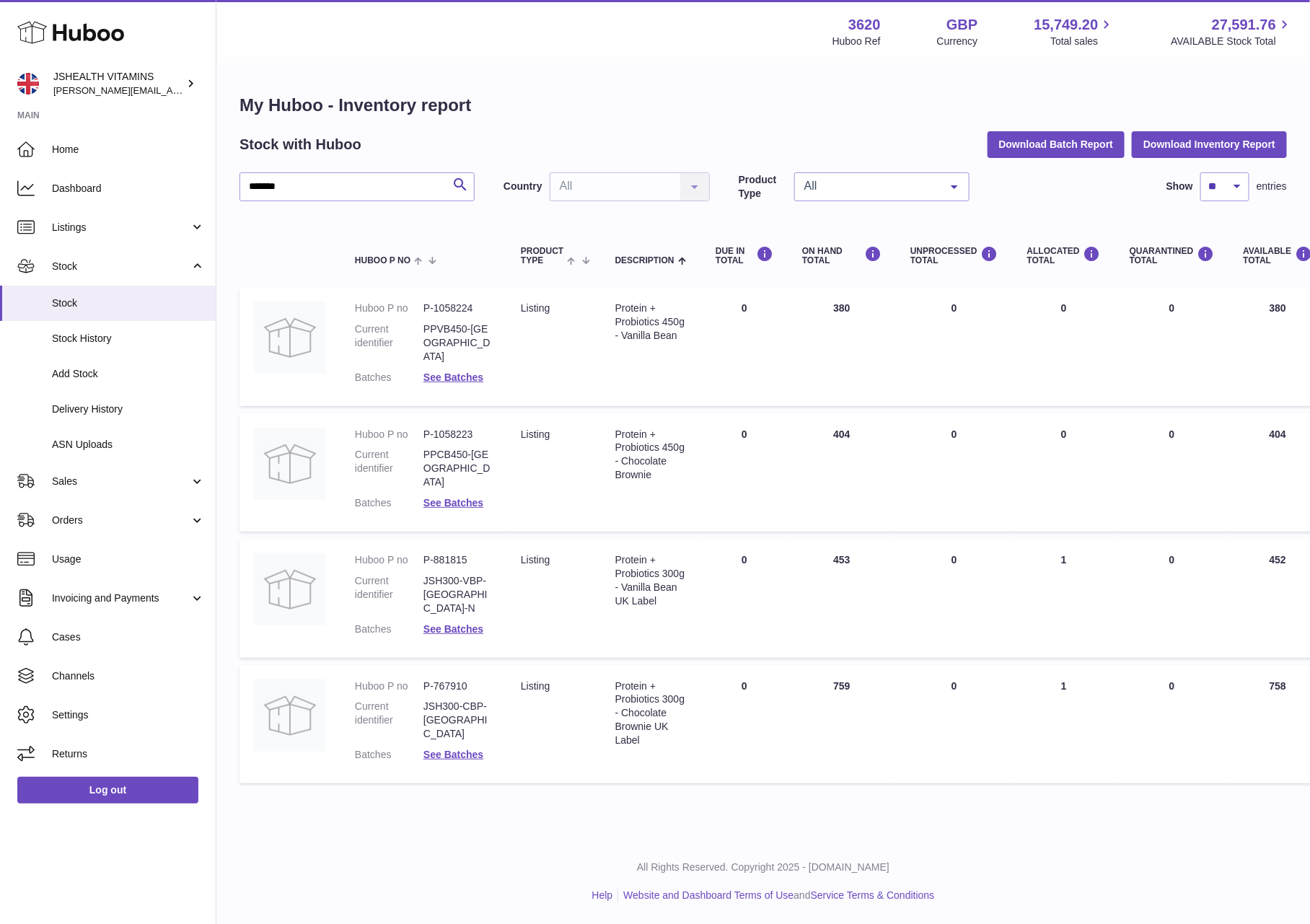
click at [436, 332] on div at bounding box center [655, 462] width 1310 height 924
click at [454, 352] on dl "Huboo P no P-1058224 Current identifier PPVB450-UK Batches See Batches" at bounding box center [424, 346] width 137 height 89
click at [451, 371] on link "See Batches" at bounding box center [454, 377] width 60 height 12
click at [661, 650] on div at bounding box center [655, 462] width 1310 height 924
click at [442, 497] on link "See Batches" at bounding box center [454, 503] width 60 height 12
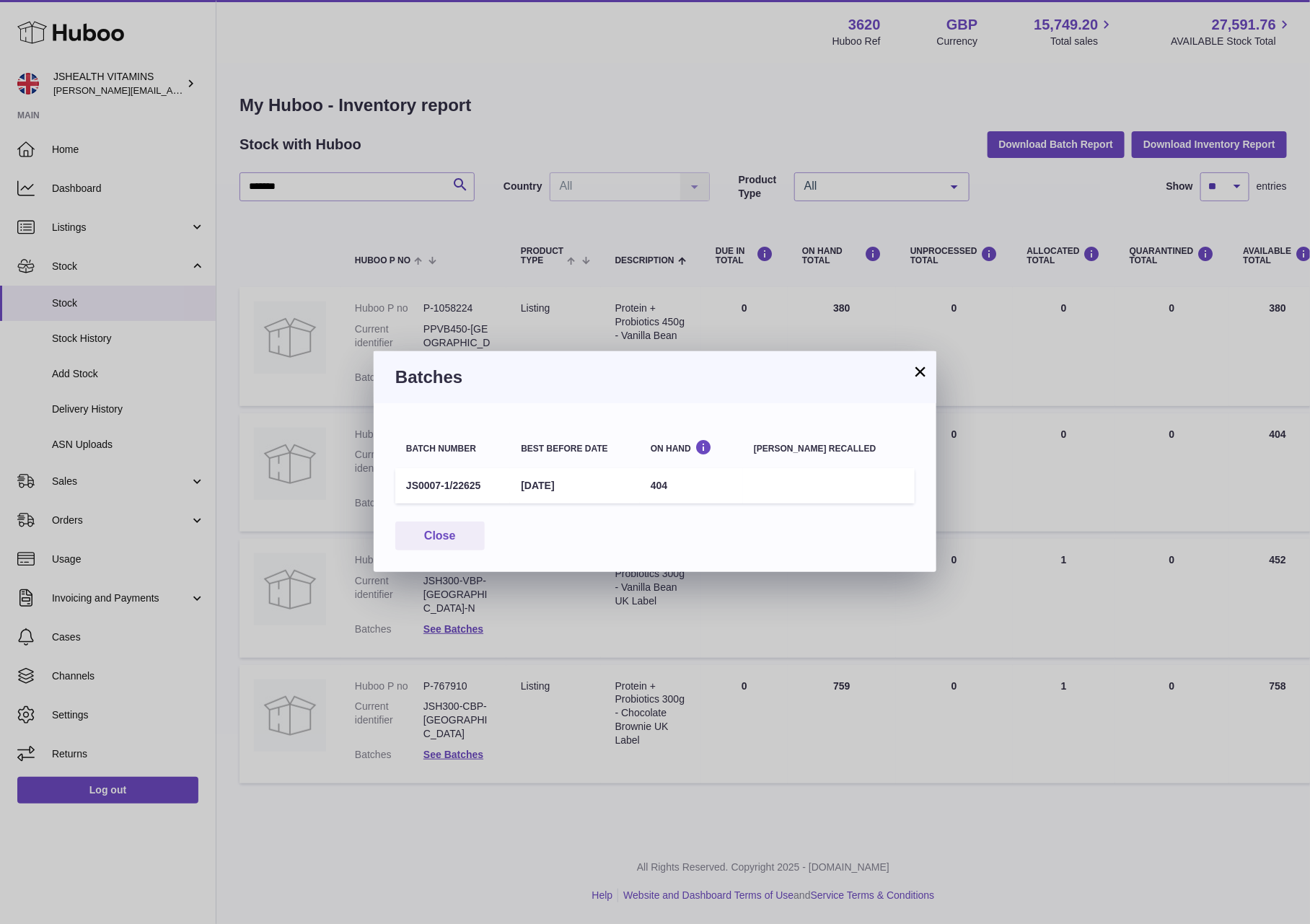
click at [444, 470] on td "JS0007-1/22625" at bounding box center [453, 486] width 115 height 36
click at [519, 315] on div "× Batches Batch number Best before date On Hand [PERSON_NAME] recalled JS0007-1…" at bounding box center [655, 462] width 1310 height 924
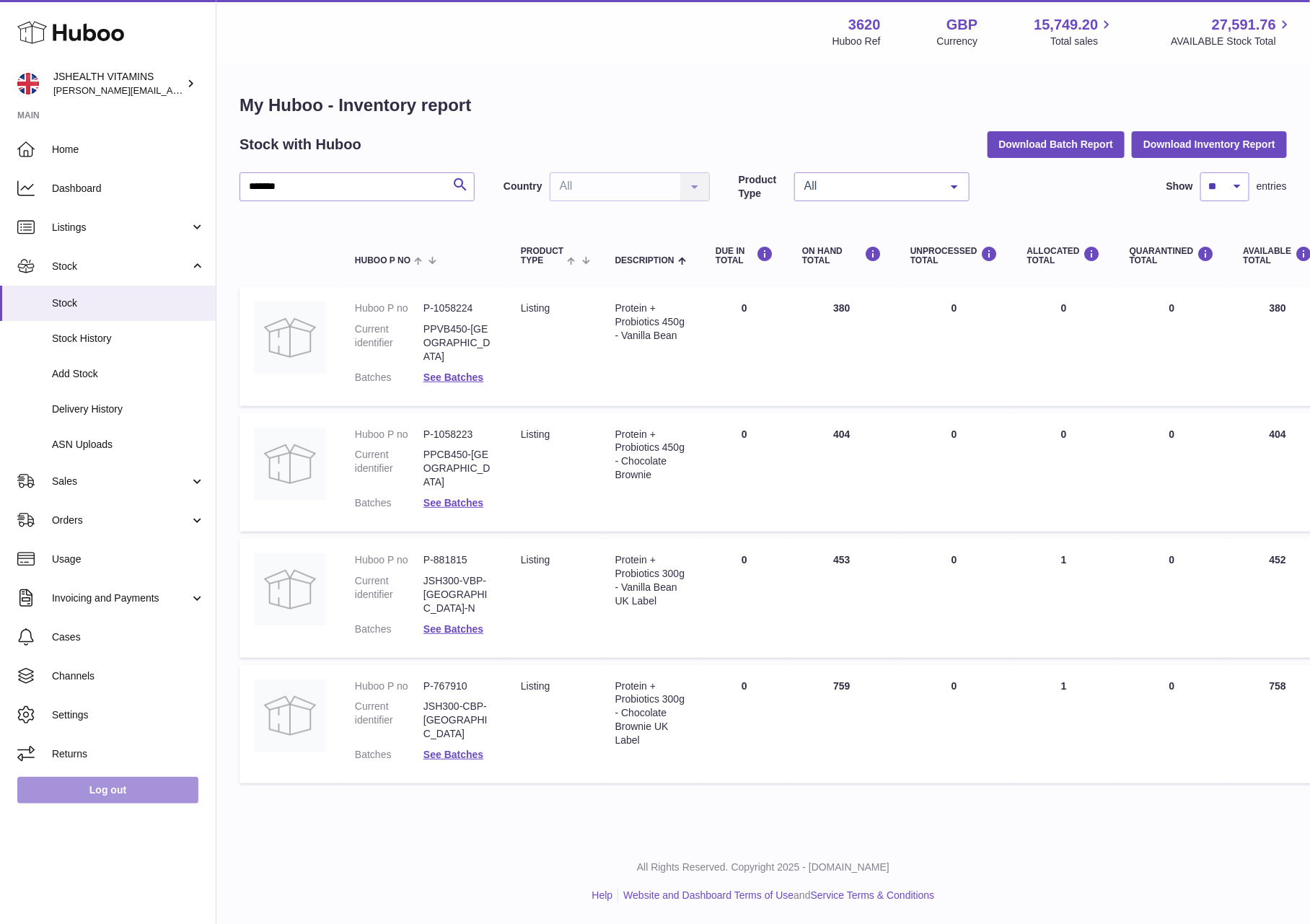
click at [124, 797] on link "Log out" at bounding box center [107, 790] width 181 height 26
